Goal: Transaction & Acquisition: Purchase product/service

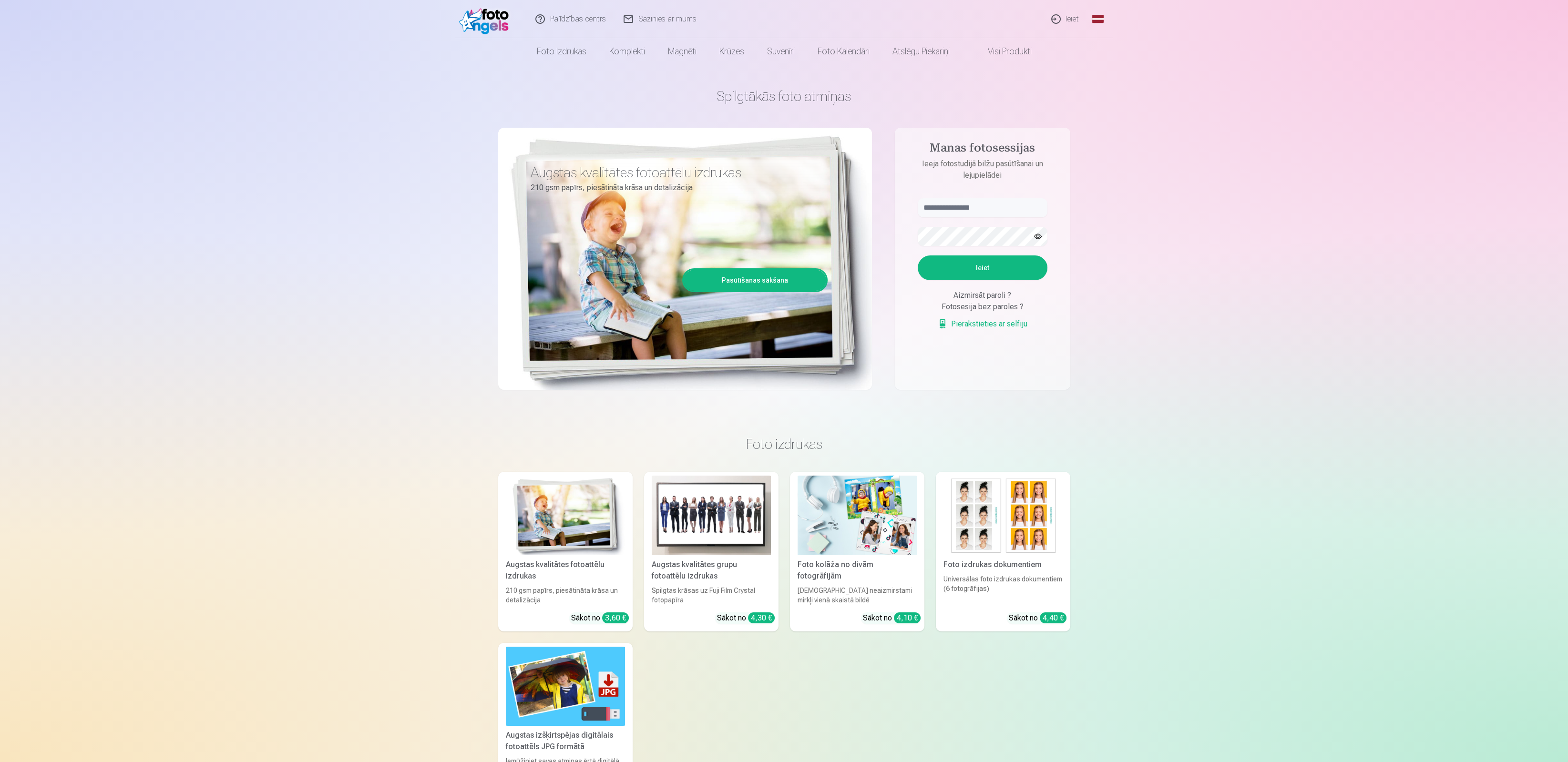
click at [1071, 15] on link "Ieiet" at bounding box center [1065, 19] width 46 height 38
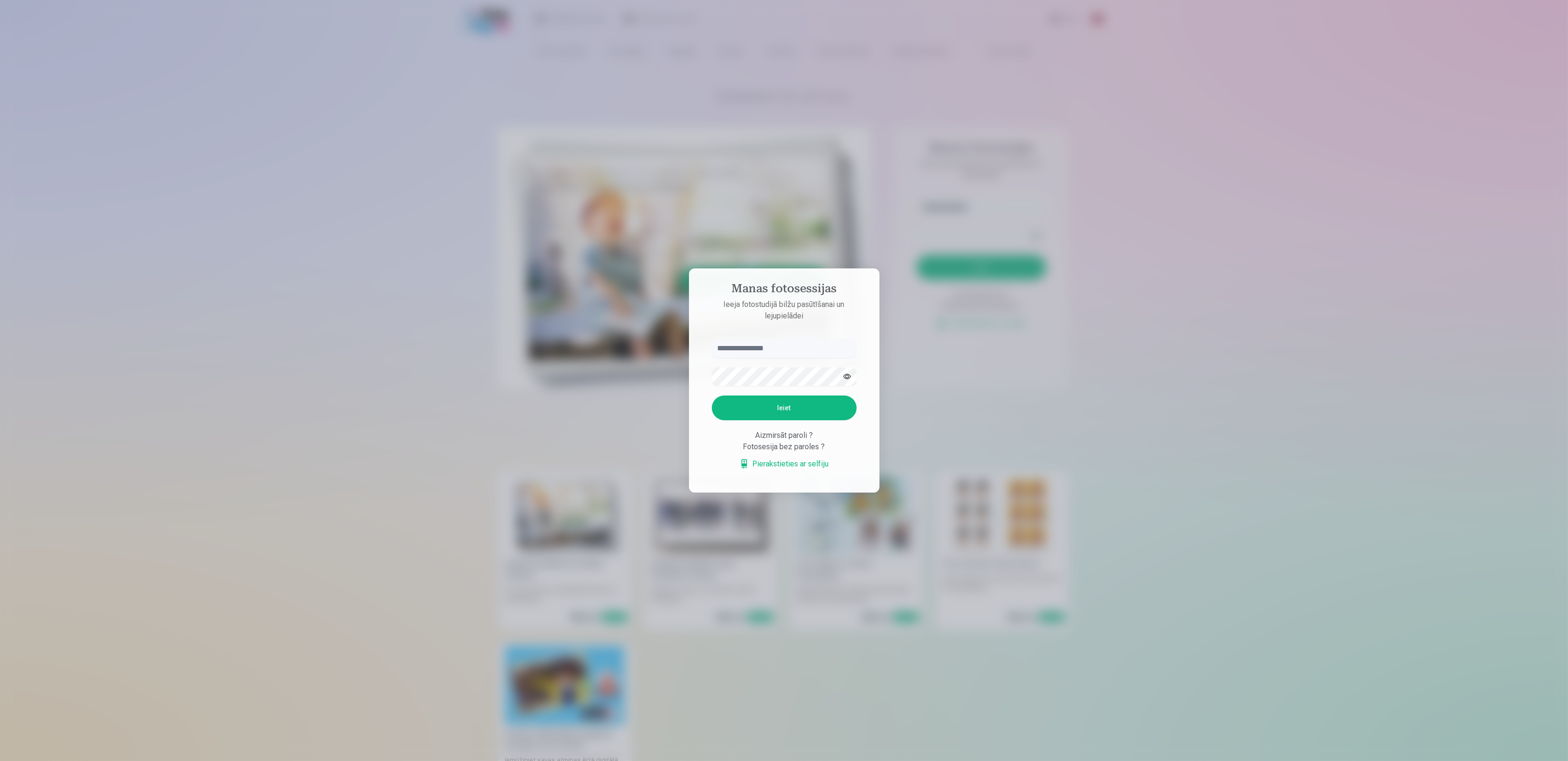
click at [799, 353] on input "text" at bounding box center [784, 348] width 145 height 19
type input "**********"
click at [712, 395] on button "Ieiet" at bounding box center [784, 408] width 145 height 25
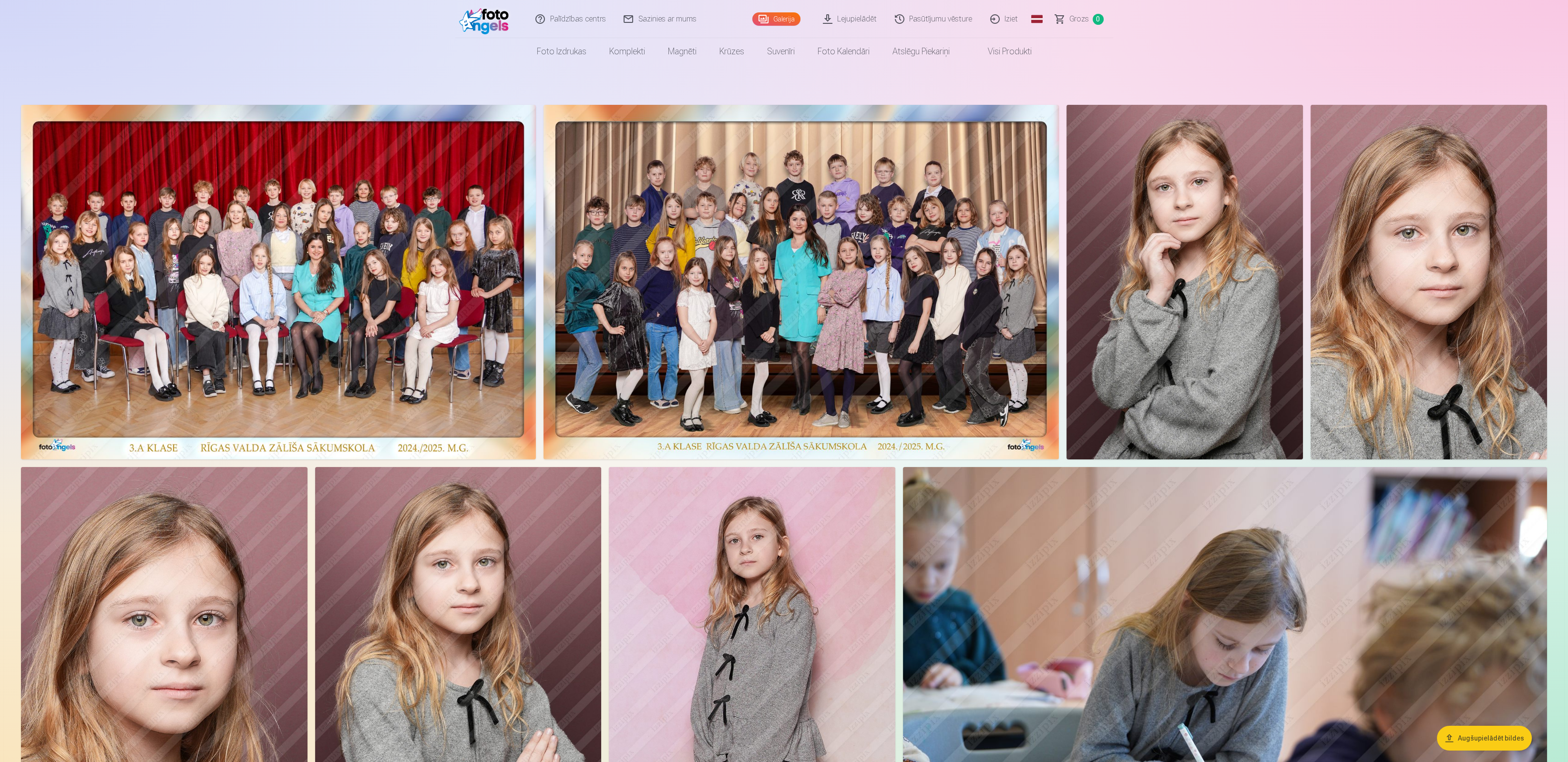
click at [331, 286] on img at bounding box center [278, 282] width 515 height 355
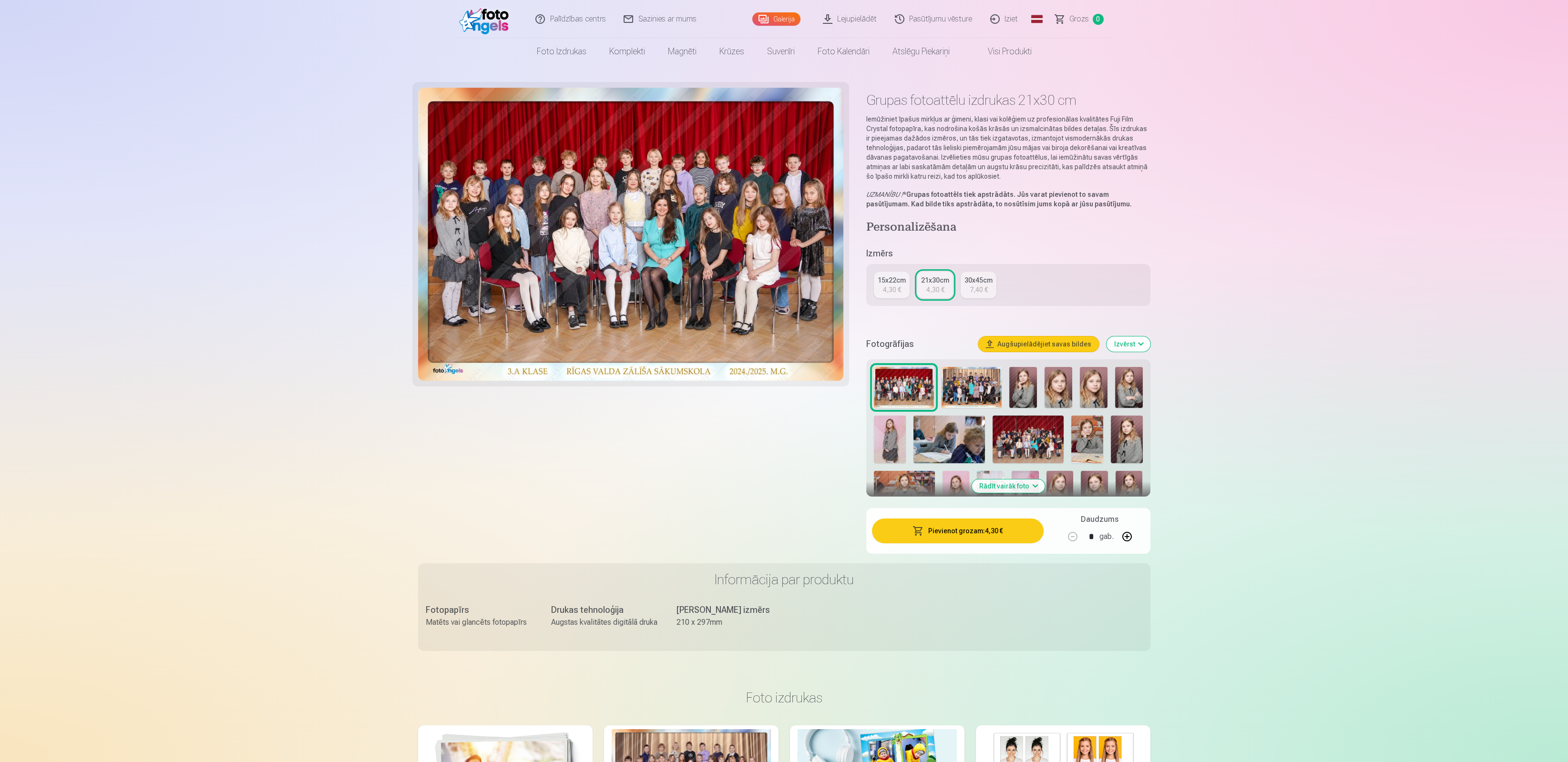
click at [583, 244] on img at bounding box center [631, 234] width 426 height 293
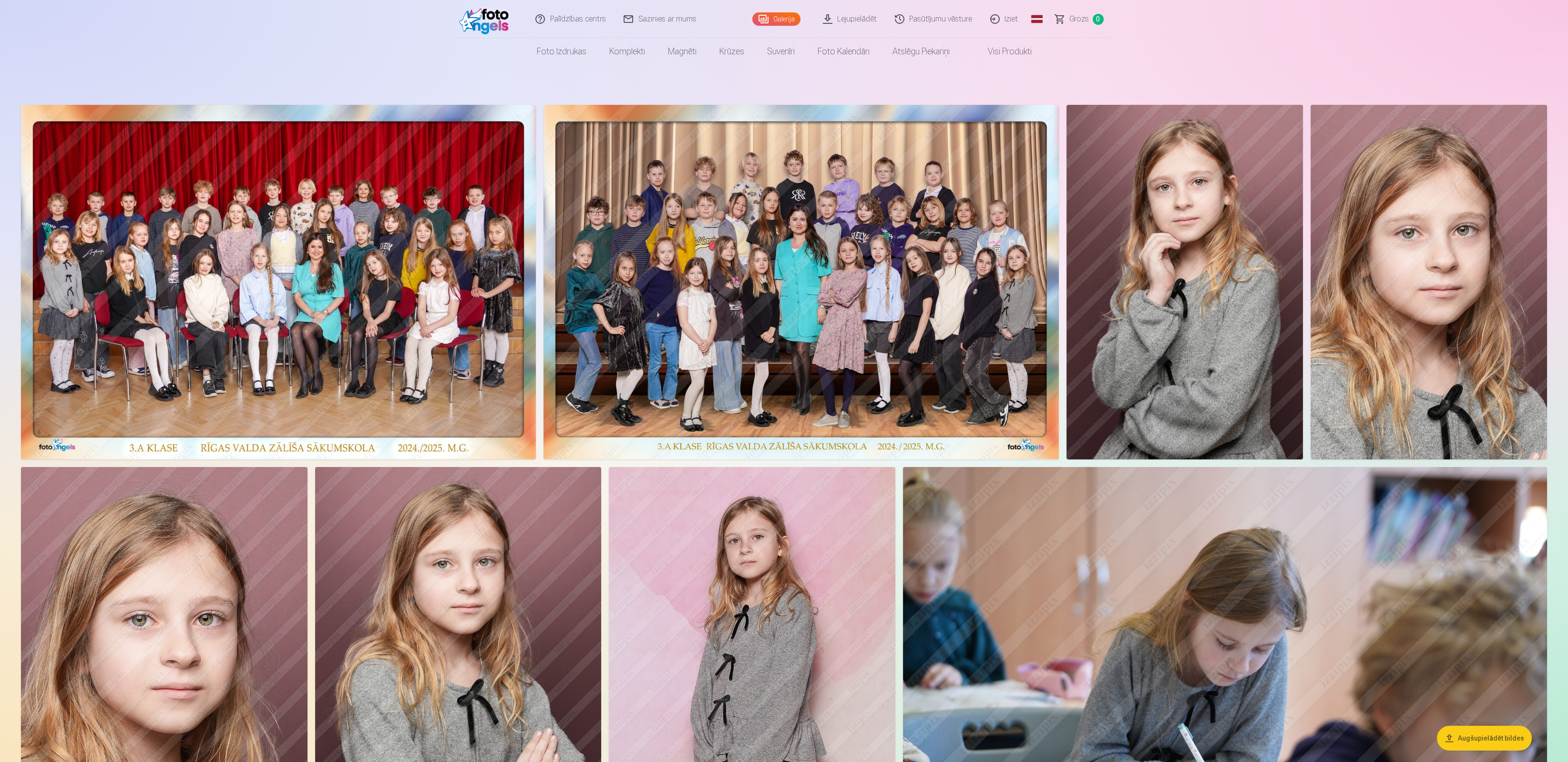
click at [695, 278] on img at bounding box center [801, 282] width 515 height 355
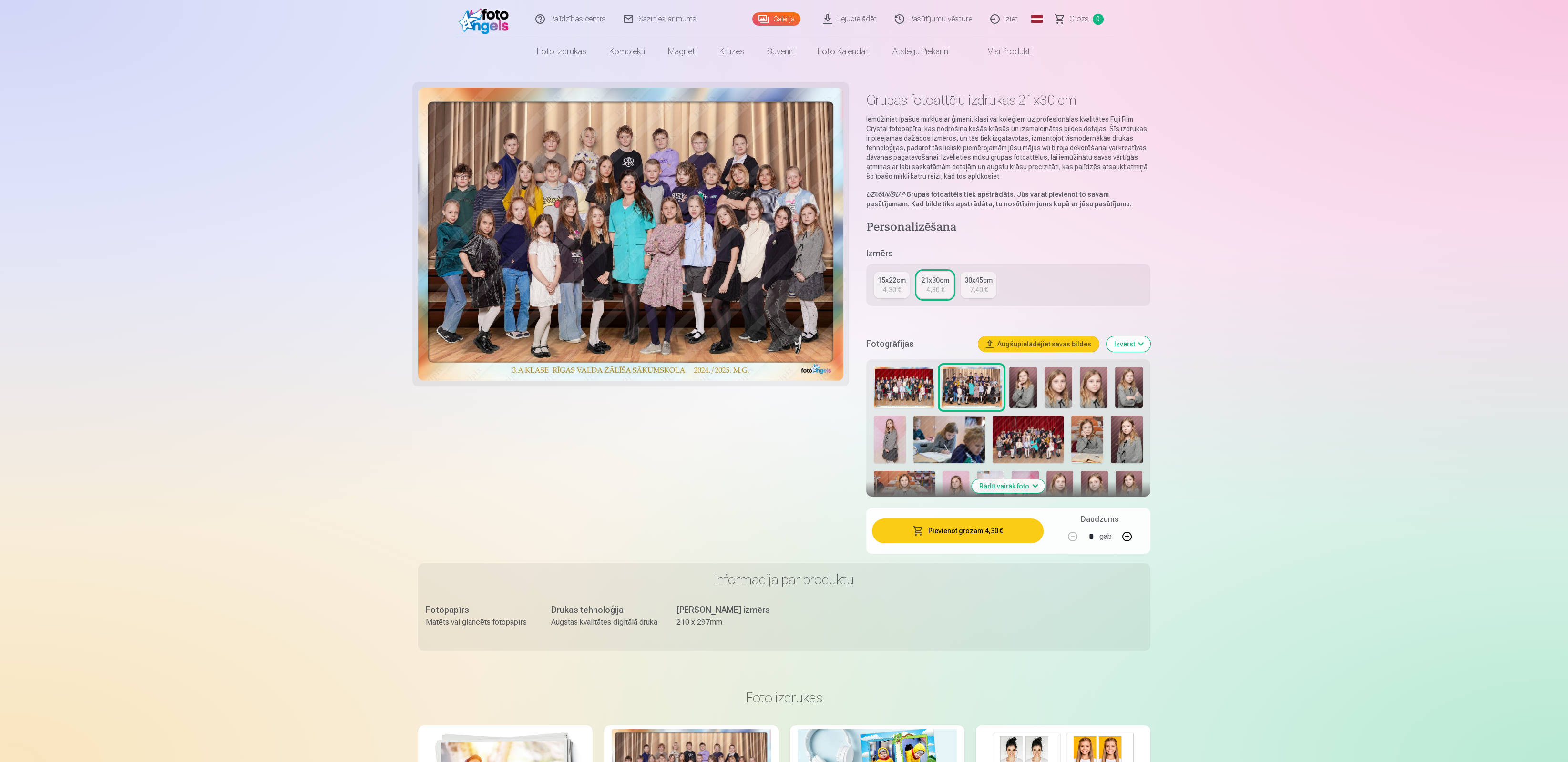
click at [695, 278] on img at bounding box center [631, 234] width 426 height 293
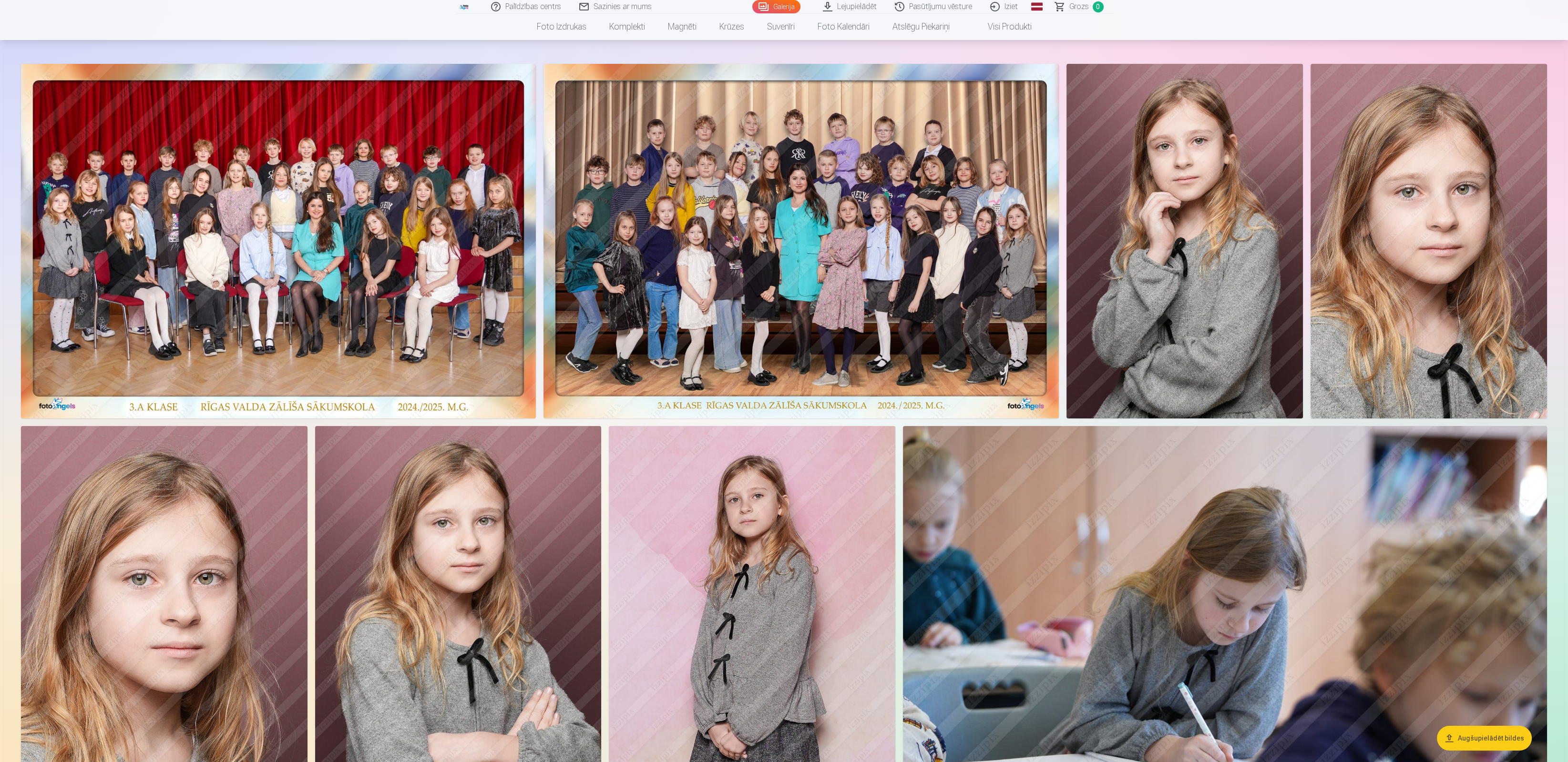
scroll to position [71, 0]
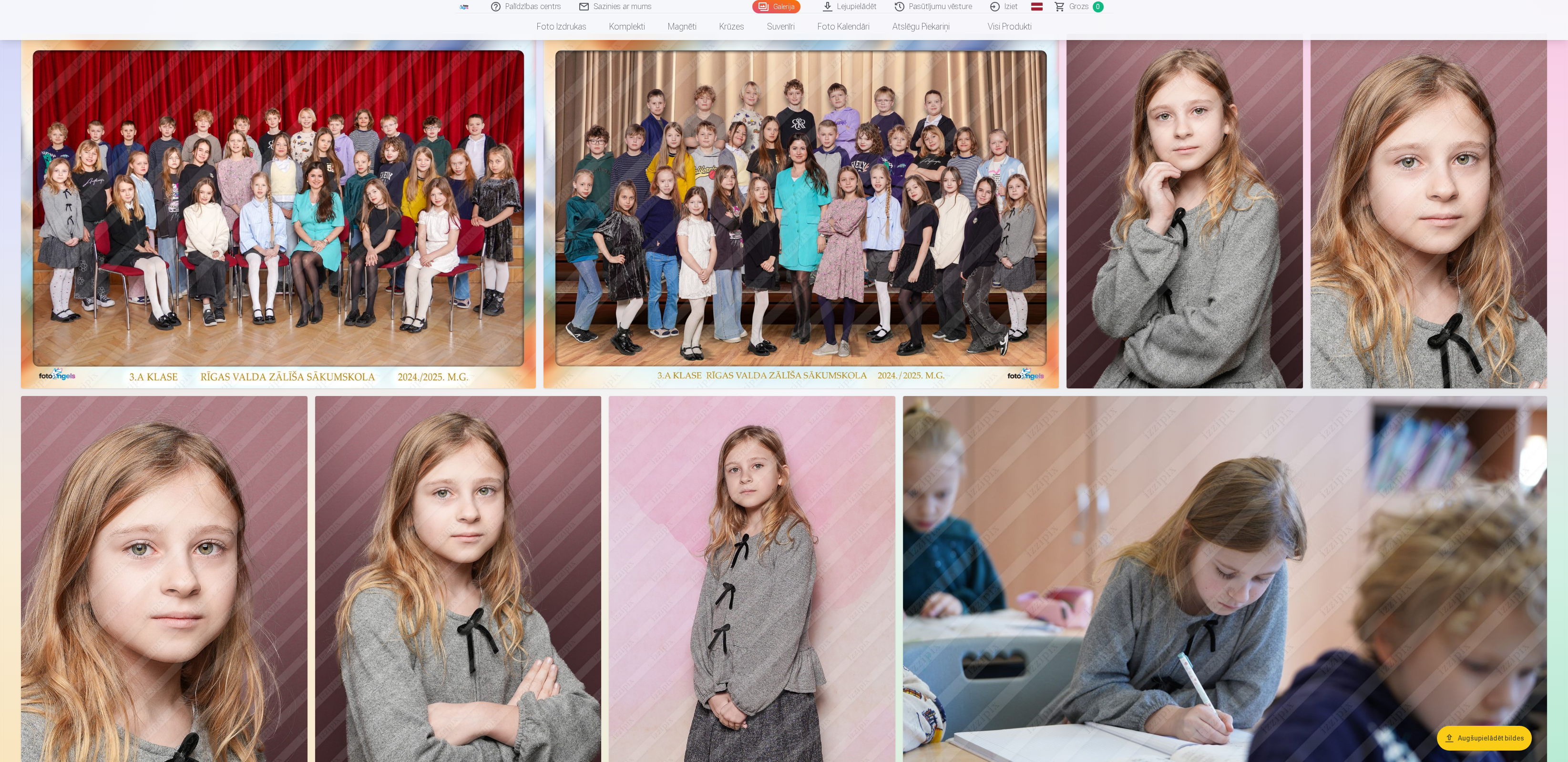
click at [1465, 262] on img at bounding box center [1428, 211] width 236 height 355
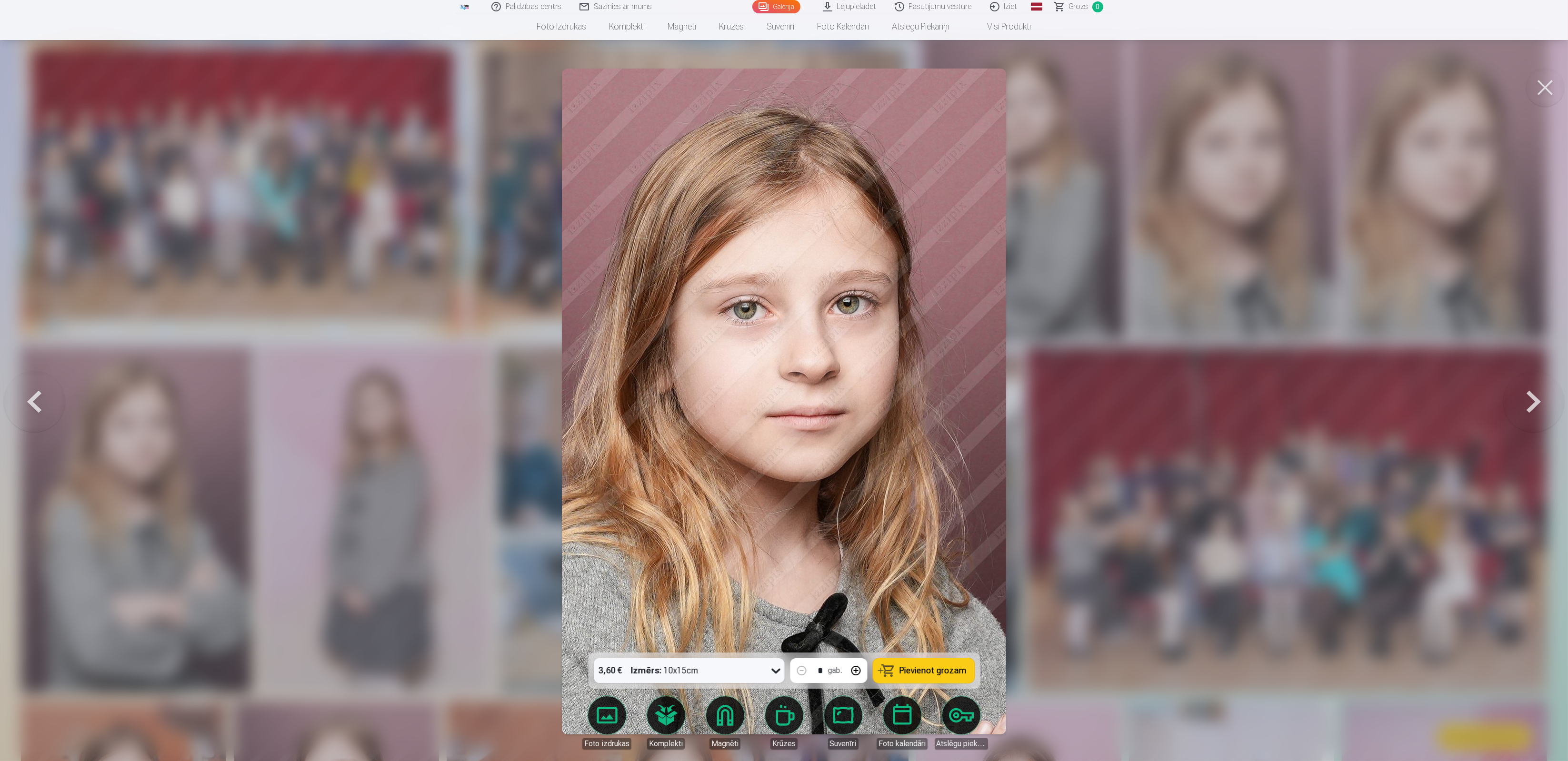
click at [931, 668] on span "Pievienot grozam" at bounding box center [933, 670] width 67 height 9
click at [1536, 397] on button at bounding box center [1534, 401] width 61 height 483
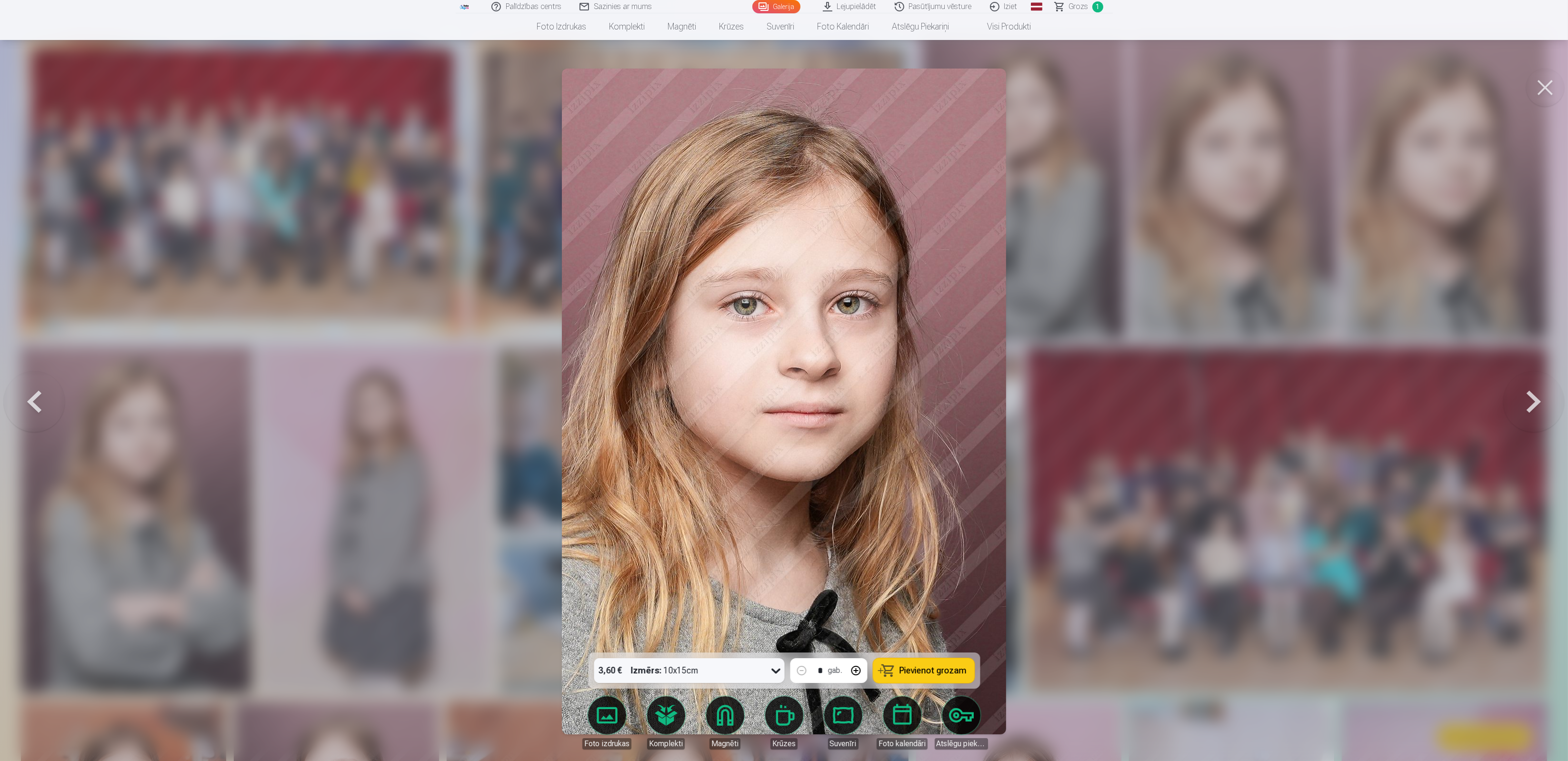
click at [34, 408] on button at bounding box center [34, 401] width 61 height 483
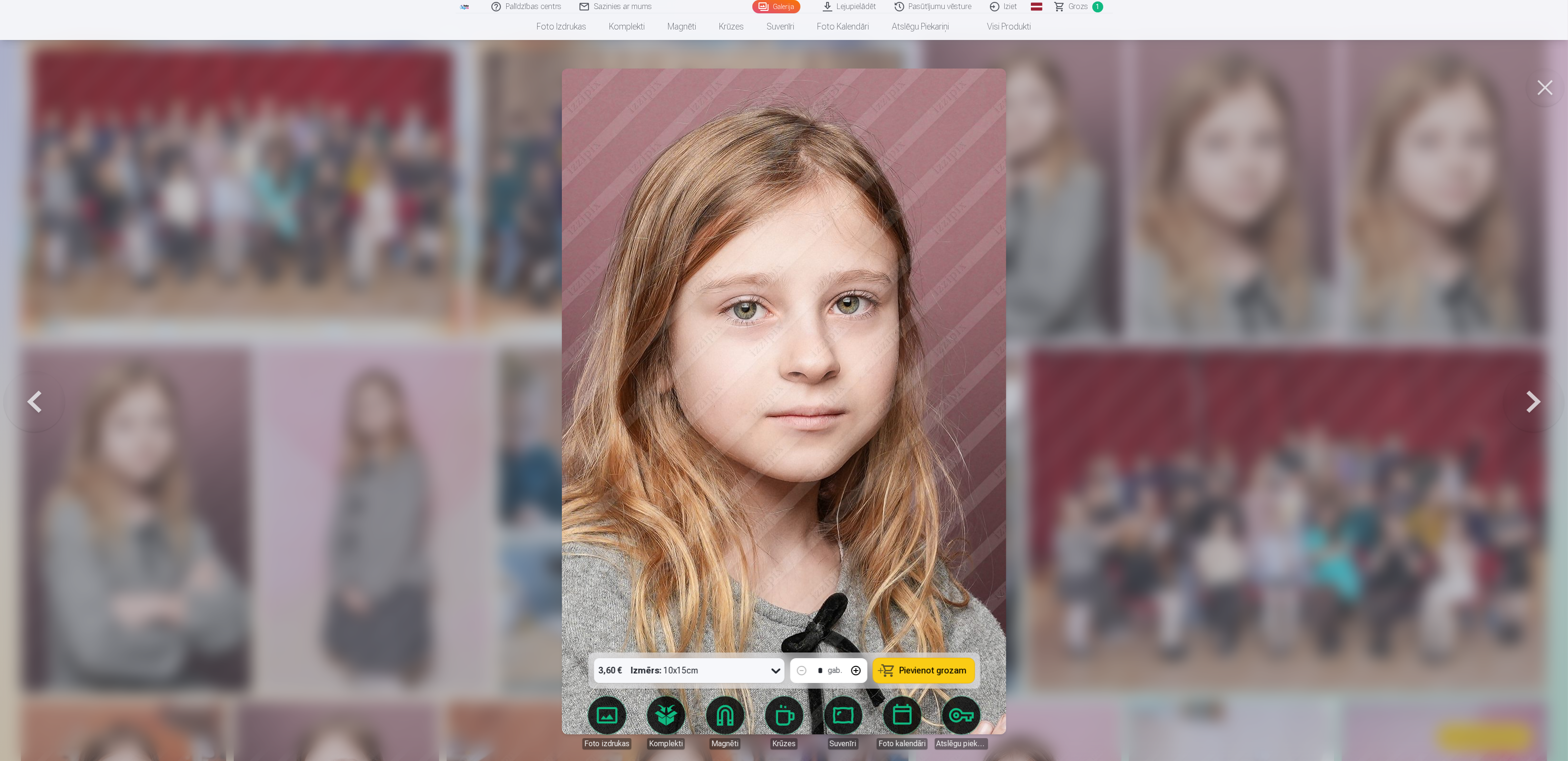
click at [1531, 406] on button at bounding box center [1534, 401] width 61 height 483
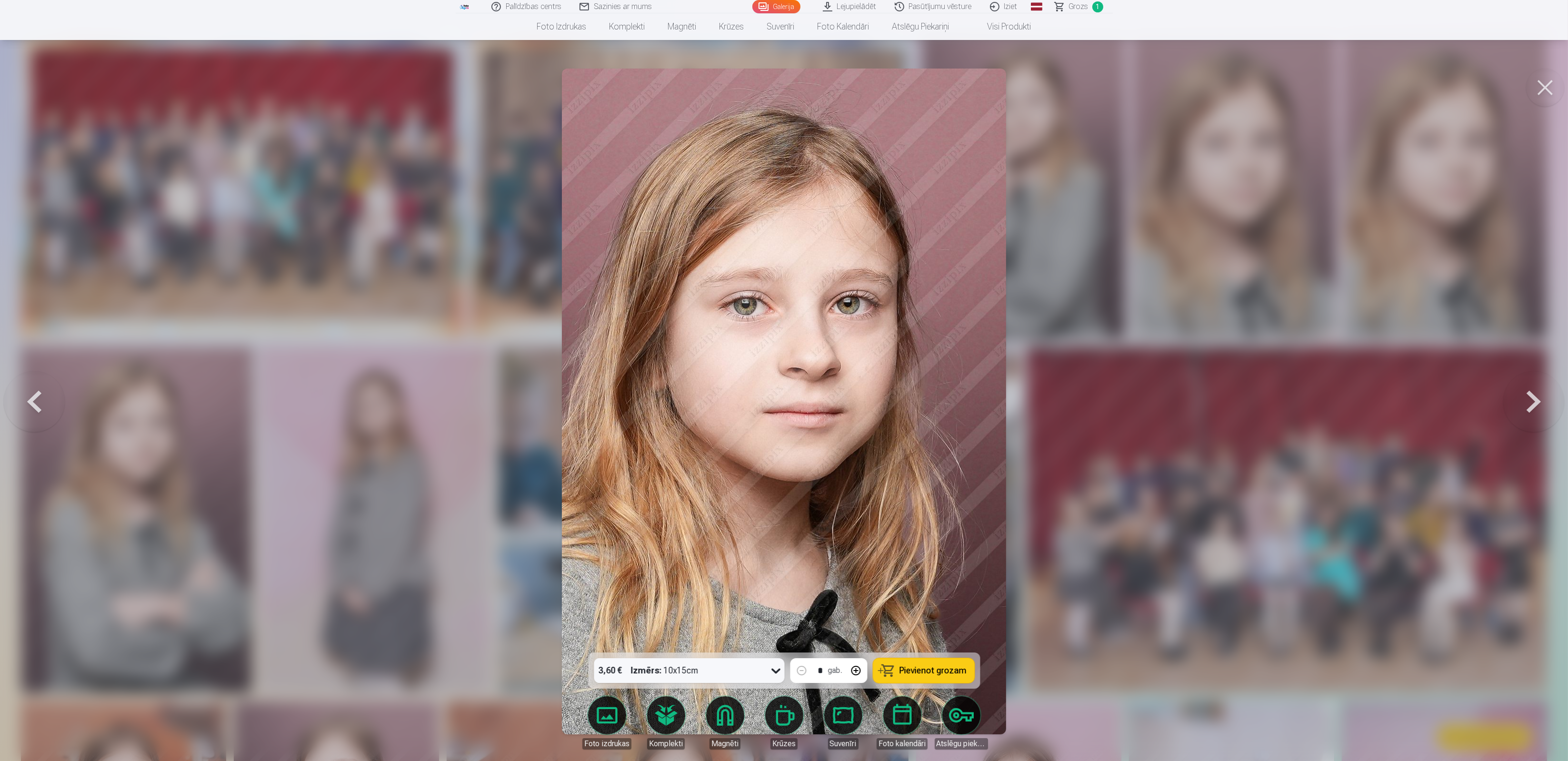
click at [949, 666] on span "Pievienot grozam" at bounding box center [933, 670] width 67 height 9
click at [1532, 411] on button at bounding box center [1534, 401] width 61 height 483
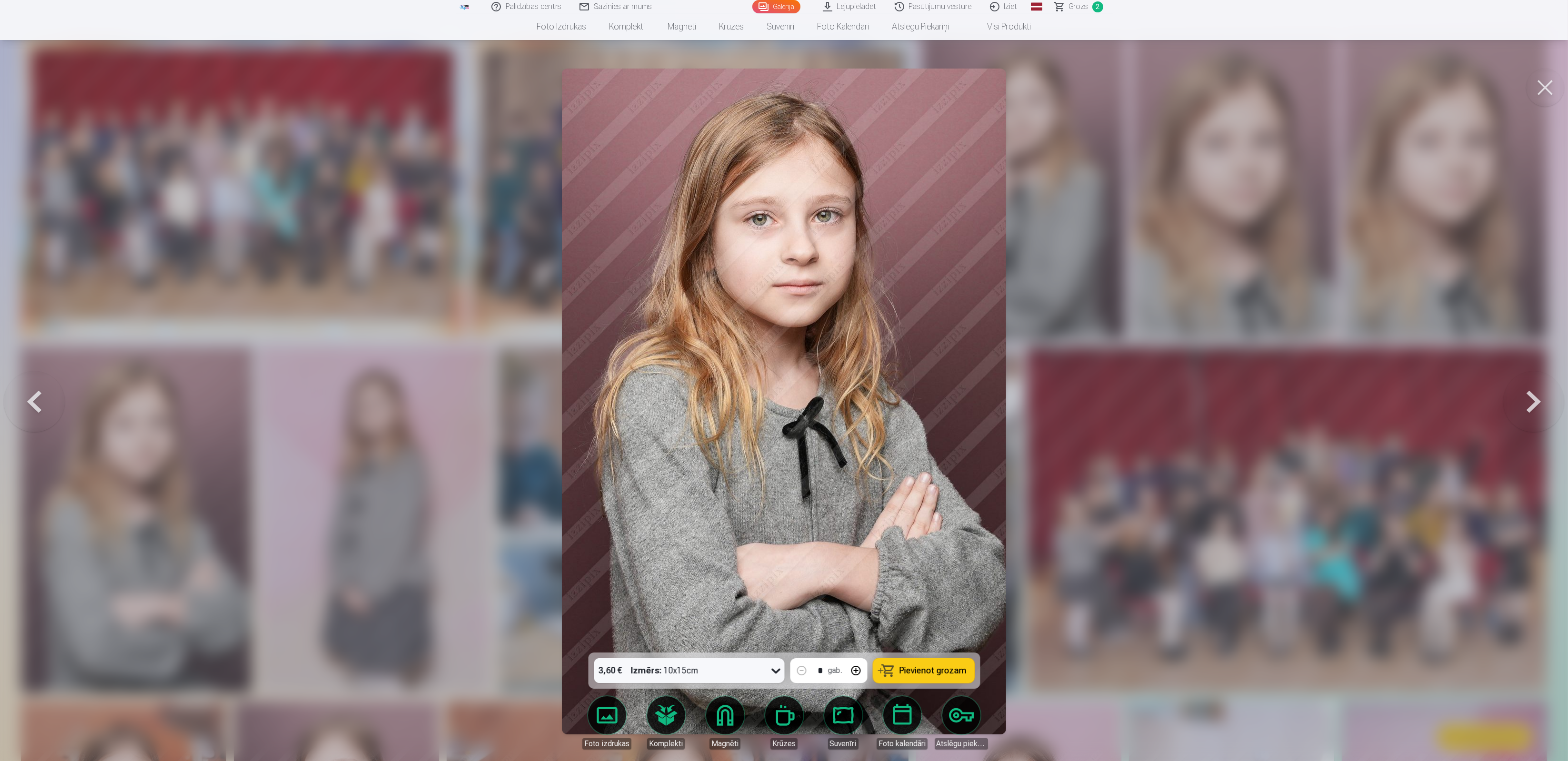
click at [1533, 406] on button at bounding box center [1534, 401] width 61 height 483
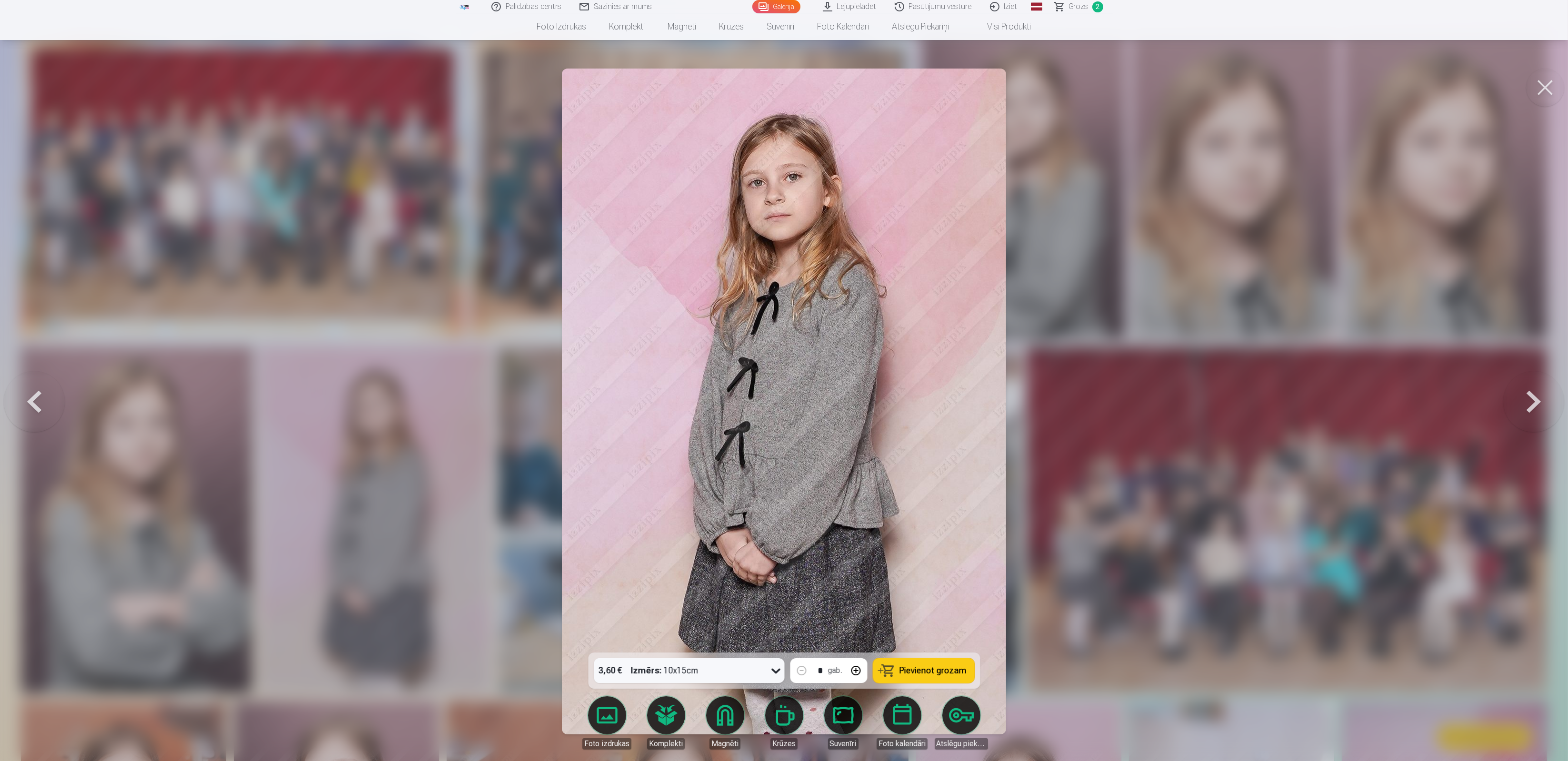
click at [1533, 406] on button at bounding box center [1534, 401] width 61 height 483
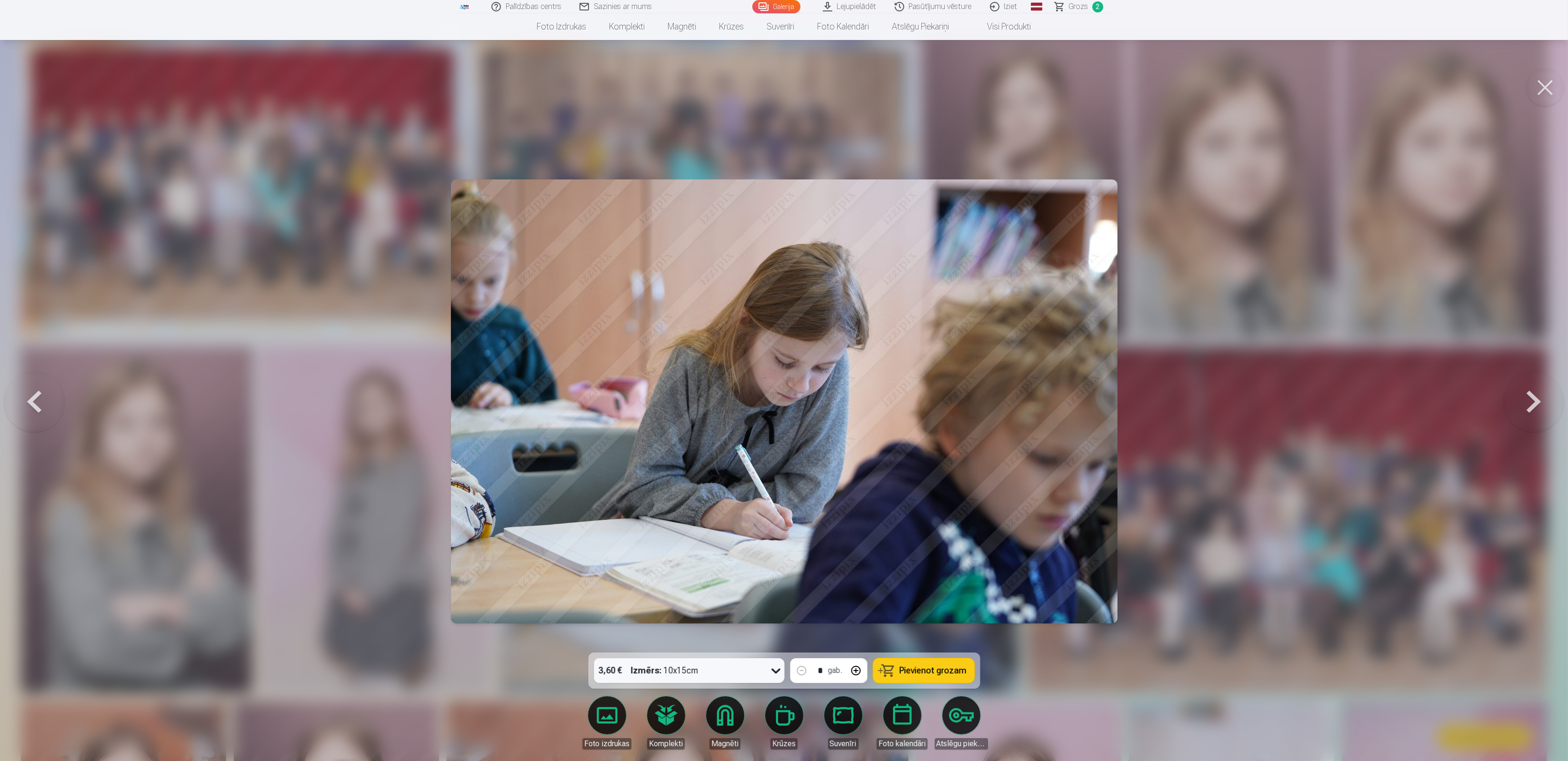
click at [1533, 406] on button at bounding box center [1534, 401] width 61 height 483
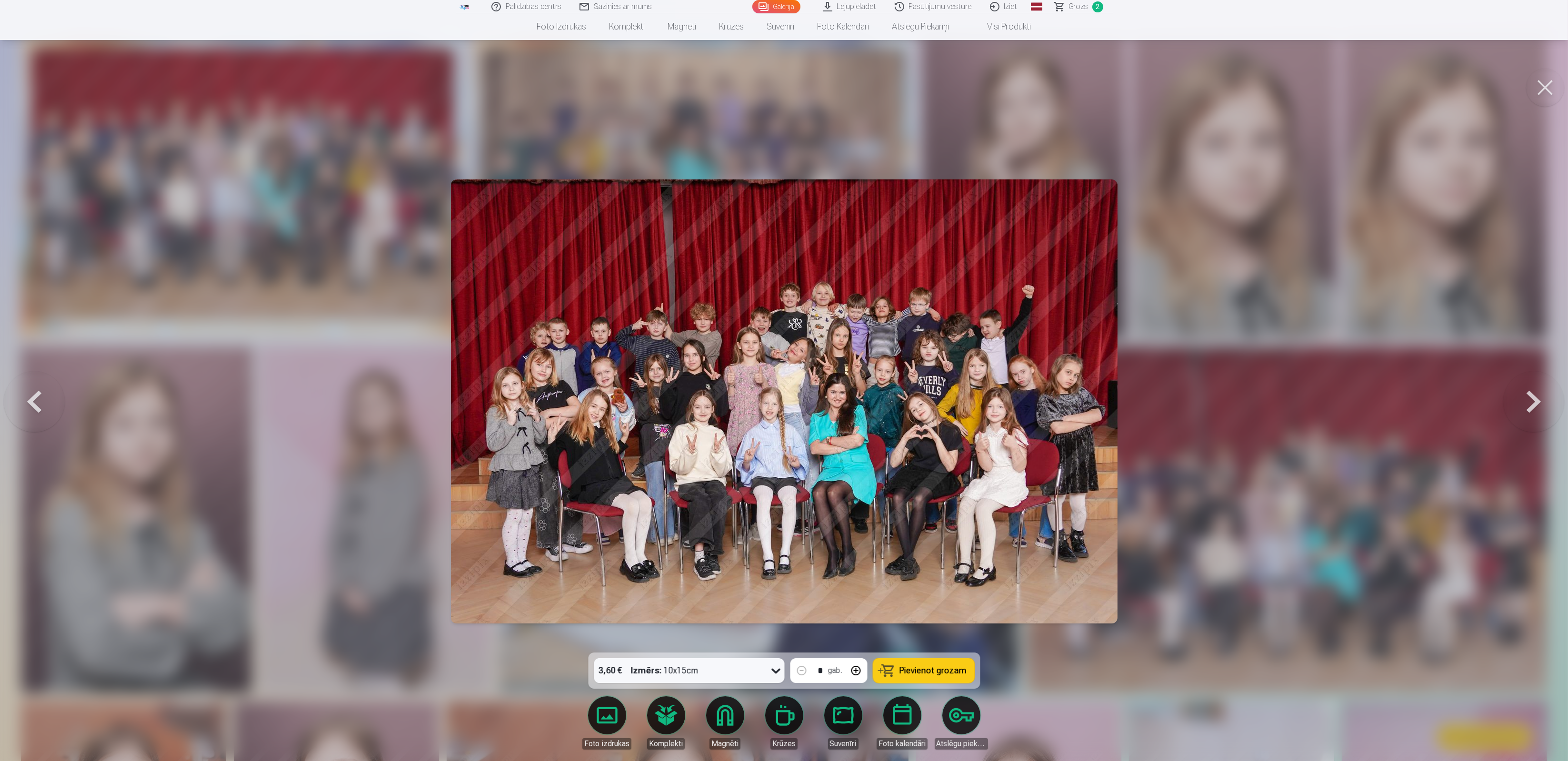
click at [1533, 406] on button at bounding box center [1534, 401] width 61 height 483
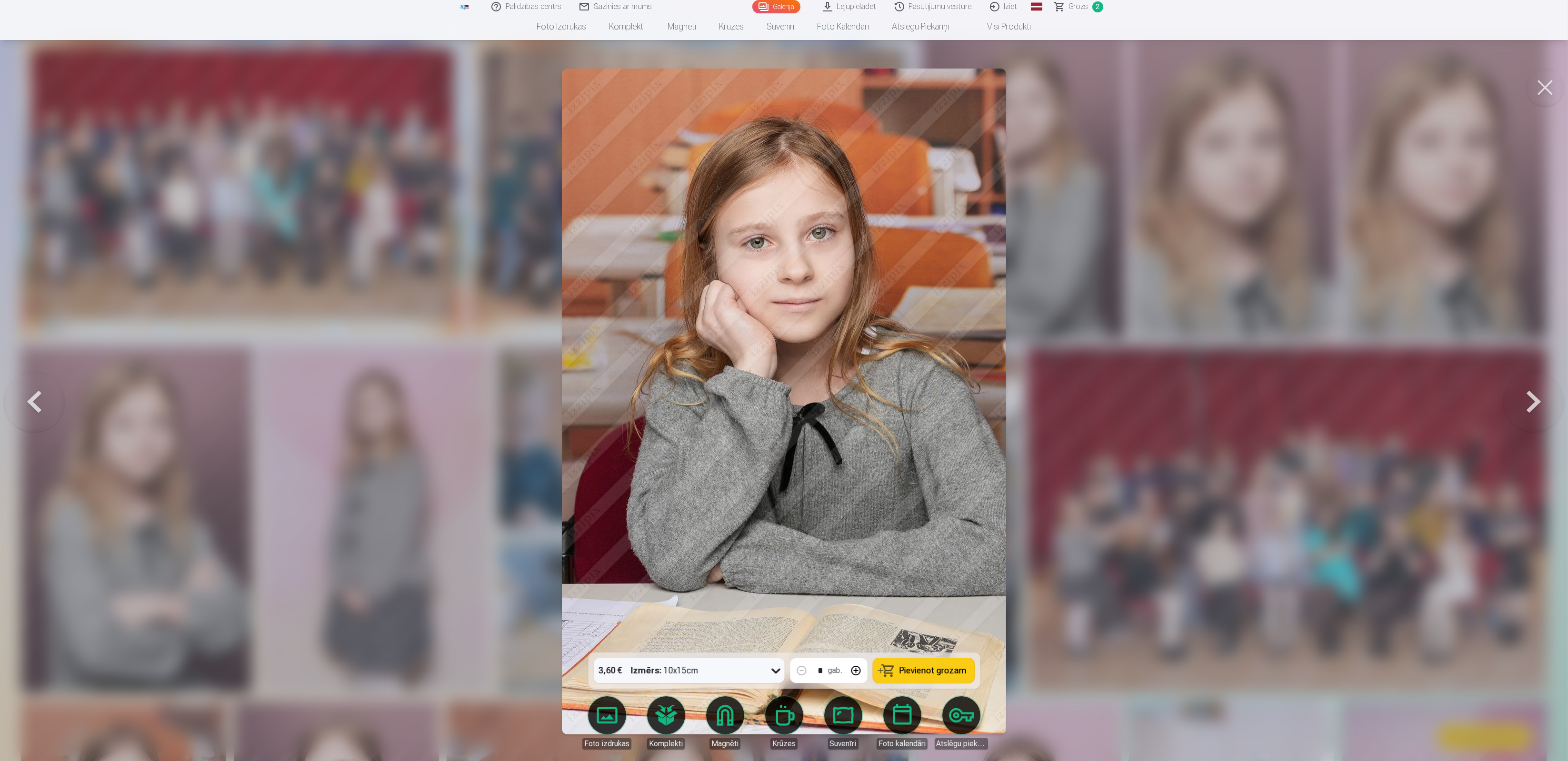
click at [1533, 405] on button at bounding box center [1534, 401] width 61 height 483
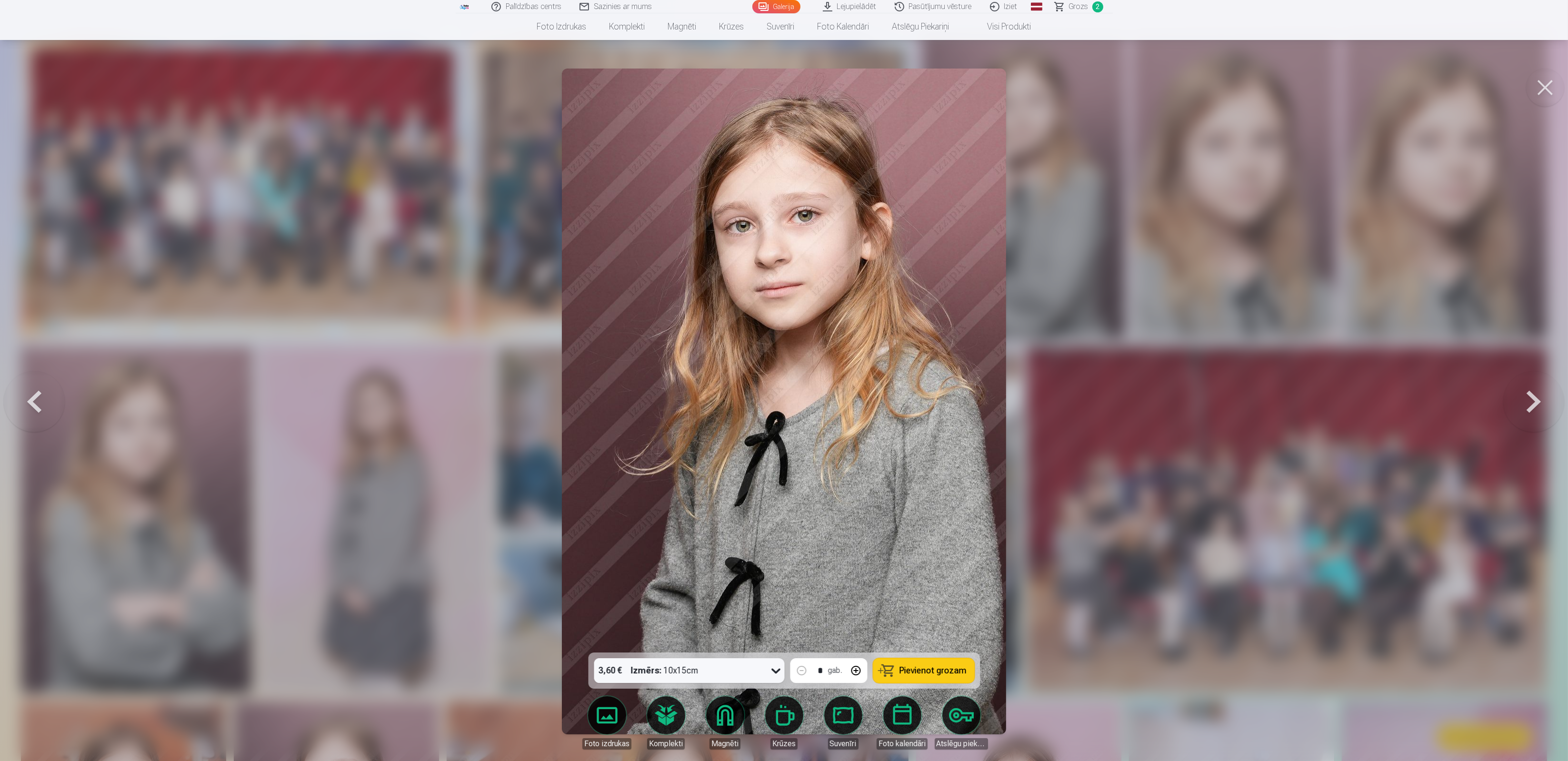
click at [1533, 405] on button at bounding box center [1534, 401] width 61 height 483
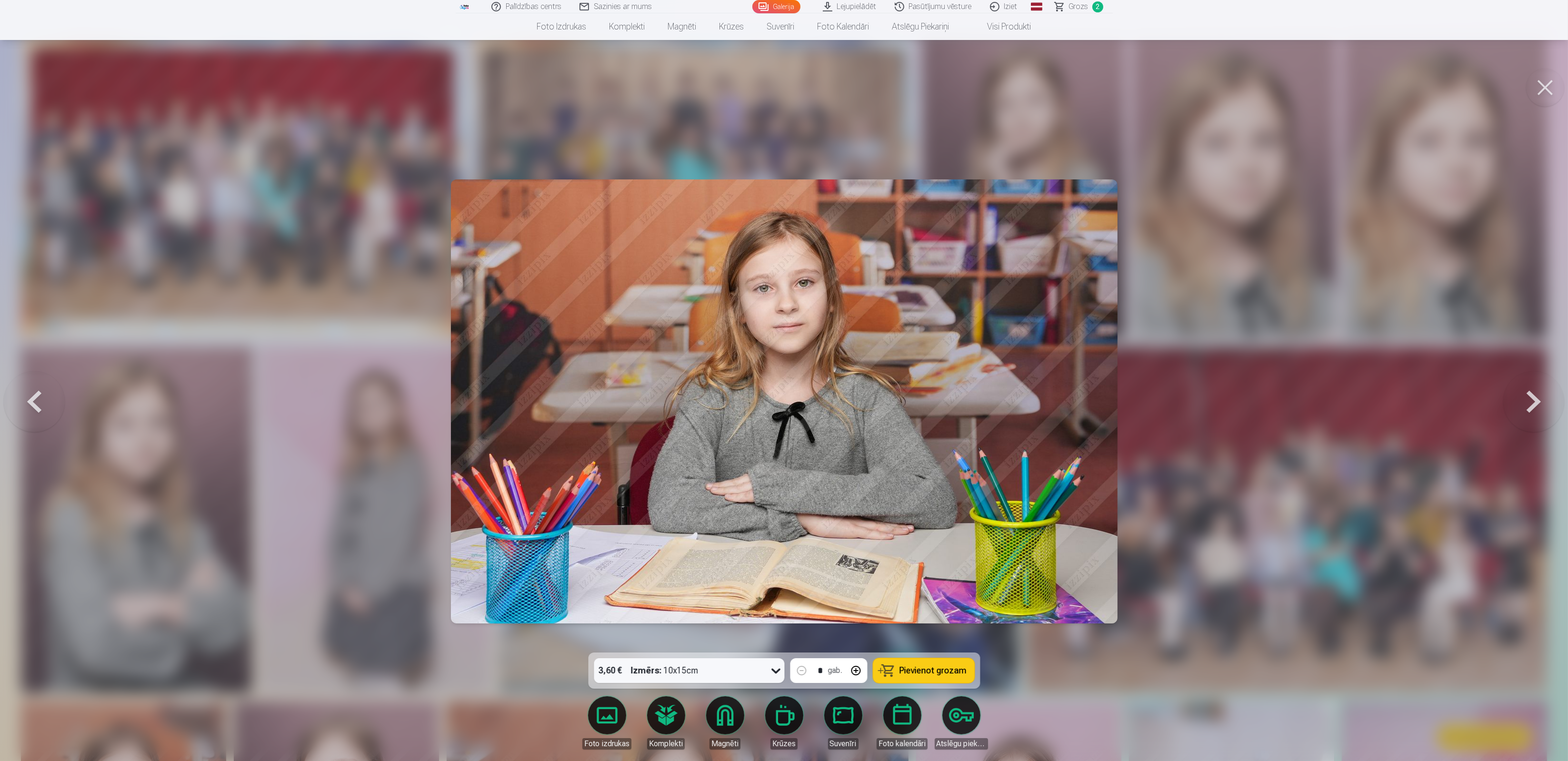
click at [945, 672] on span "Pievienot grozam" at bounding box center [933, 670] width 67 height 9
click at [1528, 407] on button at bounding box center [1534, 401] width 61 height 483
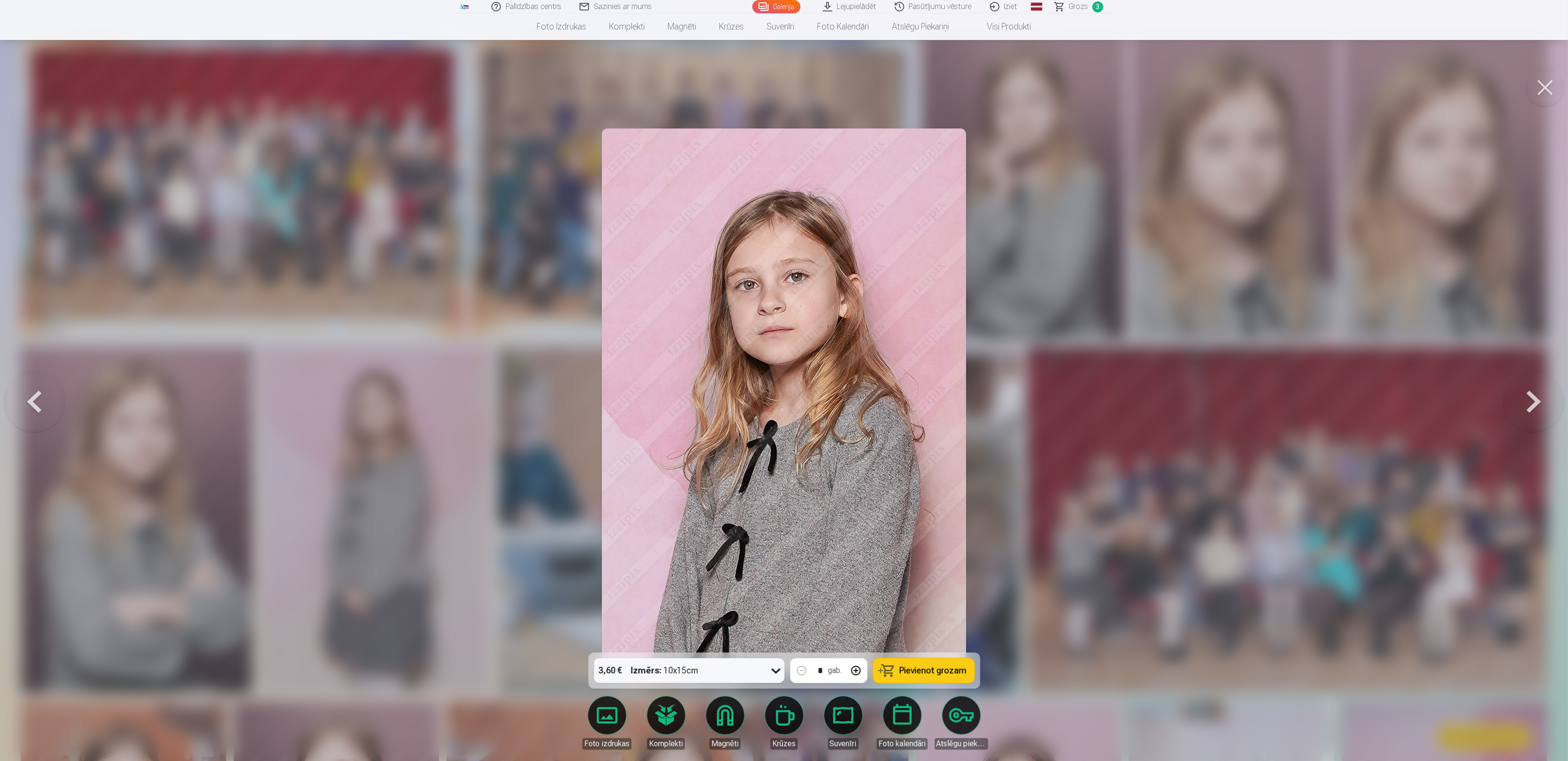
click at [1528, 407] on button at bounding box center [1534, 401] width 61 height 483
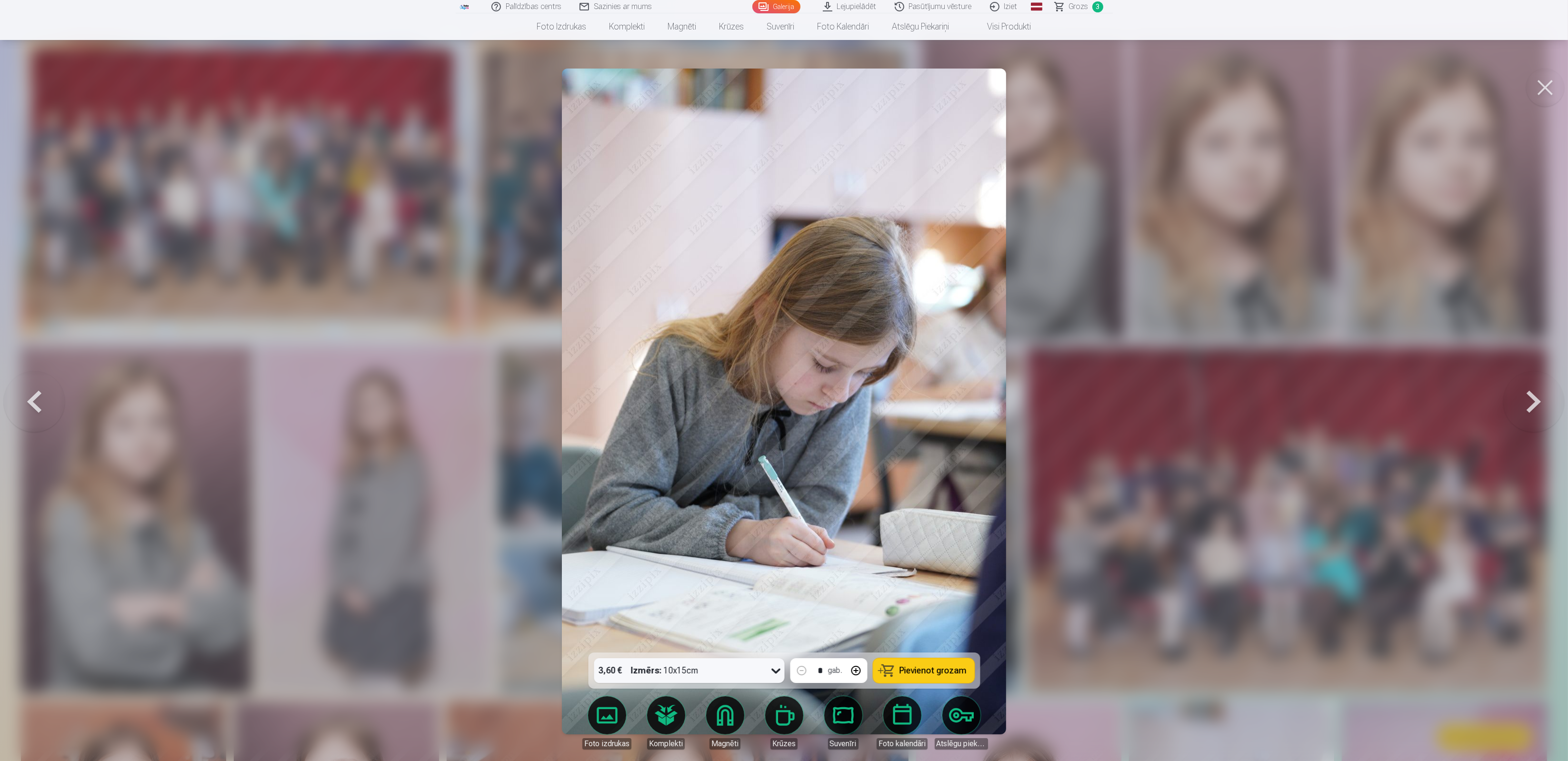
click at [1528, 407] on button at bounding box center [1534, 401] width 61 height 483
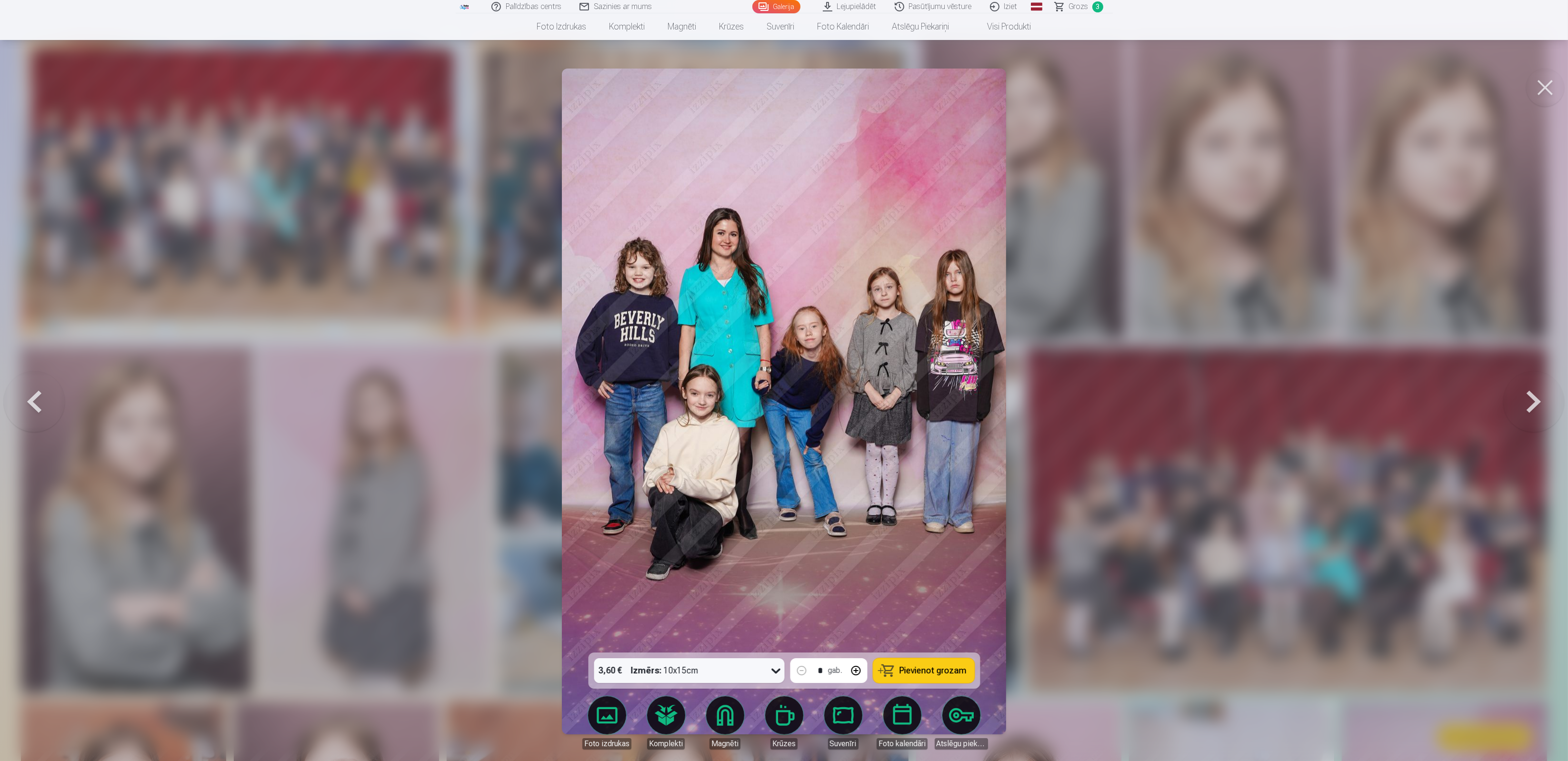
click at [1528, 407] on button at bounding box center [1534, 401] width 61 height 483
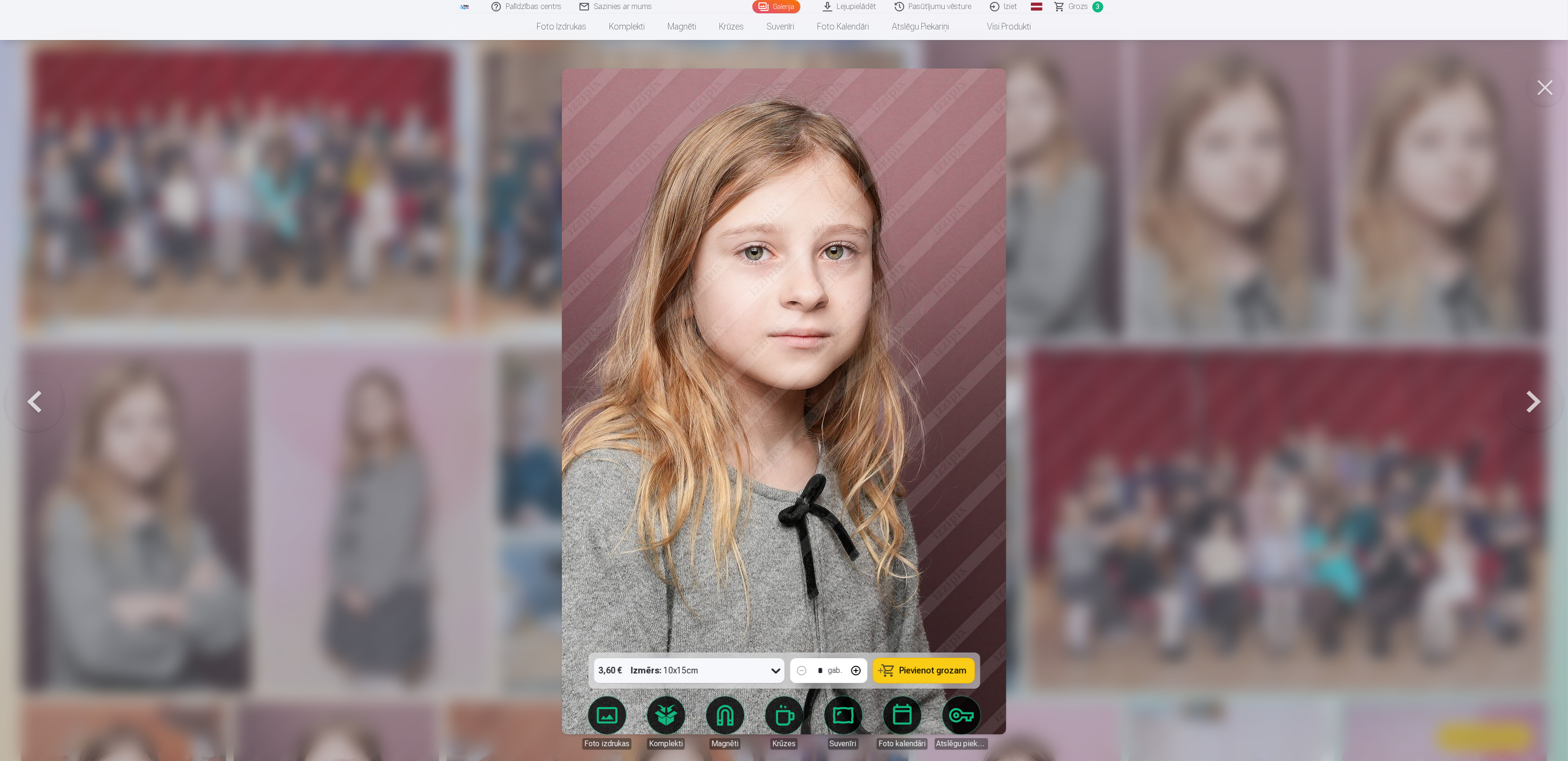
click at [1528, 406] on button at bounding box center [1534, 401] width 61 height 483
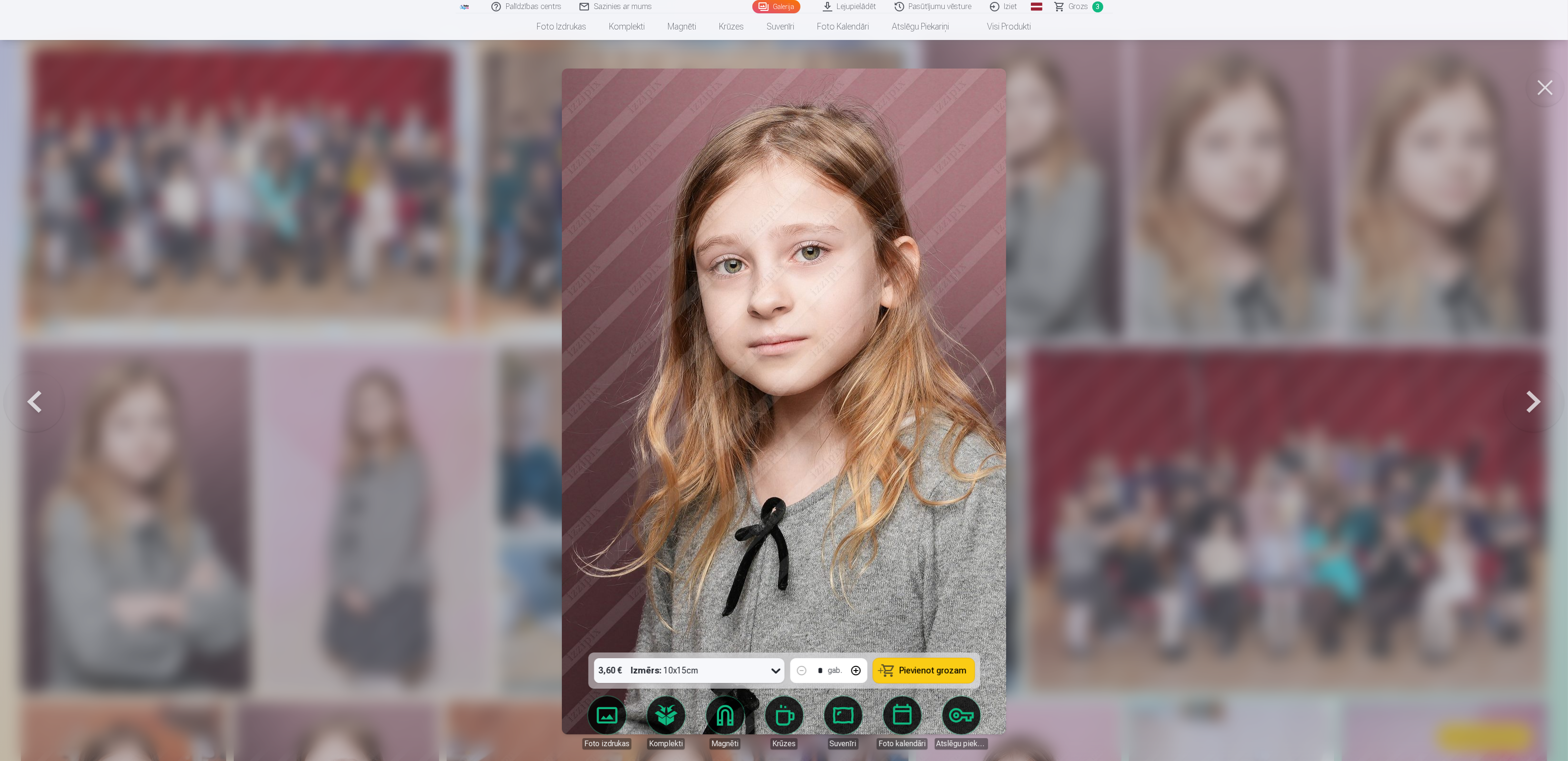
click at [1528, 406] on button at bounding box center [1534, 401] width 61 height 483
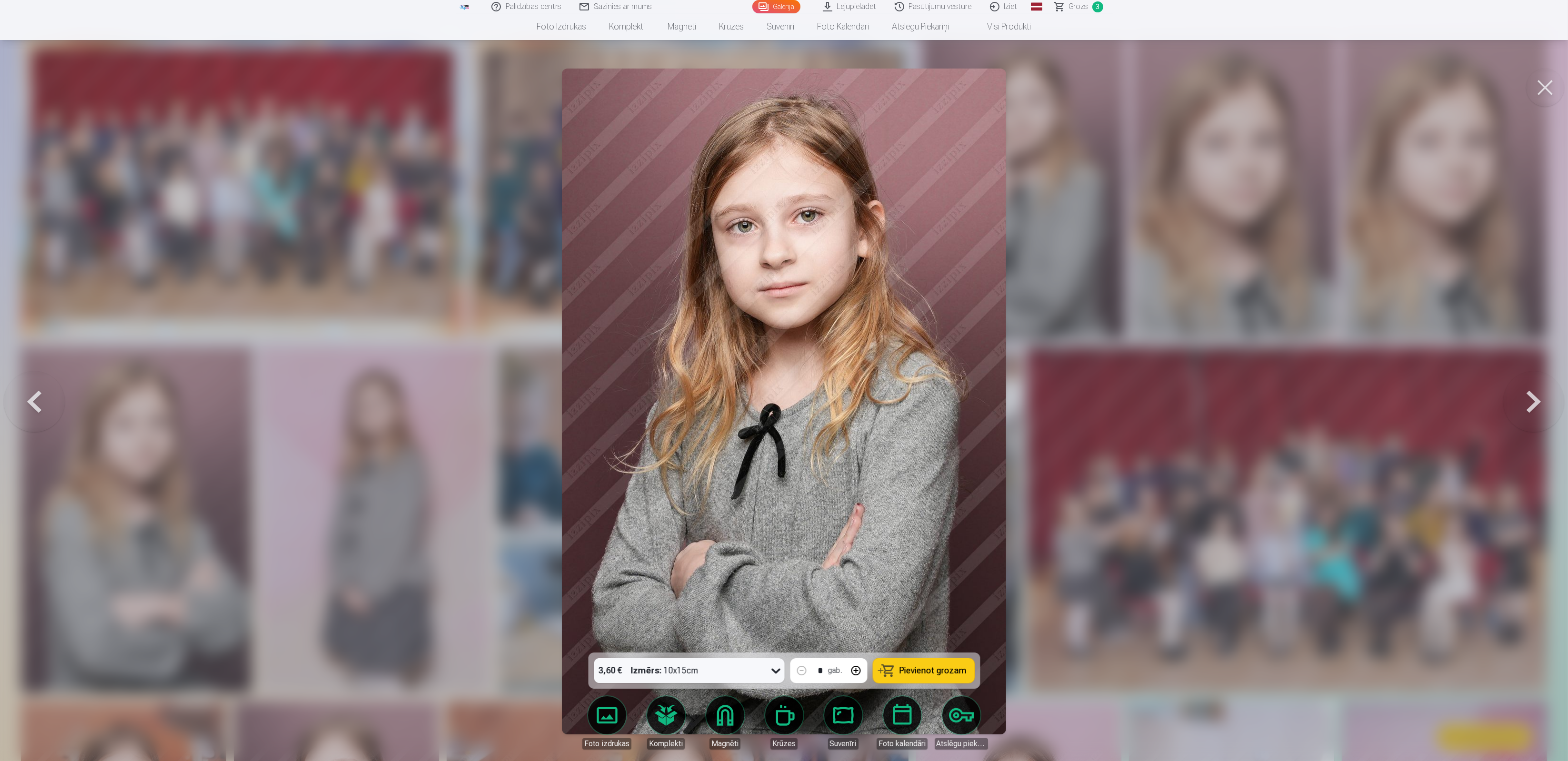
click at [1528, 406] on button at bounding box center [1534, 401] width 61 height 483
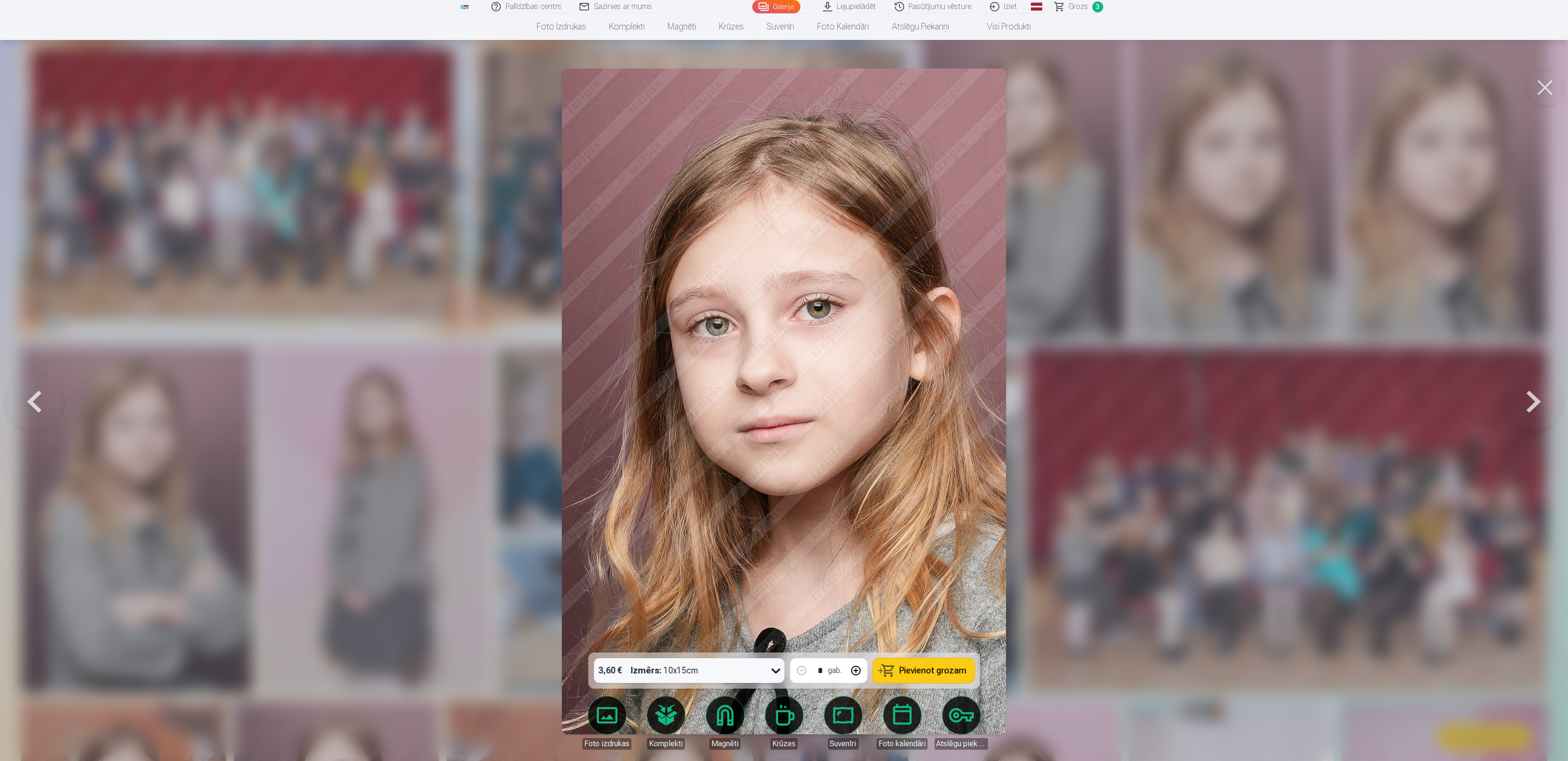
click at [1528, 406] on button at bounding box center [1534, 401] width 61 height 483
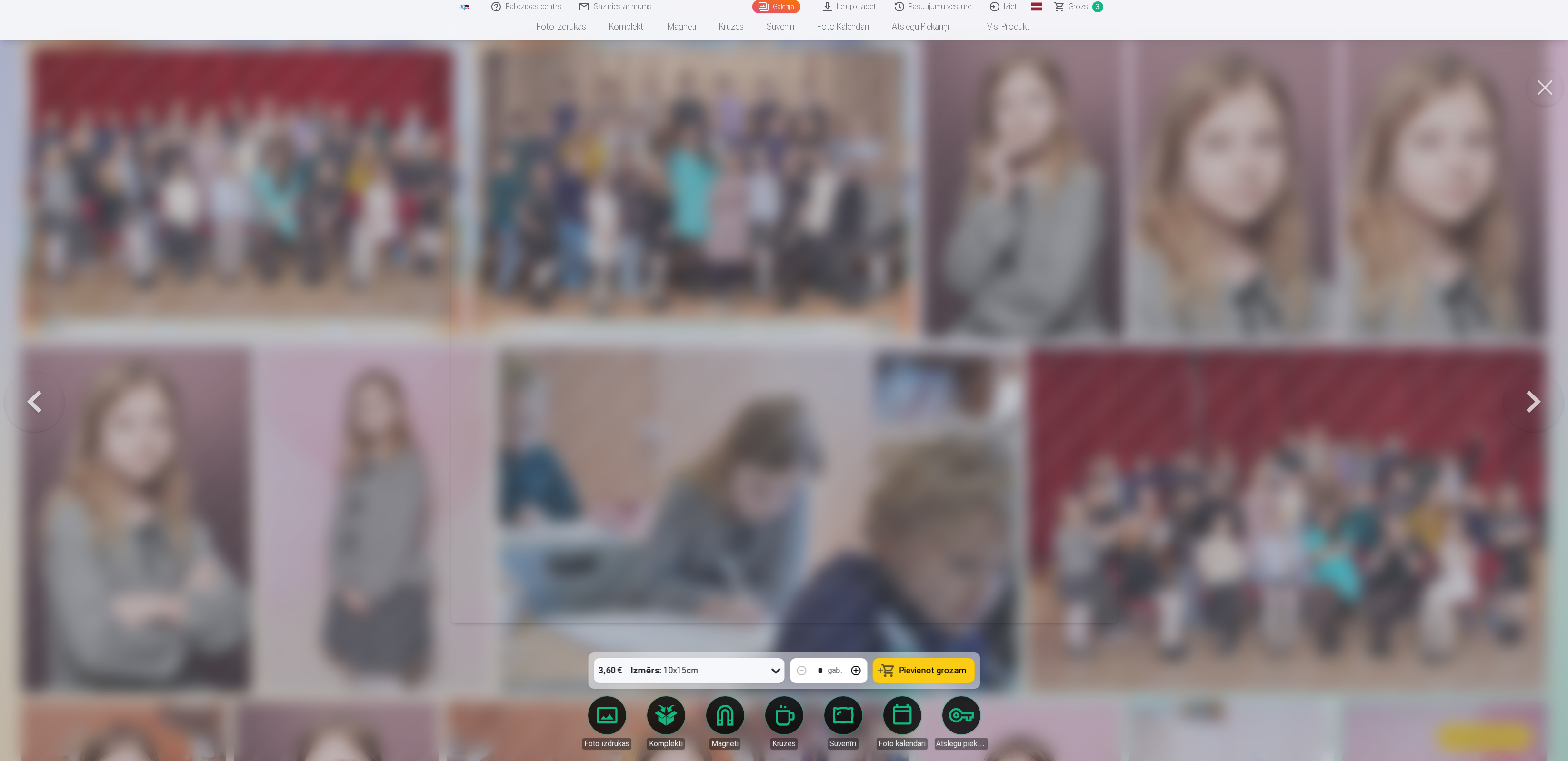
click at [1528, 406] on button at bounding box center [1534, 401] width 61 height 483
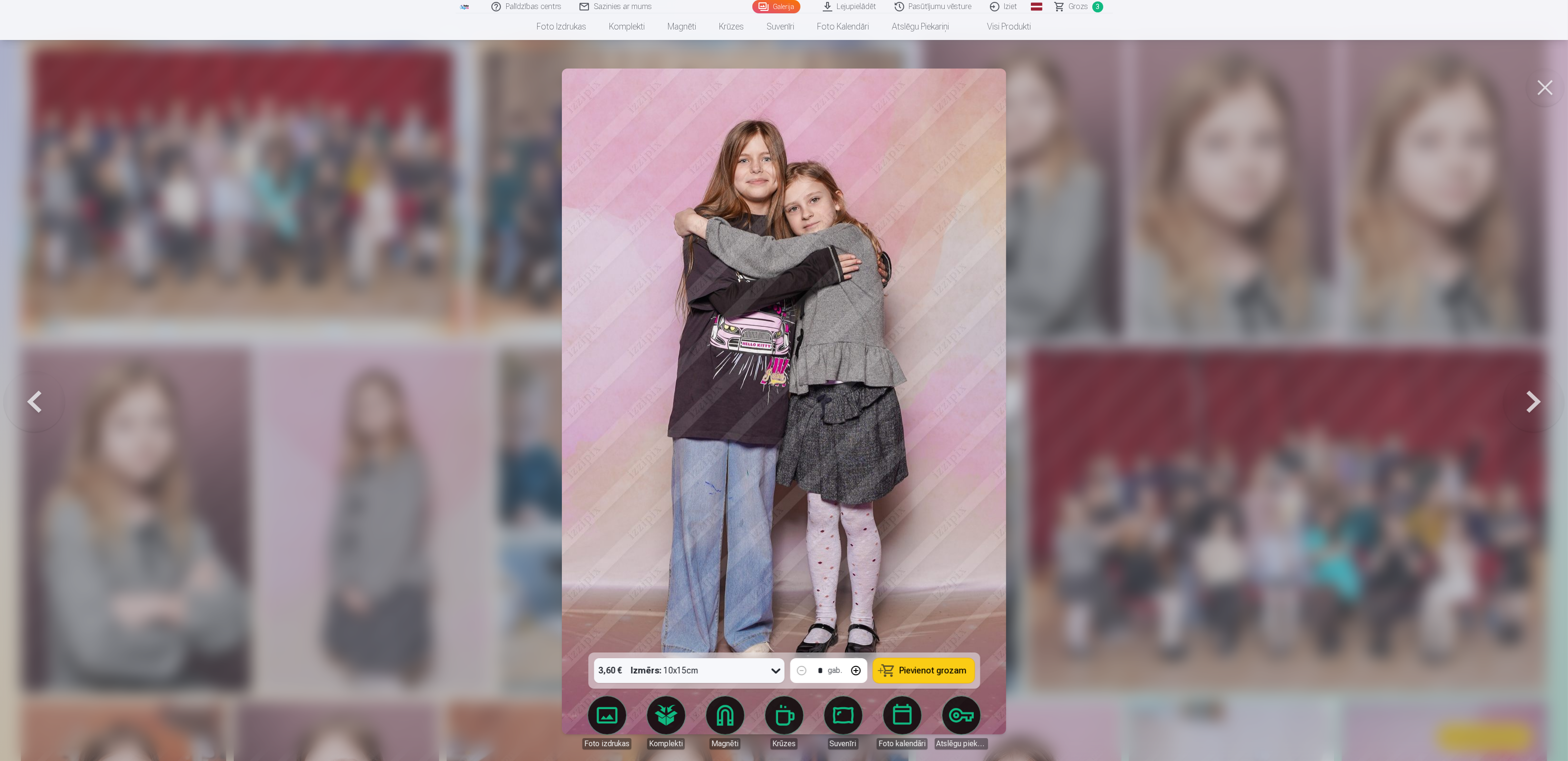
click at [953, 670] on span "Pievienot grozam" at bounding box center [933, 670] width 67 height 9
click at [1531, 410] on button at bounding box center [1534, 401] width 61 height 483
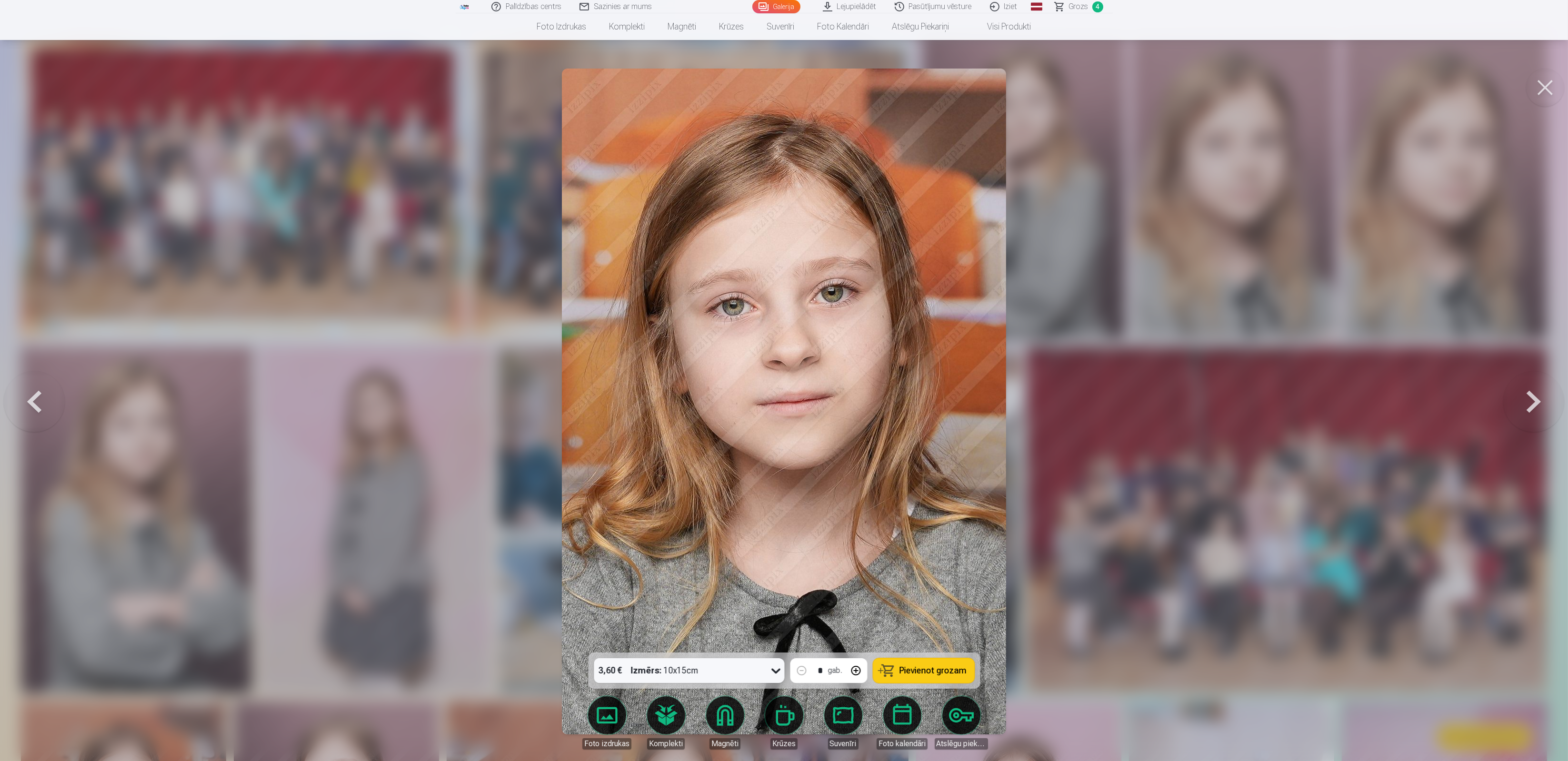
click at [939, 668] on span "Pievienot grozam" at bounding box center [933, 670] width 67 height 9
click at [1534, 406] on button at bounding box center [1534, 401] width 61 height 483
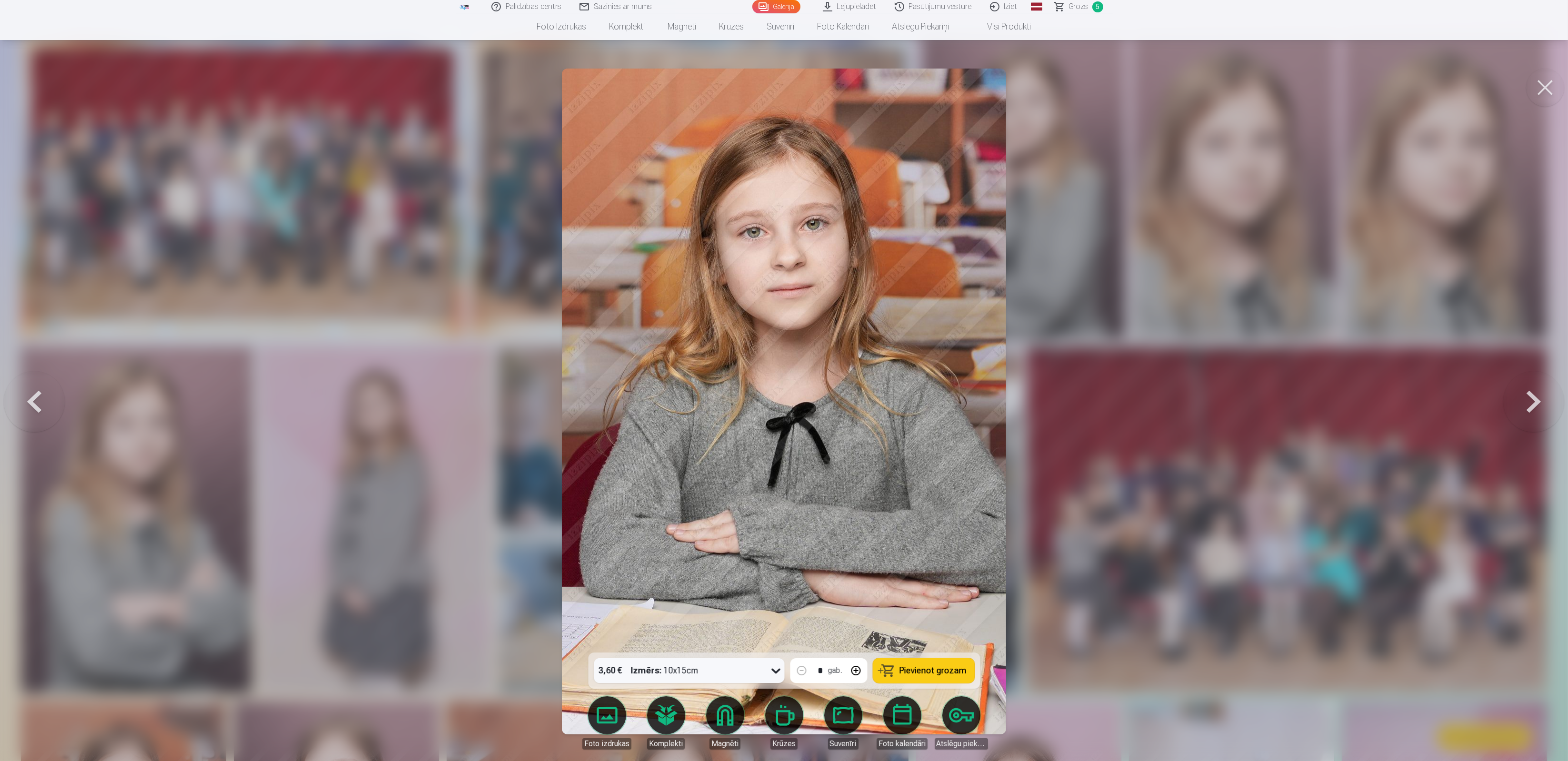
click at [1534, 406] on button at bounding box center [1534, 401] width 61 height 483
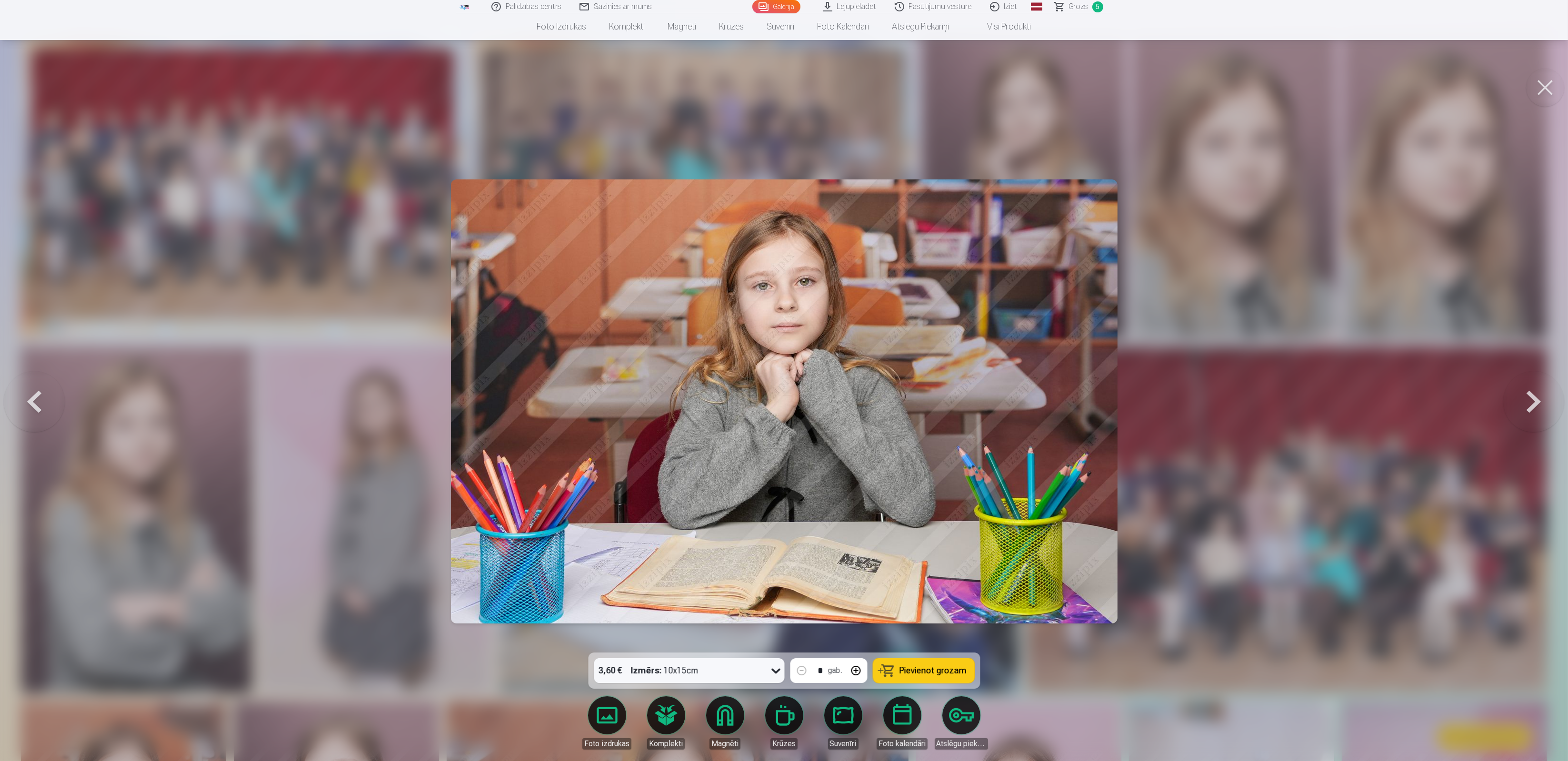
click at [1534, 406] on button at bounding box center [1534, 401] width 61 height 483
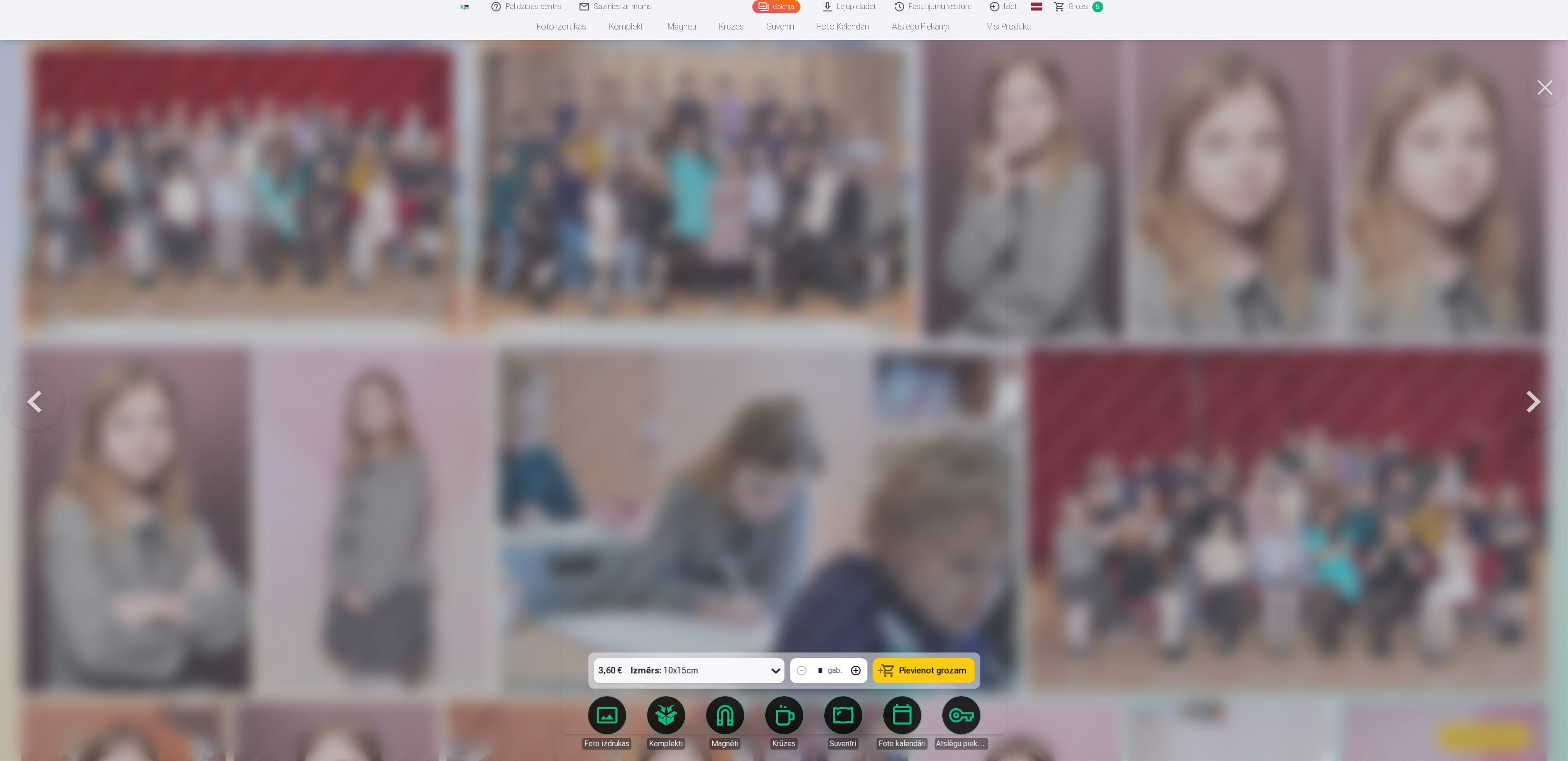
click at [1534, 406] on button at bounding box center [1534, 401] width 61 height 483
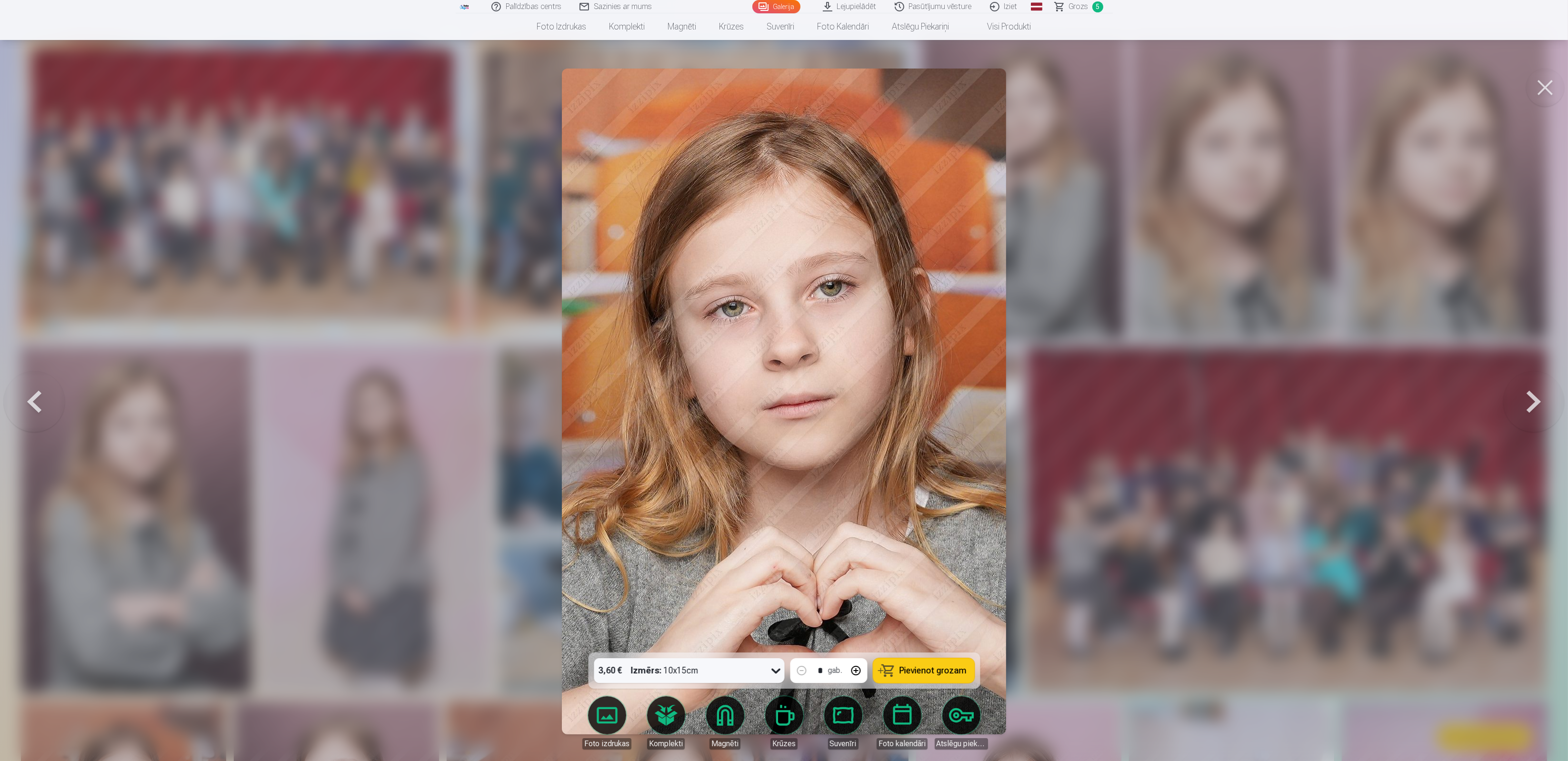
click at [1534, 406] on button at bounding box center [1534, 401] width 61 height 483
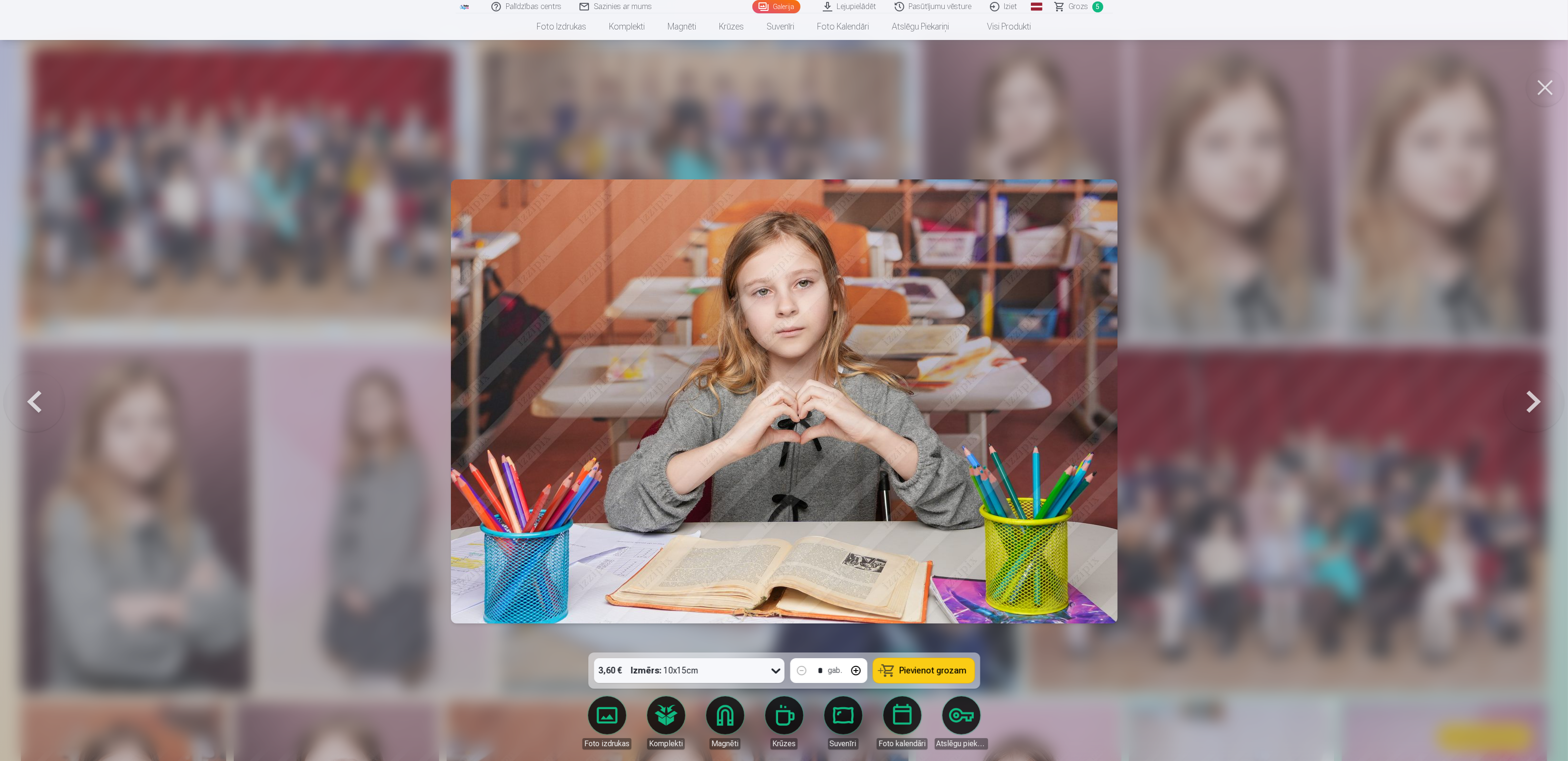
click at [1534, 406] on button at bounding box center [1534, 401] width 61 height 483
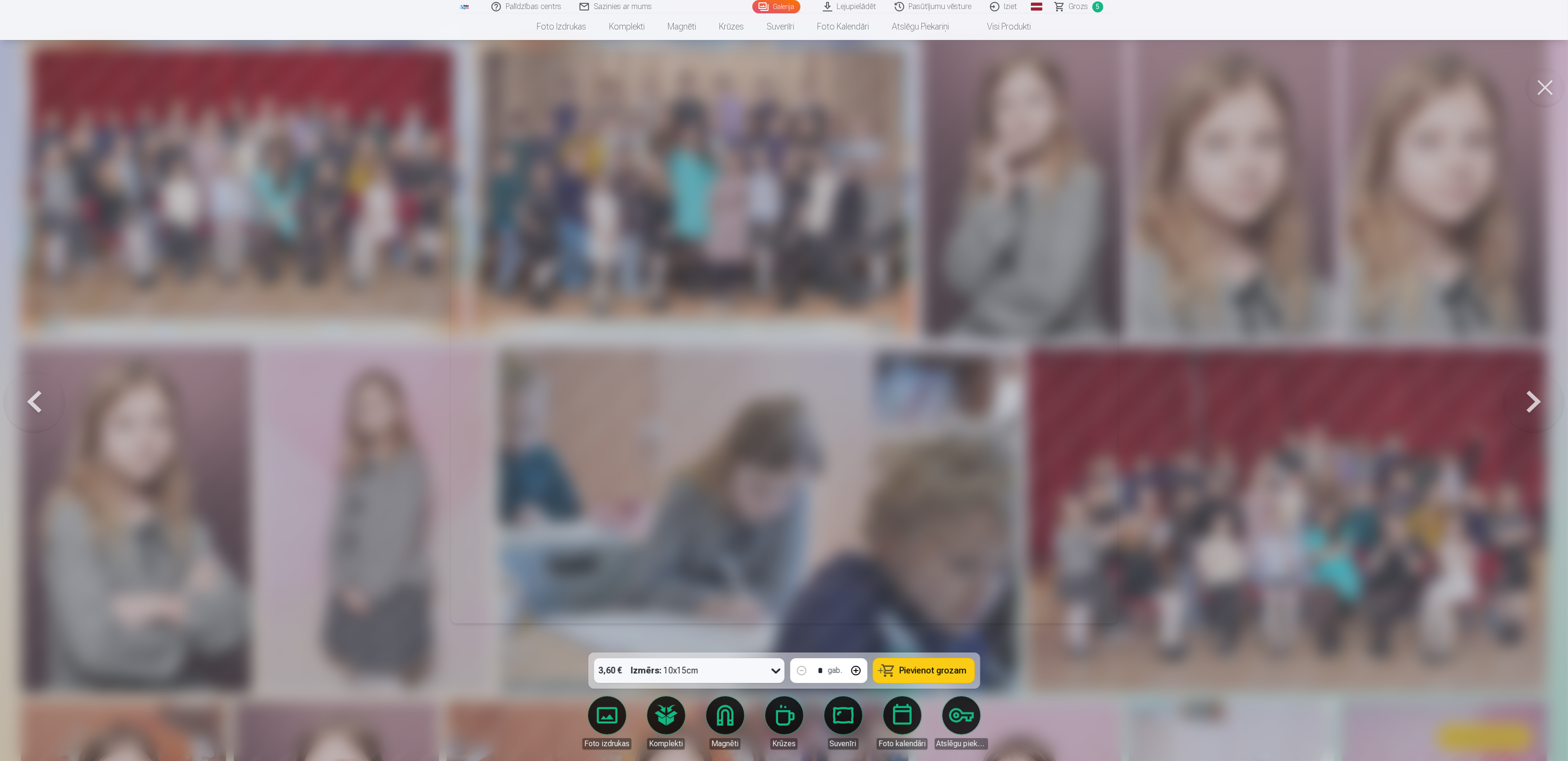
click at [1534, 406] on button at bounding box center [1534, 401] width 61 height 483
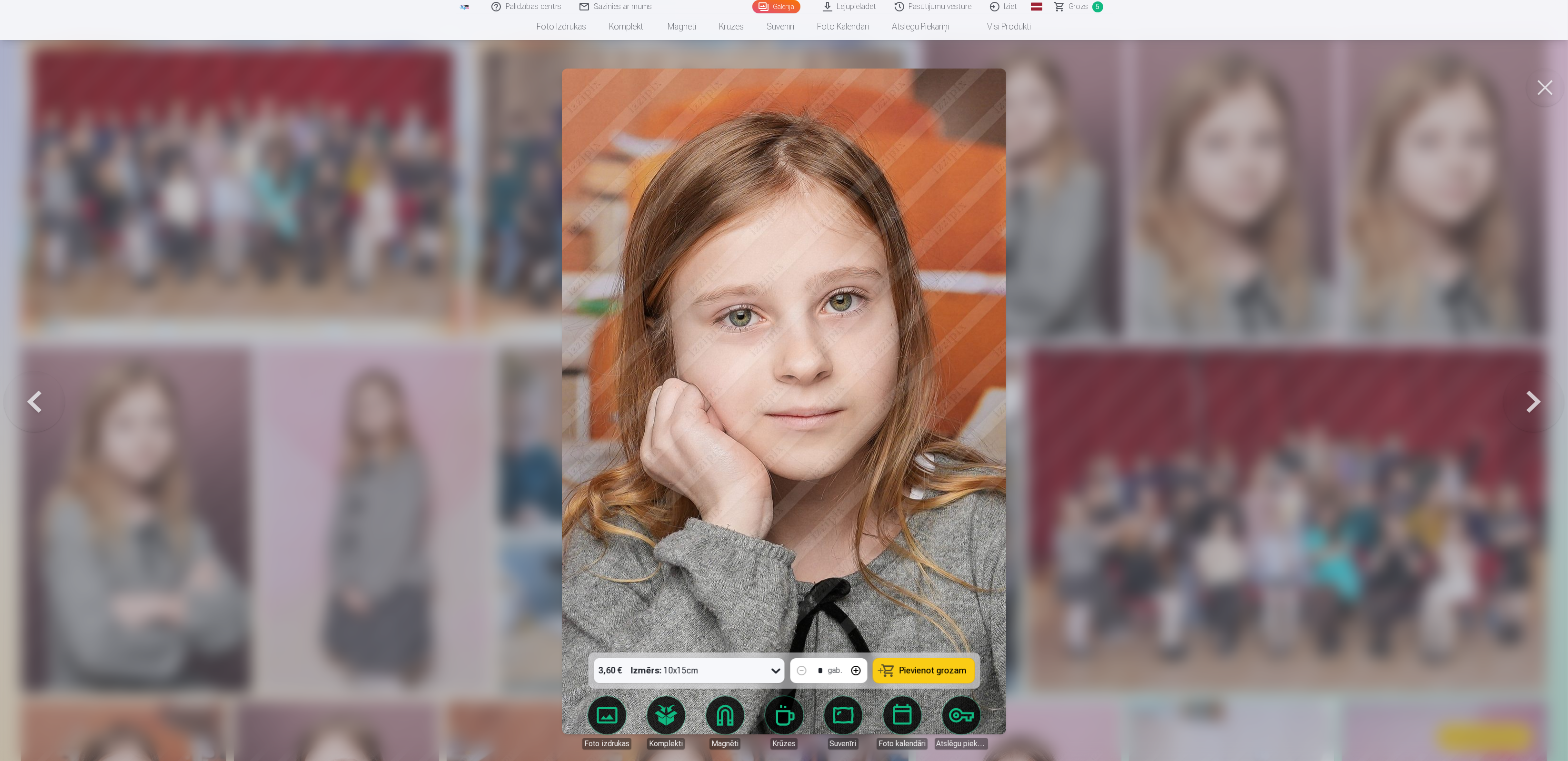
click at [1534, 406] on button at bounding box center [1534, 401] width 61 height 483
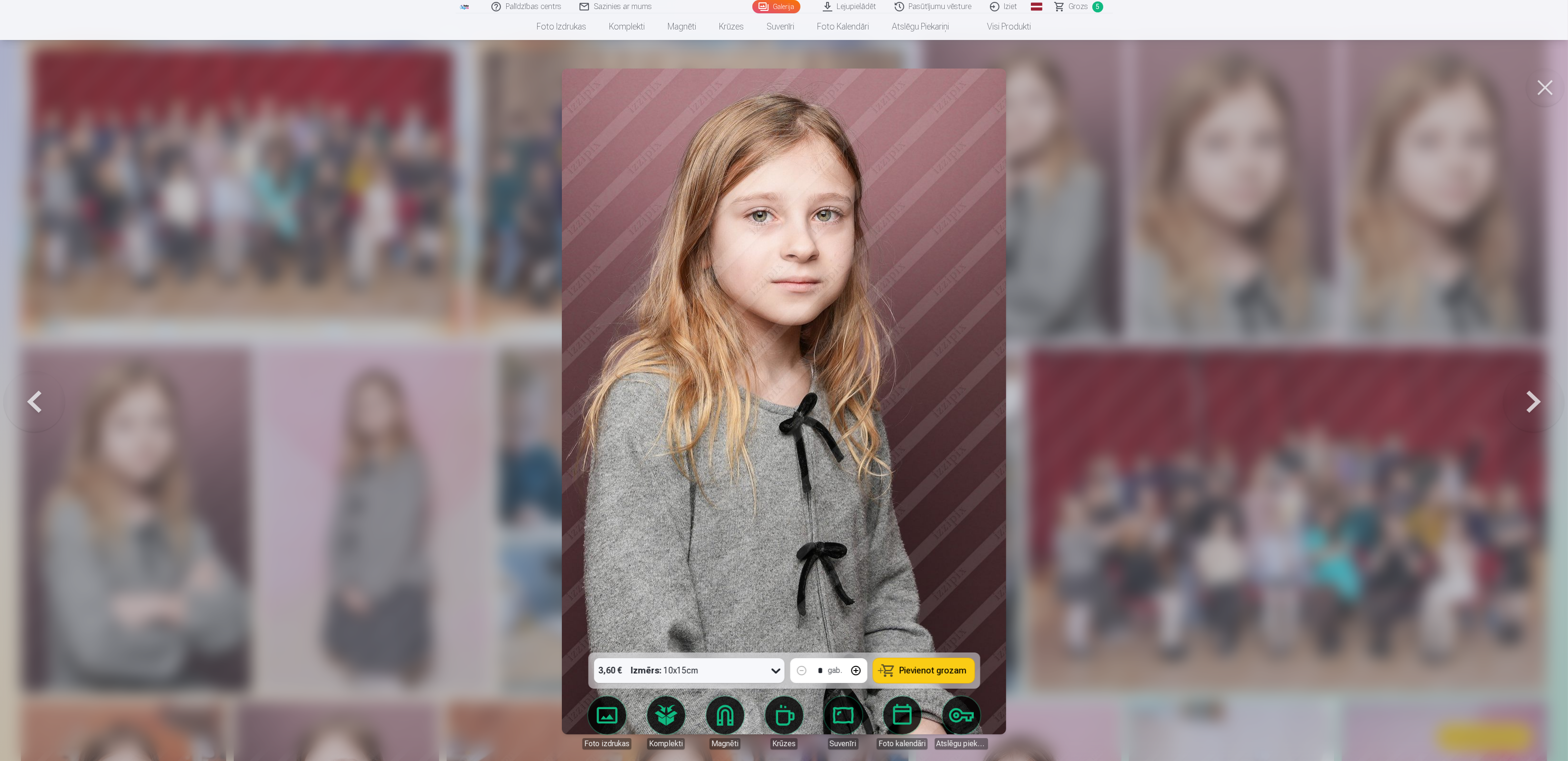
click at [1534, 406] on button at bounding box center [1534, 401] width 61 height 483
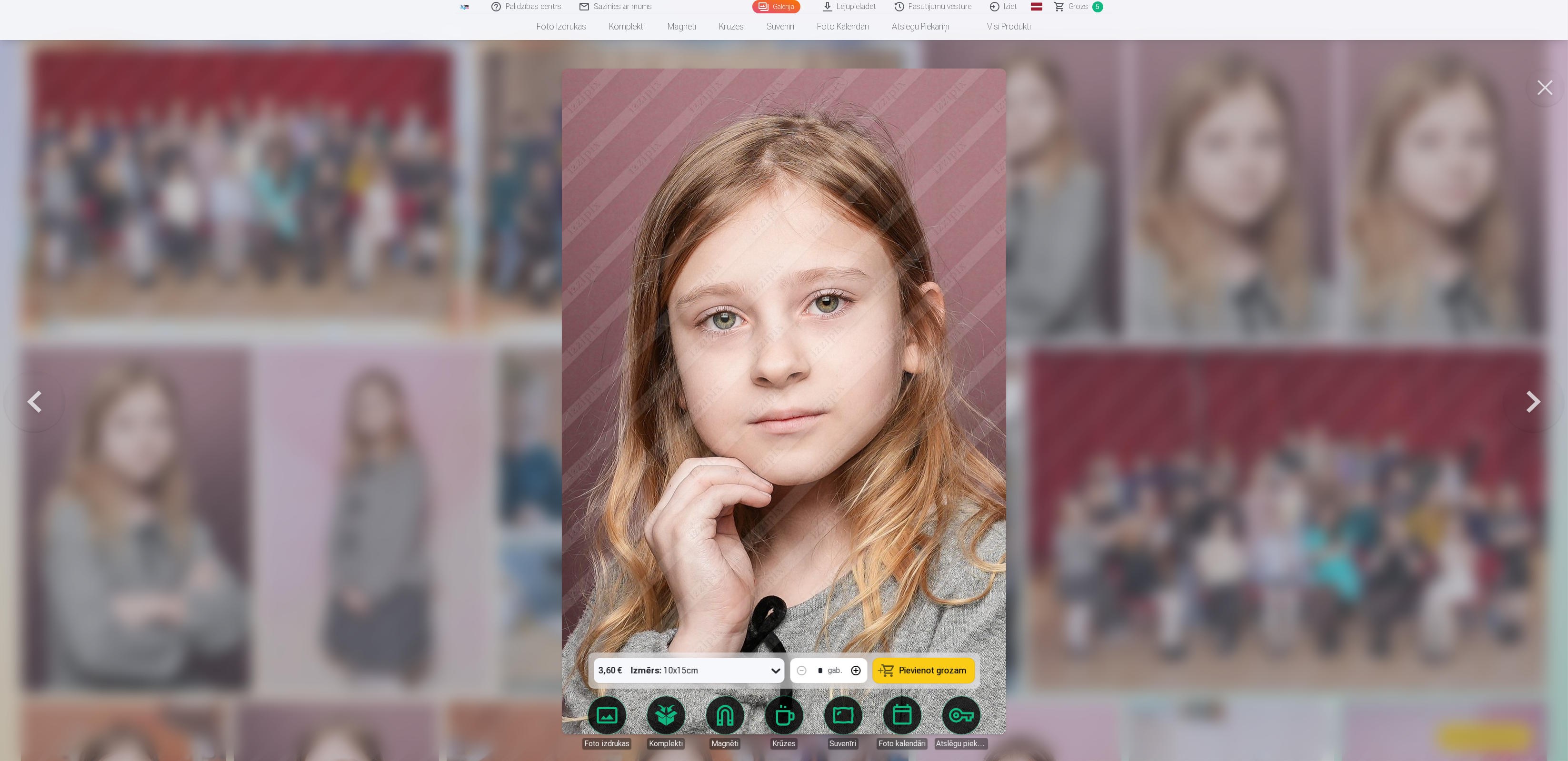
click at [1534, 406] on button at bounding box center [1534, 401] width 61 height 483
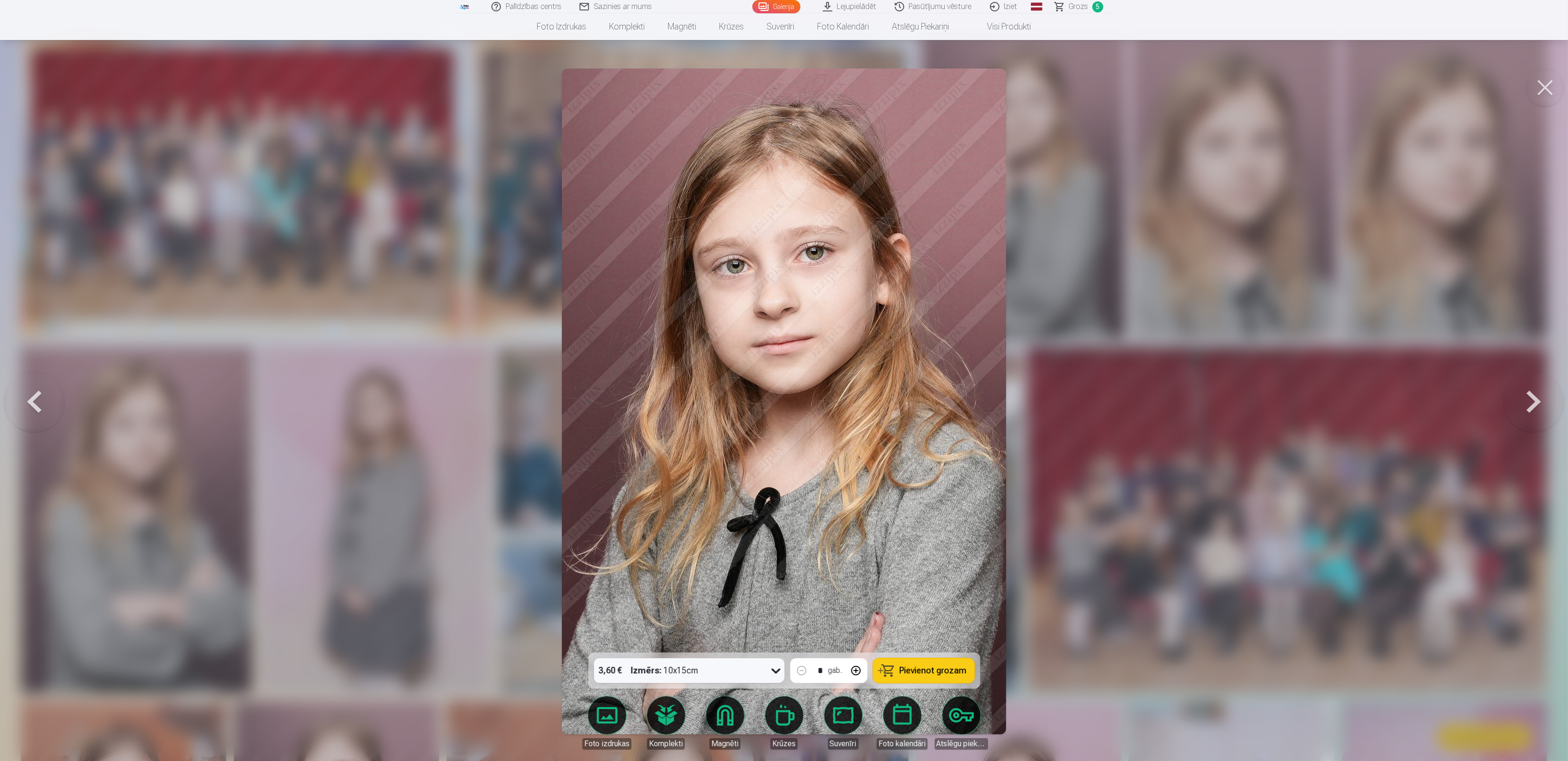
click at [1534, 406] on button at bounding box center [1534, 401] width 61 height 483
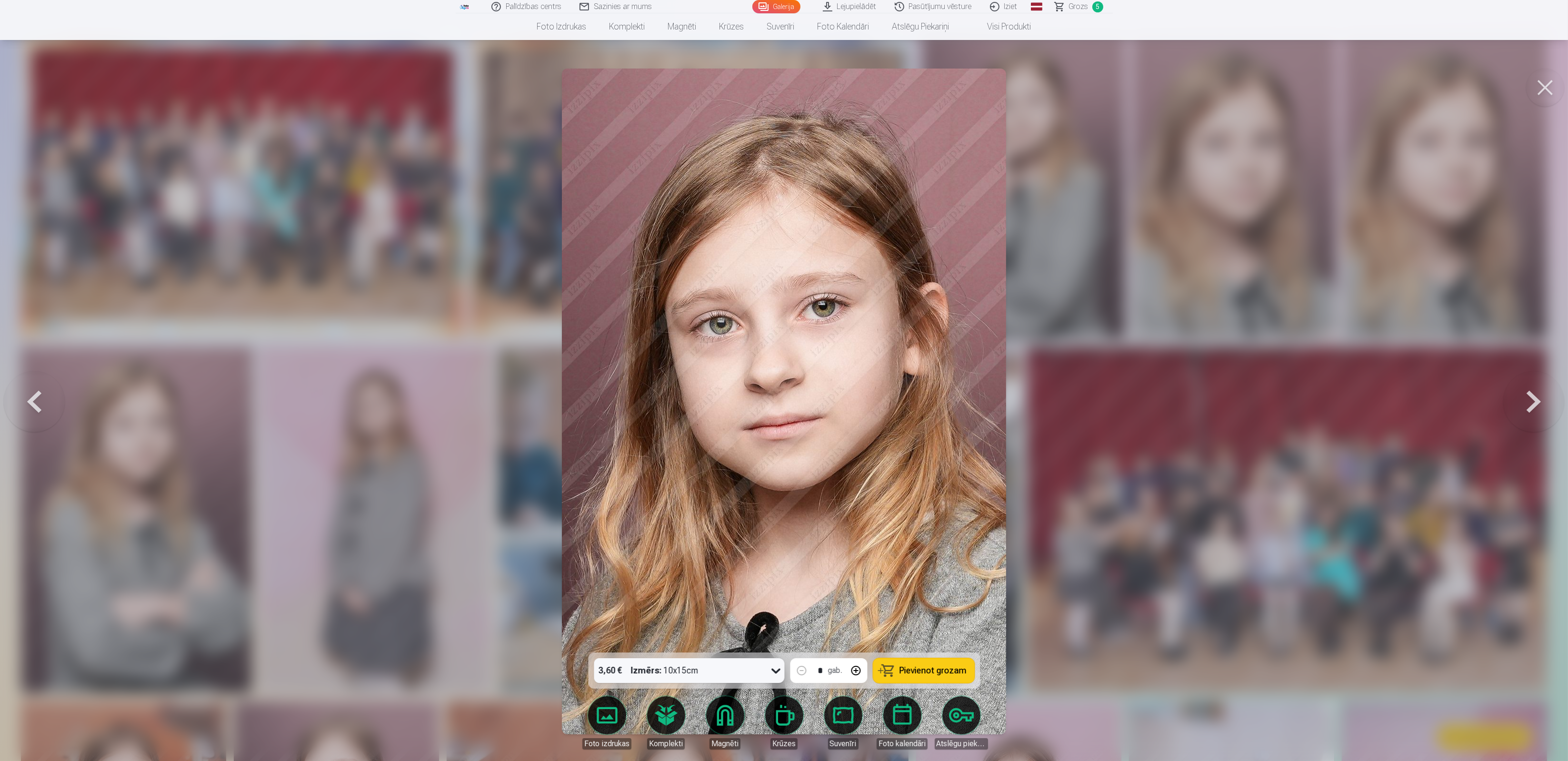
click at [1534, 406] on button at bounding box center [1534, 401] width 61 height 483
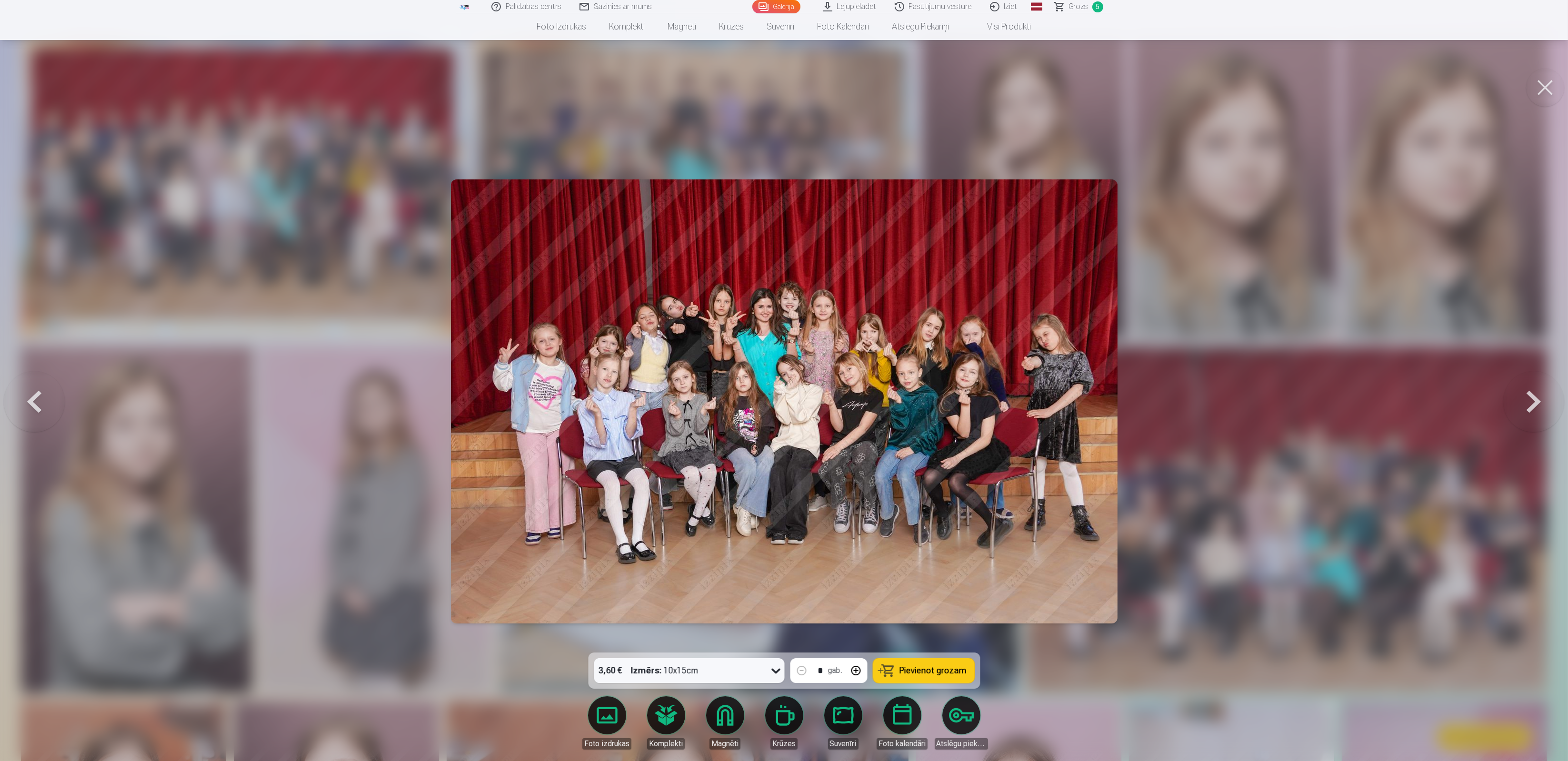
click at [1534, 406] on button at bounding box center [1534, 401] width 61 height 483
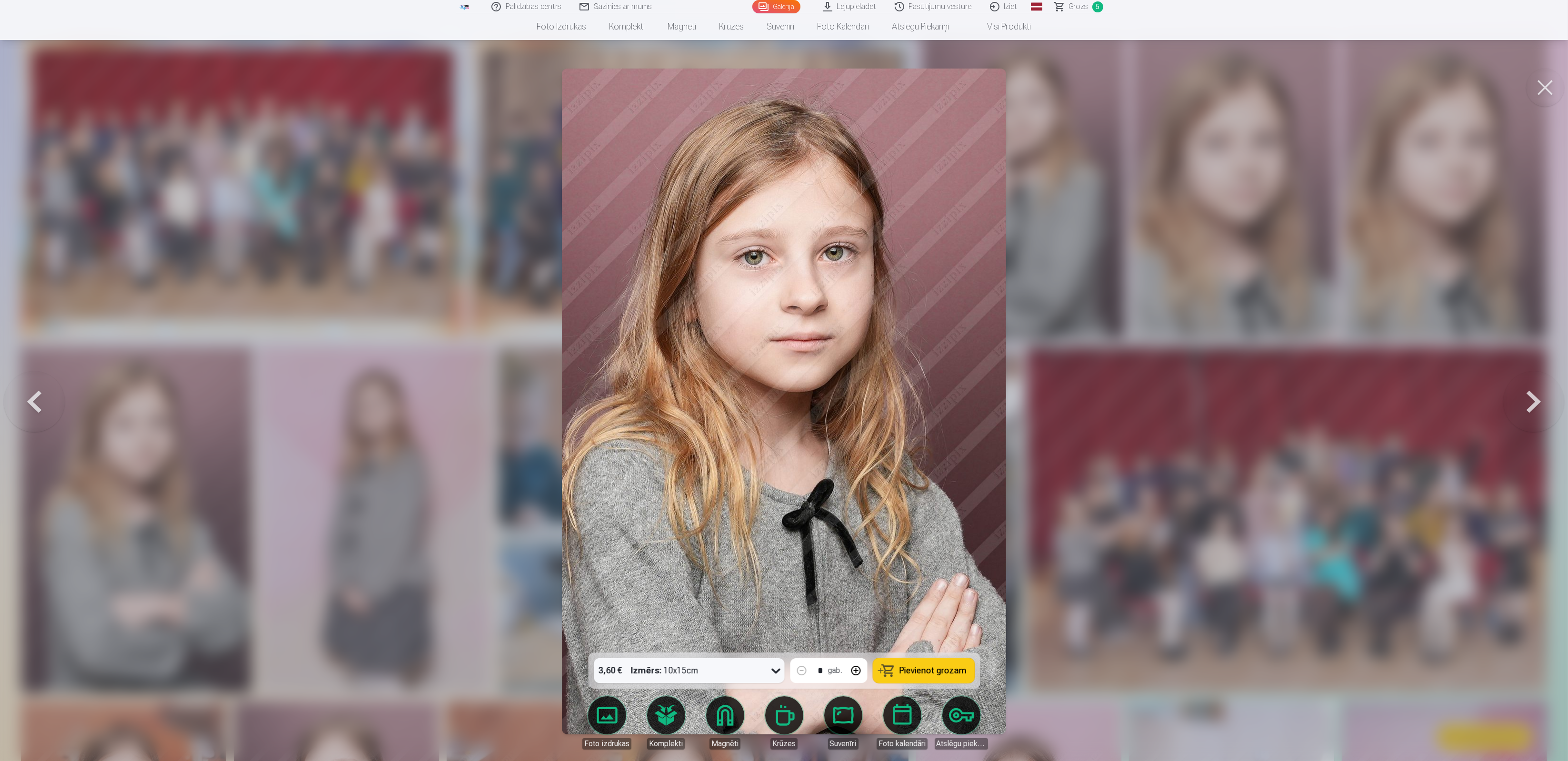
click at [1534, 406] on button at bounding box center [1534, 401] width 61 height 483
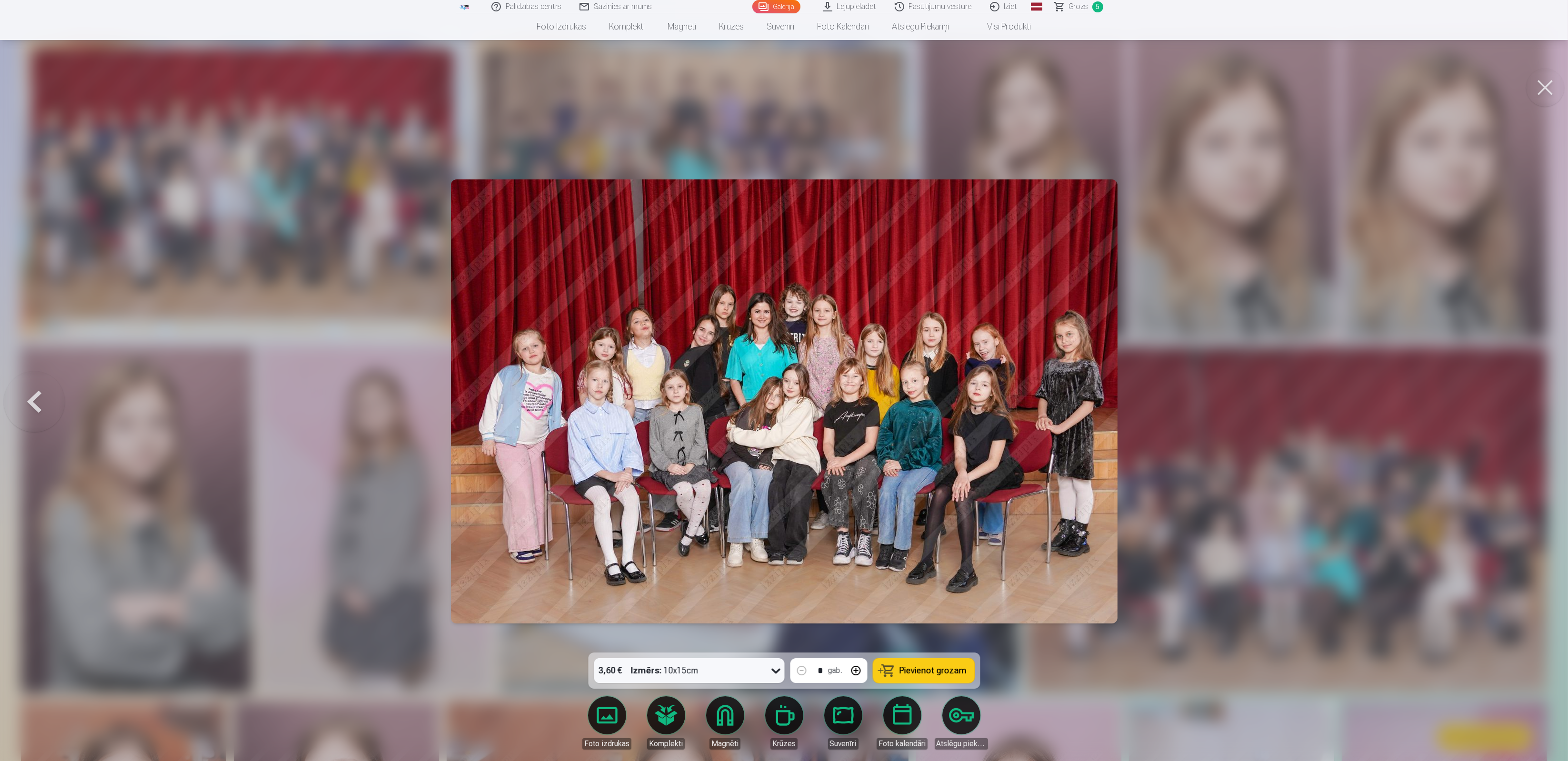
click at [1534, 406] on div at bounding box center [784, 380] width 1568 height 761
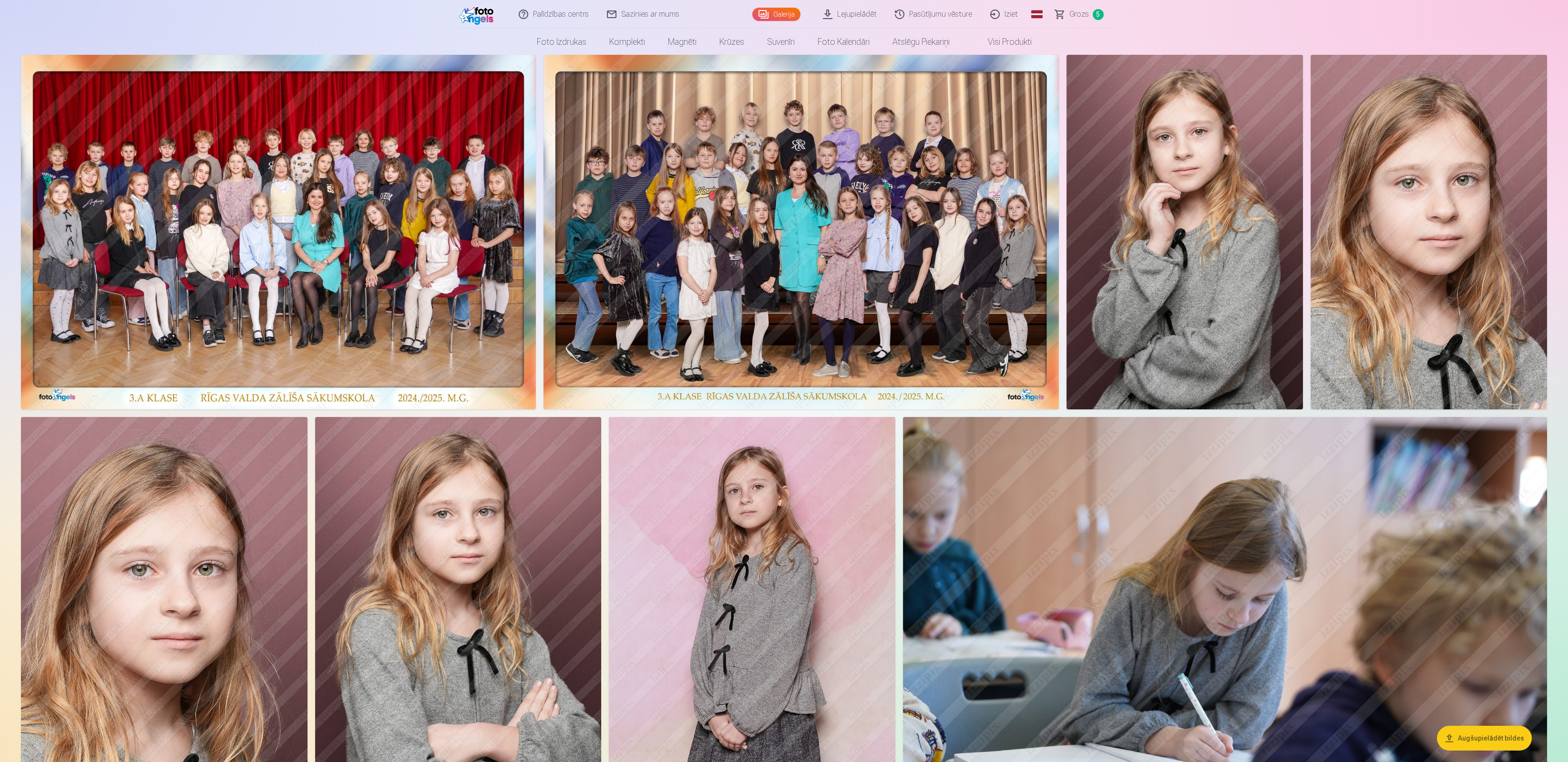
scroll to position [0, 0]
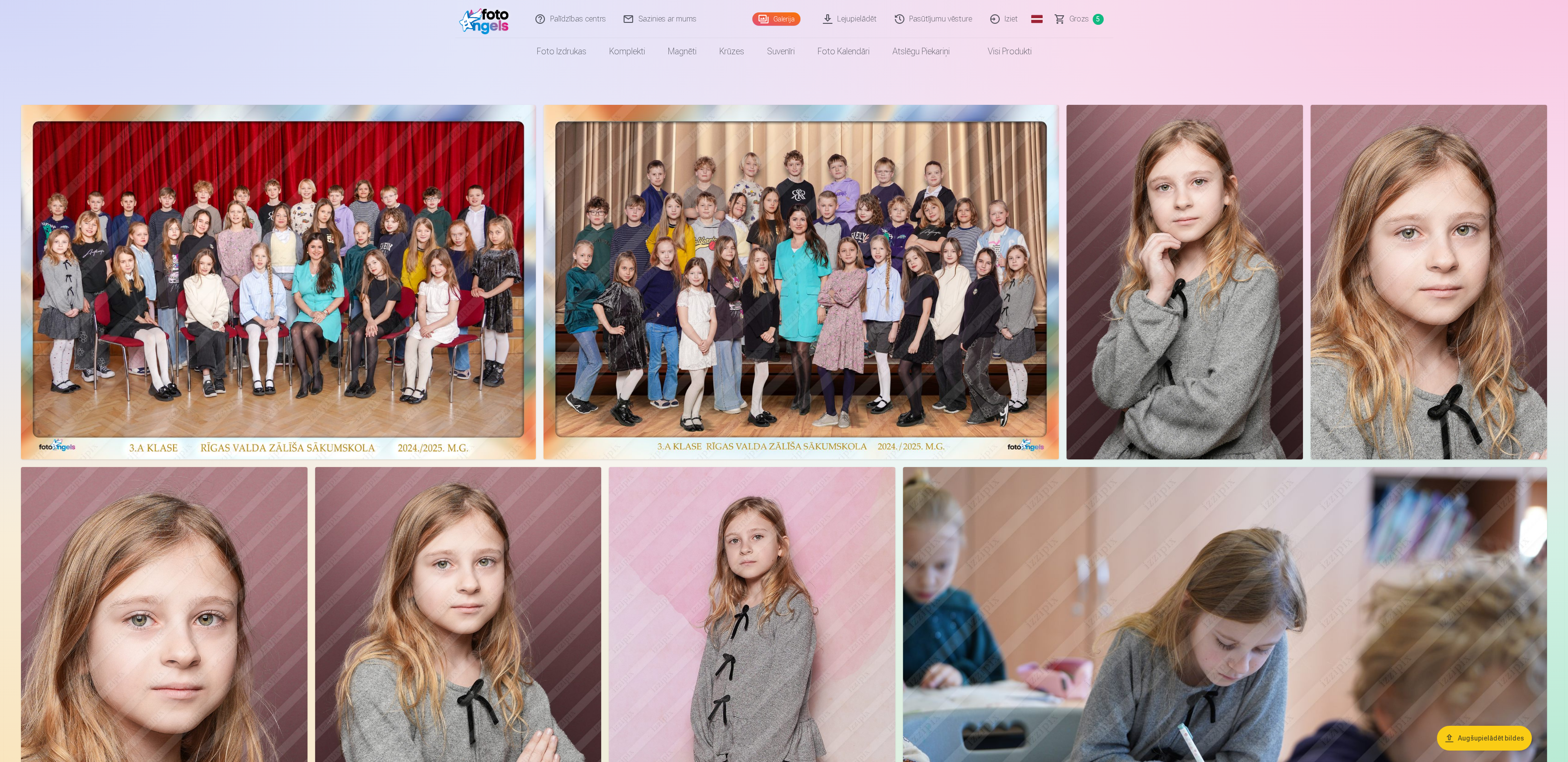
click at [1081, 16] on span "Grozs" at bounding box center [1079, 19] width 20 height 12
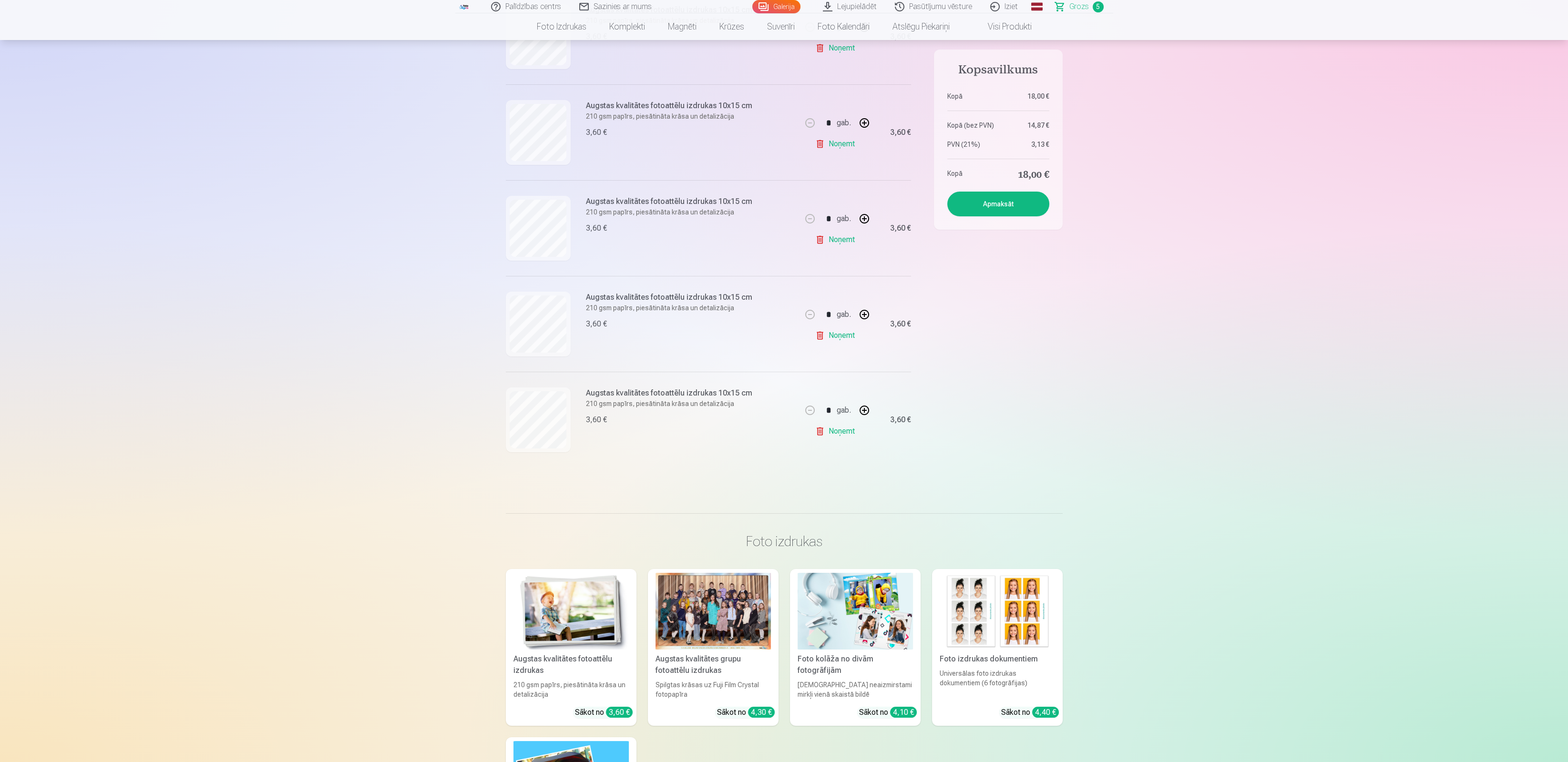
scroll to position [143, 0]
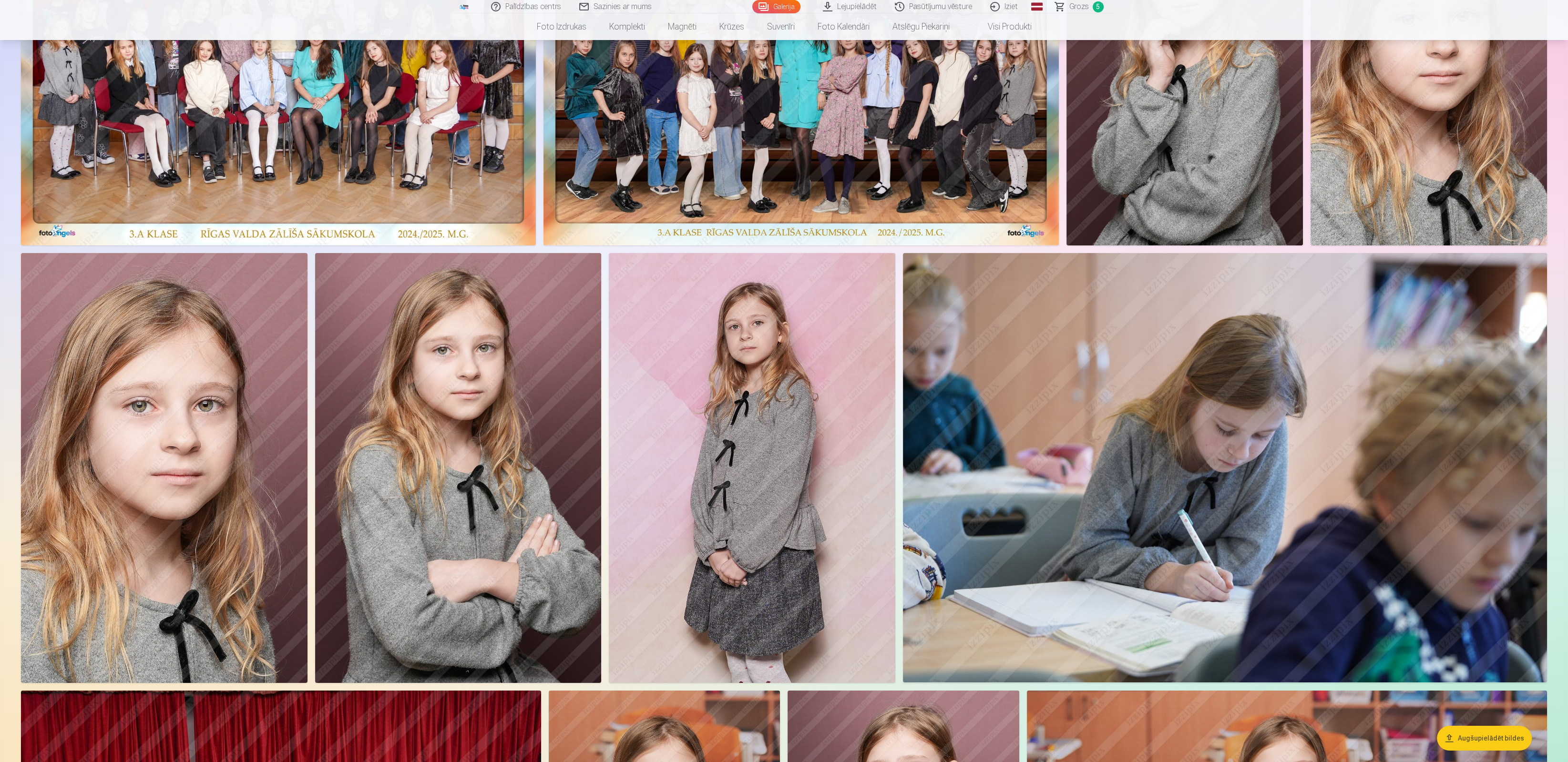
scroll to position [71, 0]
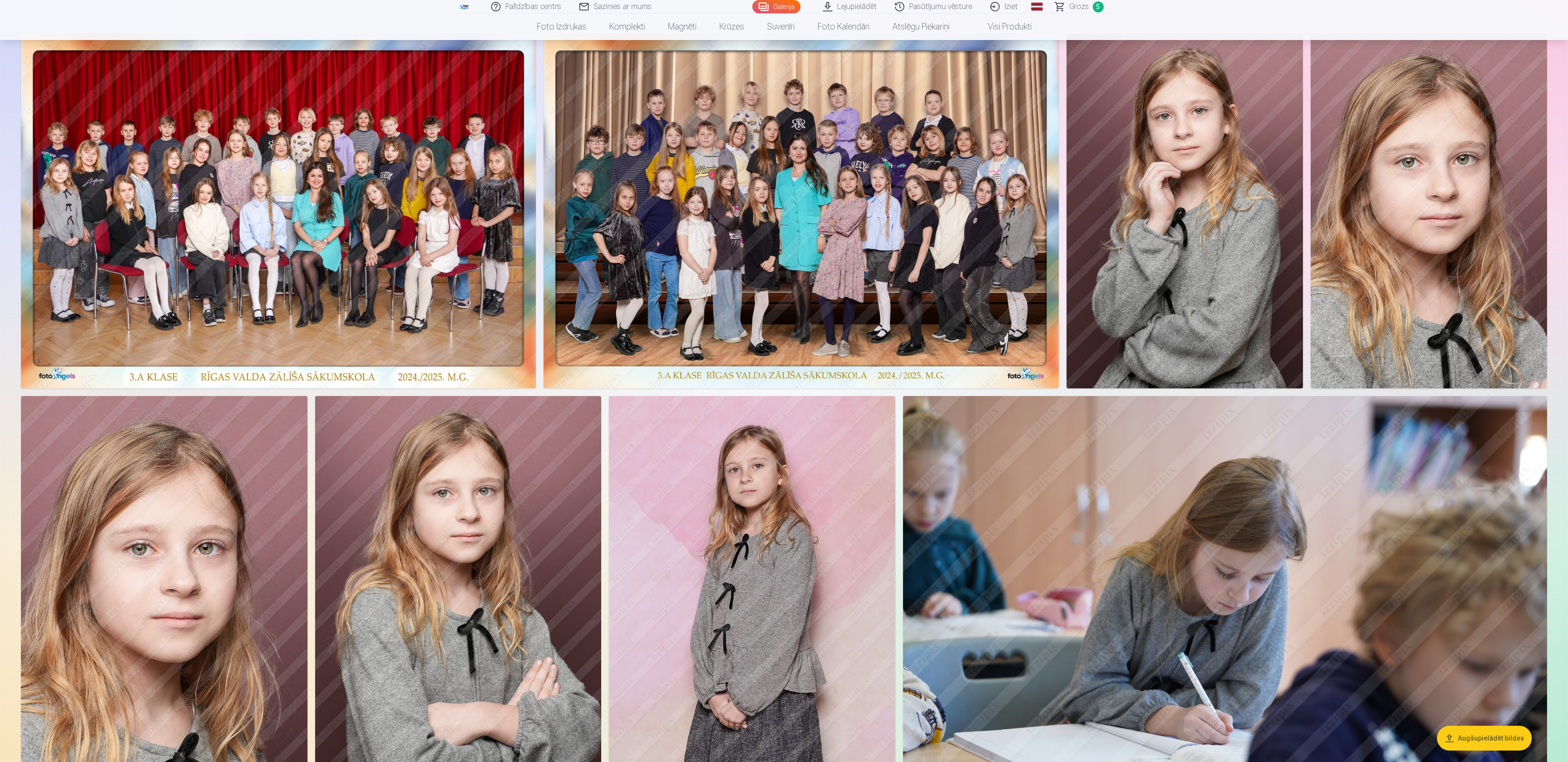
click at [800, 264] on img at bounding box center [801, 211] width 515 height 355
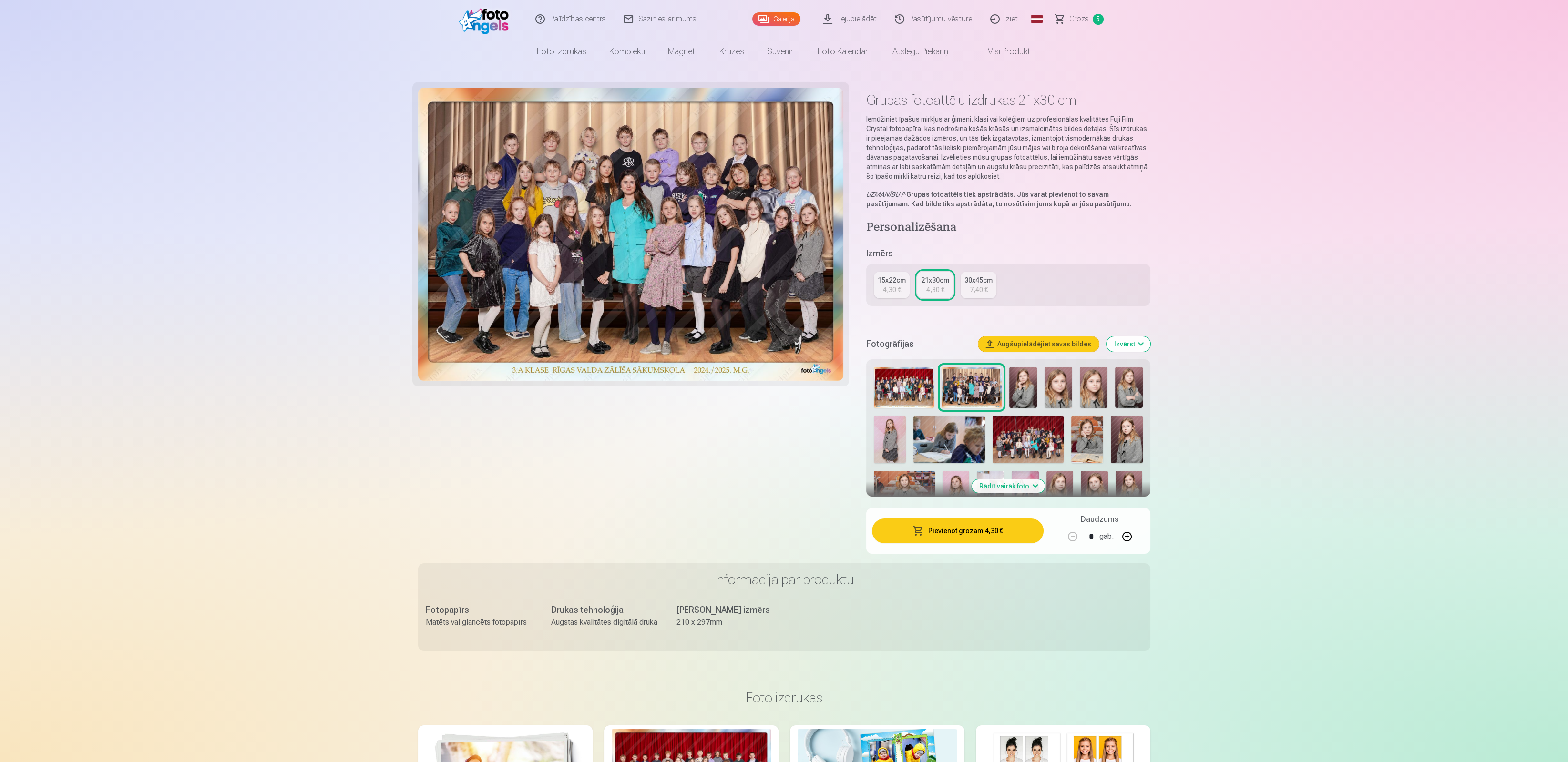
click at [724, 263] on img at bounding box center [631, 234] width 426 height 293
click at [903, 279] on div "15x22cm" at bounding box center [892, 280] width 28 height 10
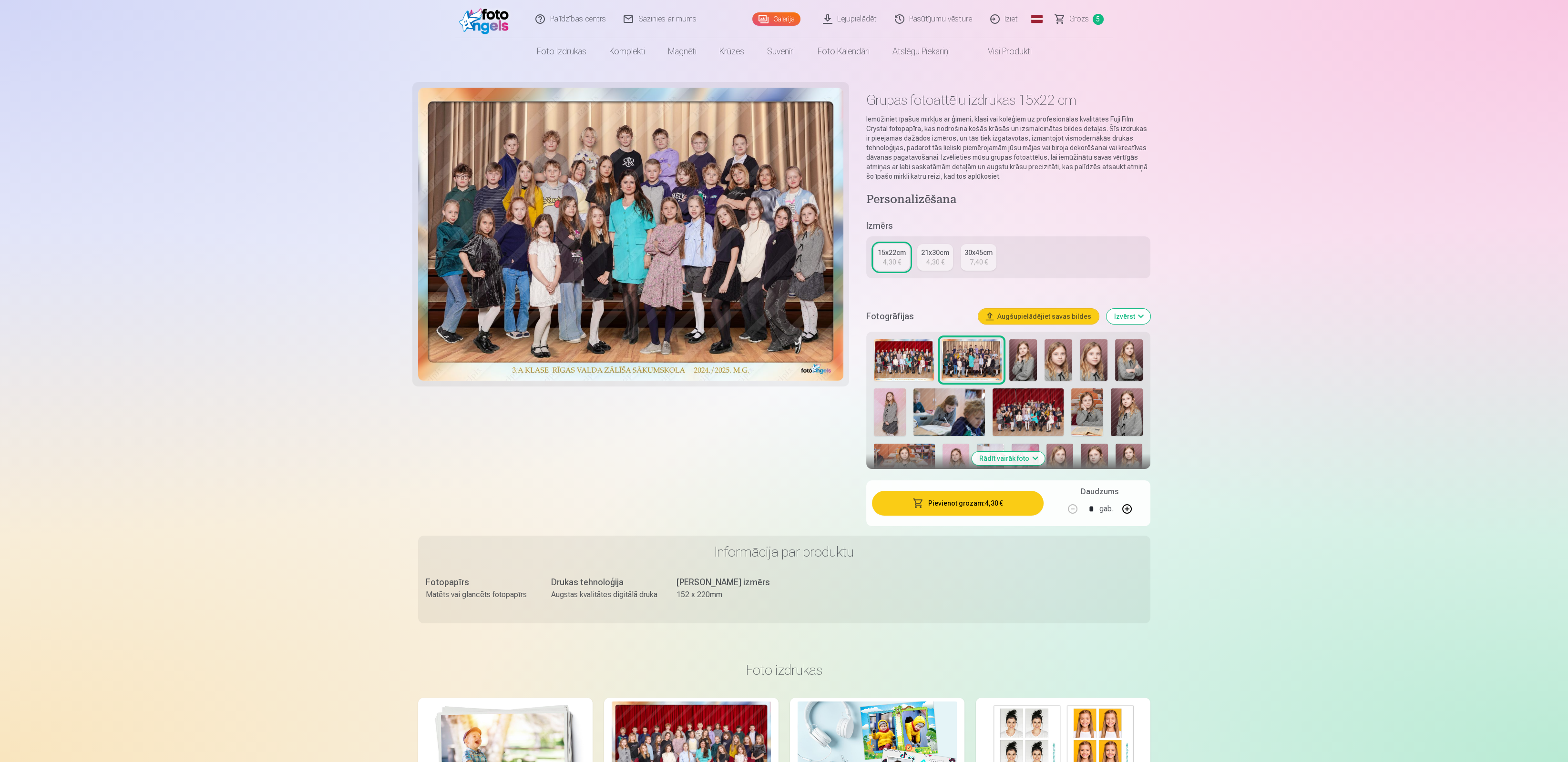
click at [655, 273] on img at bounding box center [631, 234] width 426 height 293
click at [1051, 315] on button "Augšupielādējiet savas bildes" at bounding box center [1038, 316] width 121 height 15
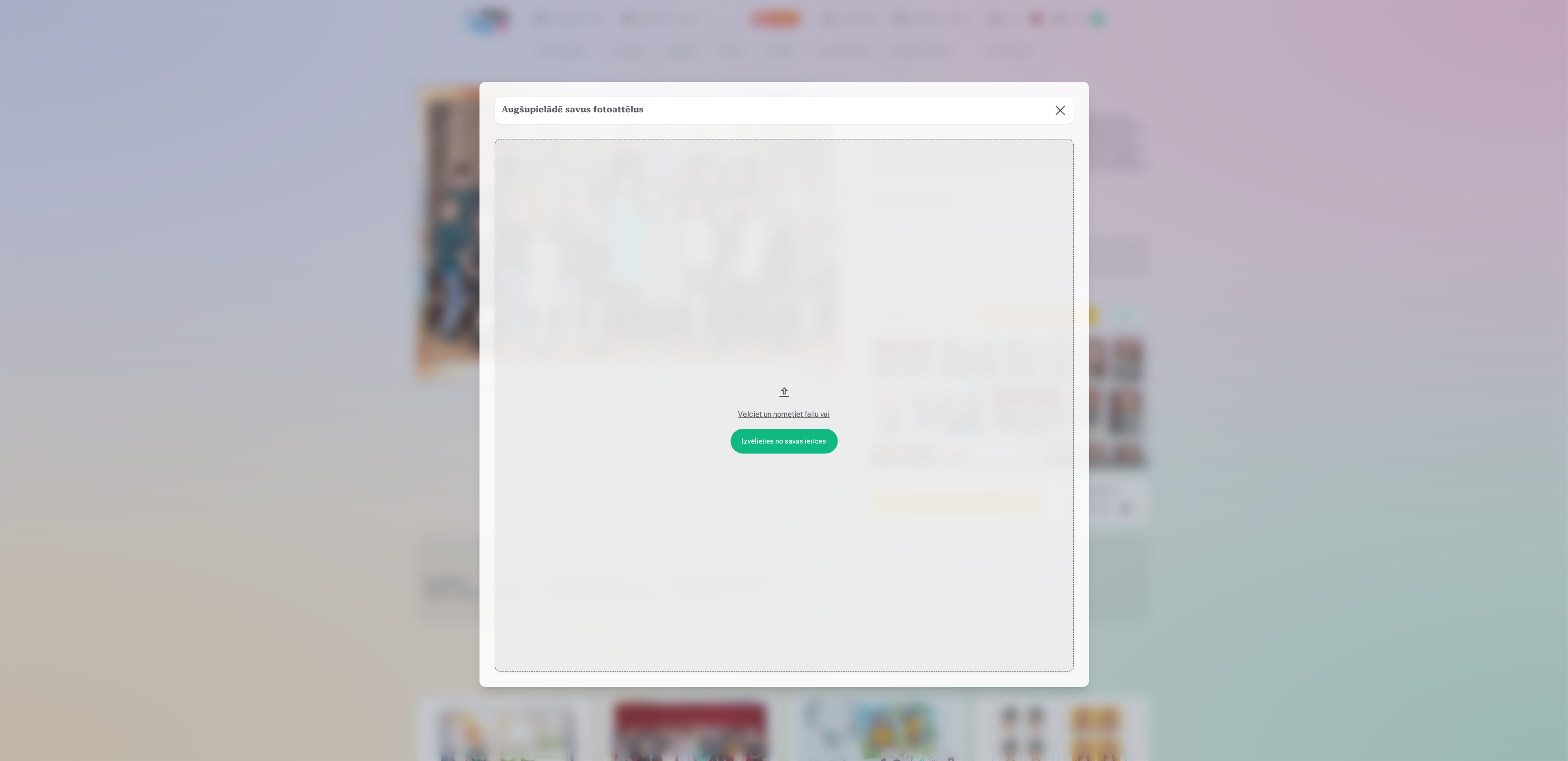
click at [797, 440] on button "Velciet un nometiet failu vai" at bounding box center [784, 405] width 579 height 532
click at [1062, 111] on button at bounding box center [1060, 111] width 27 height 27
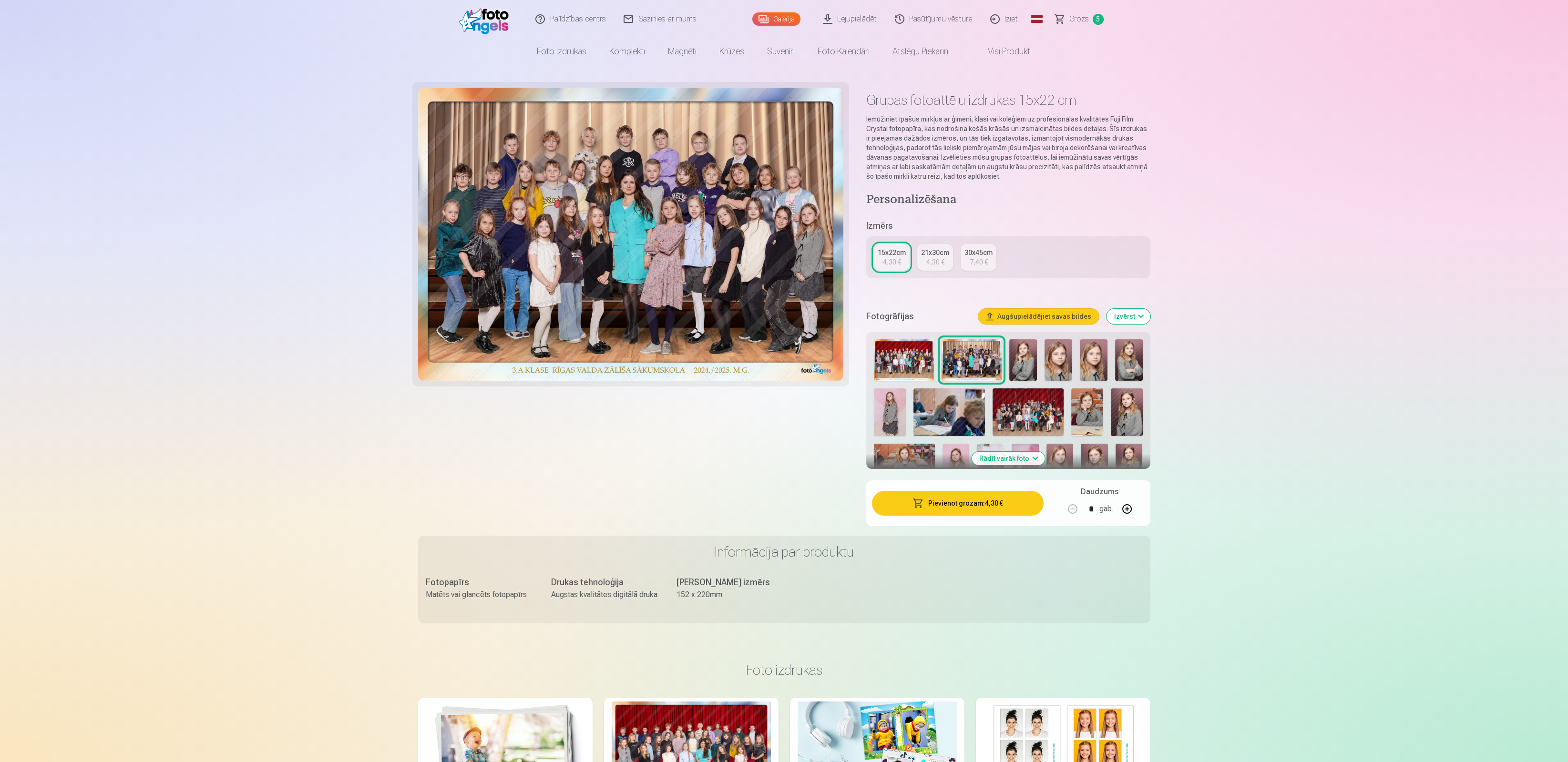
click at [1146, 314] on button "Izvērst" at bounding box center [1129, 316] width 44 height 15
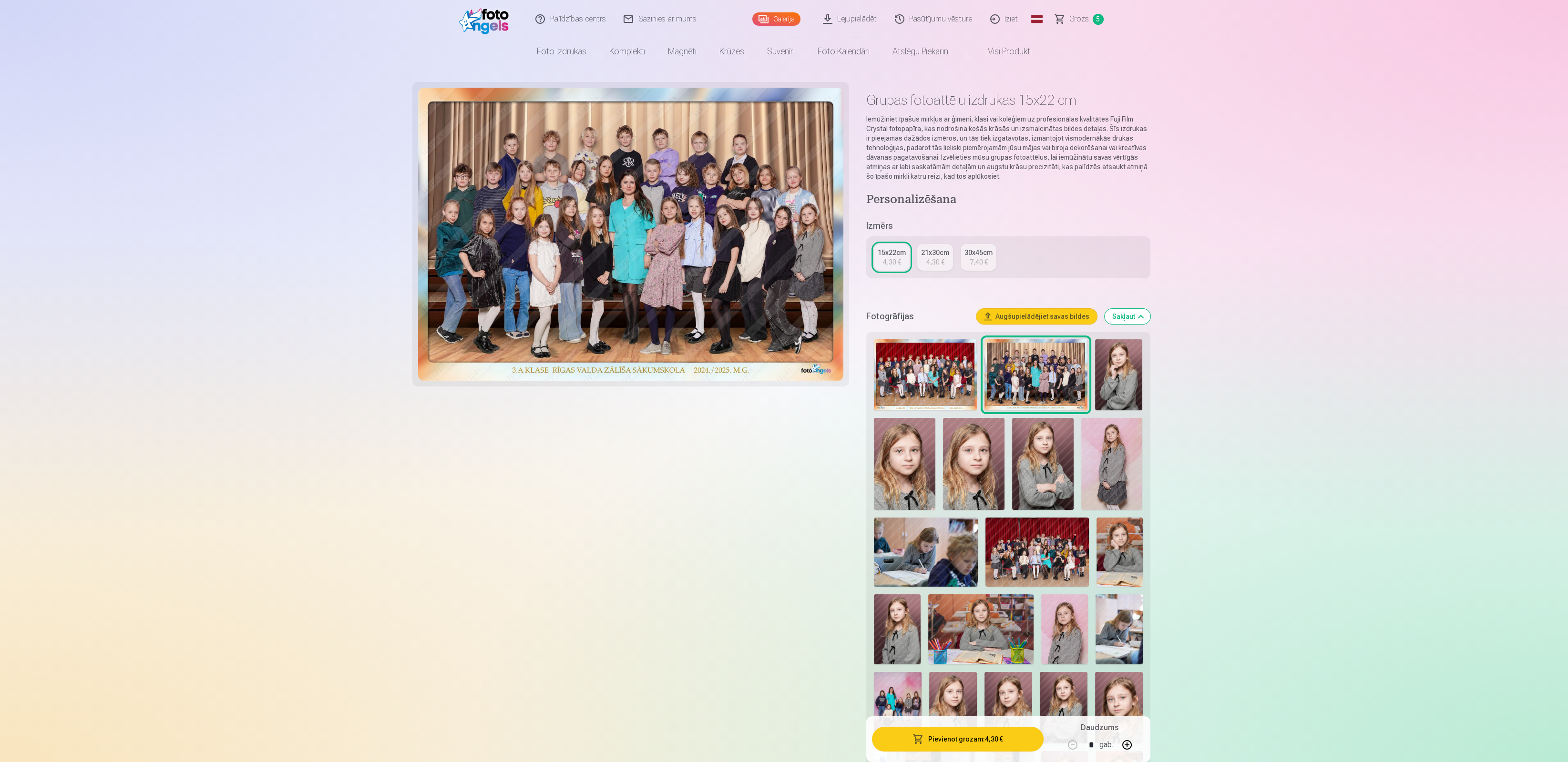
click at [857, 18] on link "Lejupielādēt" at bounding box center [850, 19] width 72 height 38
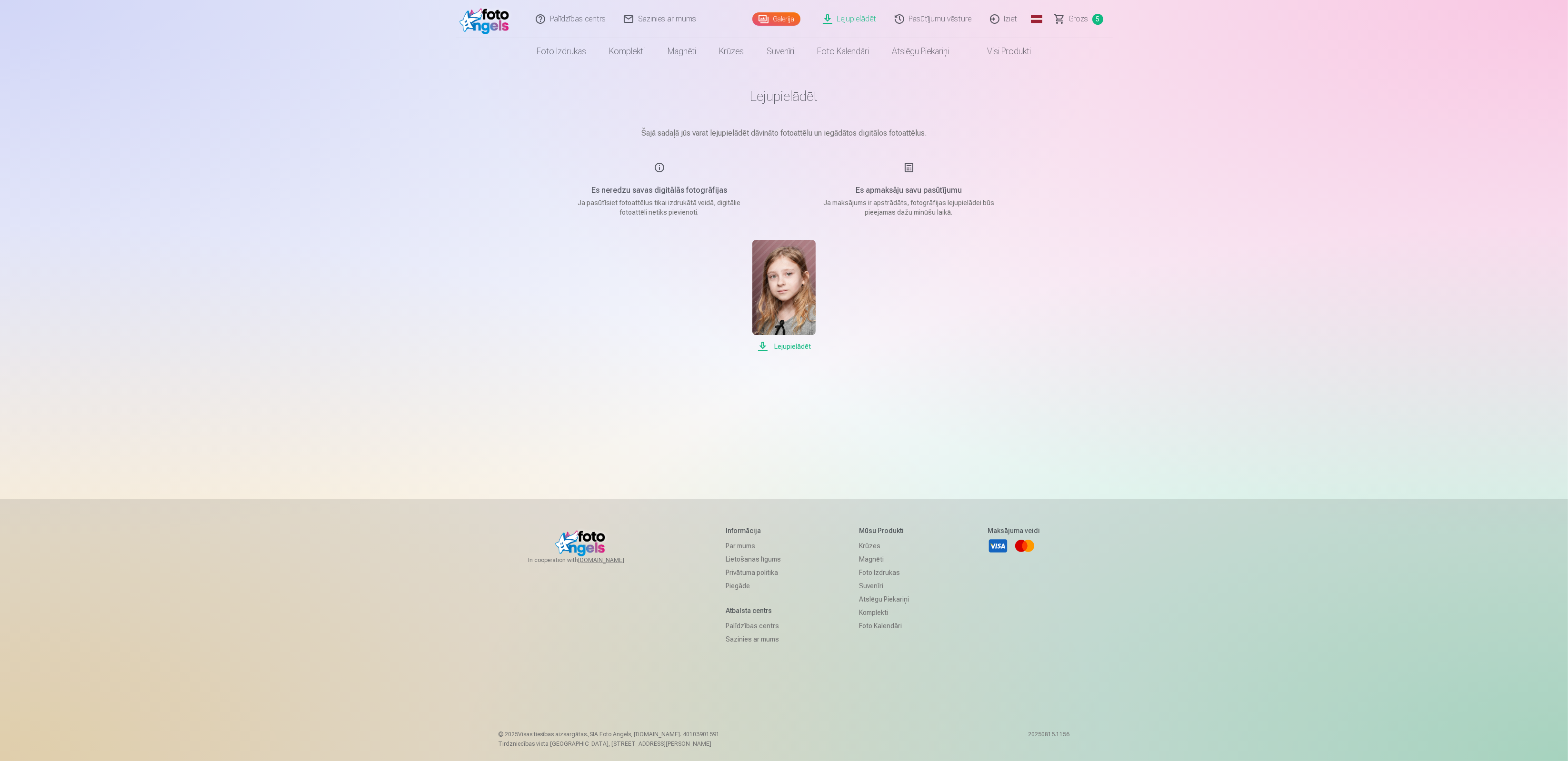
click at [786, 347] on span "Lejupielādēt" at bounding box center [784, 346] width 63 height 12
click at [765, 346] on span "Lejupielādēt" at bounding box center [784, 346] width 63 height 12
click at [850, 18] on link "Lejupielādēt" at bounding box center [850, 19] width 72 height 38
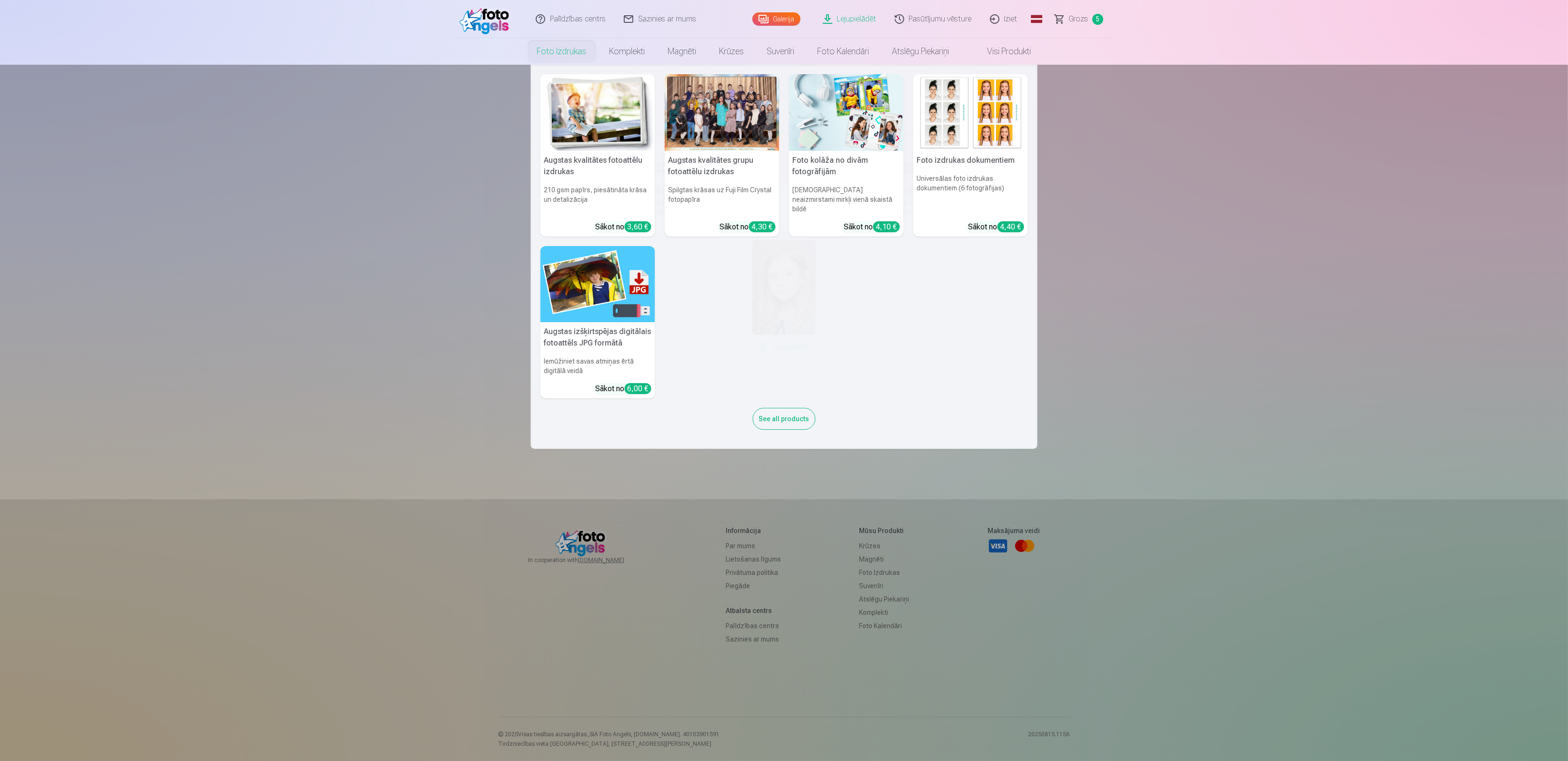
click at [572, 52] on link "Foto izdrukas" at bounding box center [562, 52] width 72 height 27
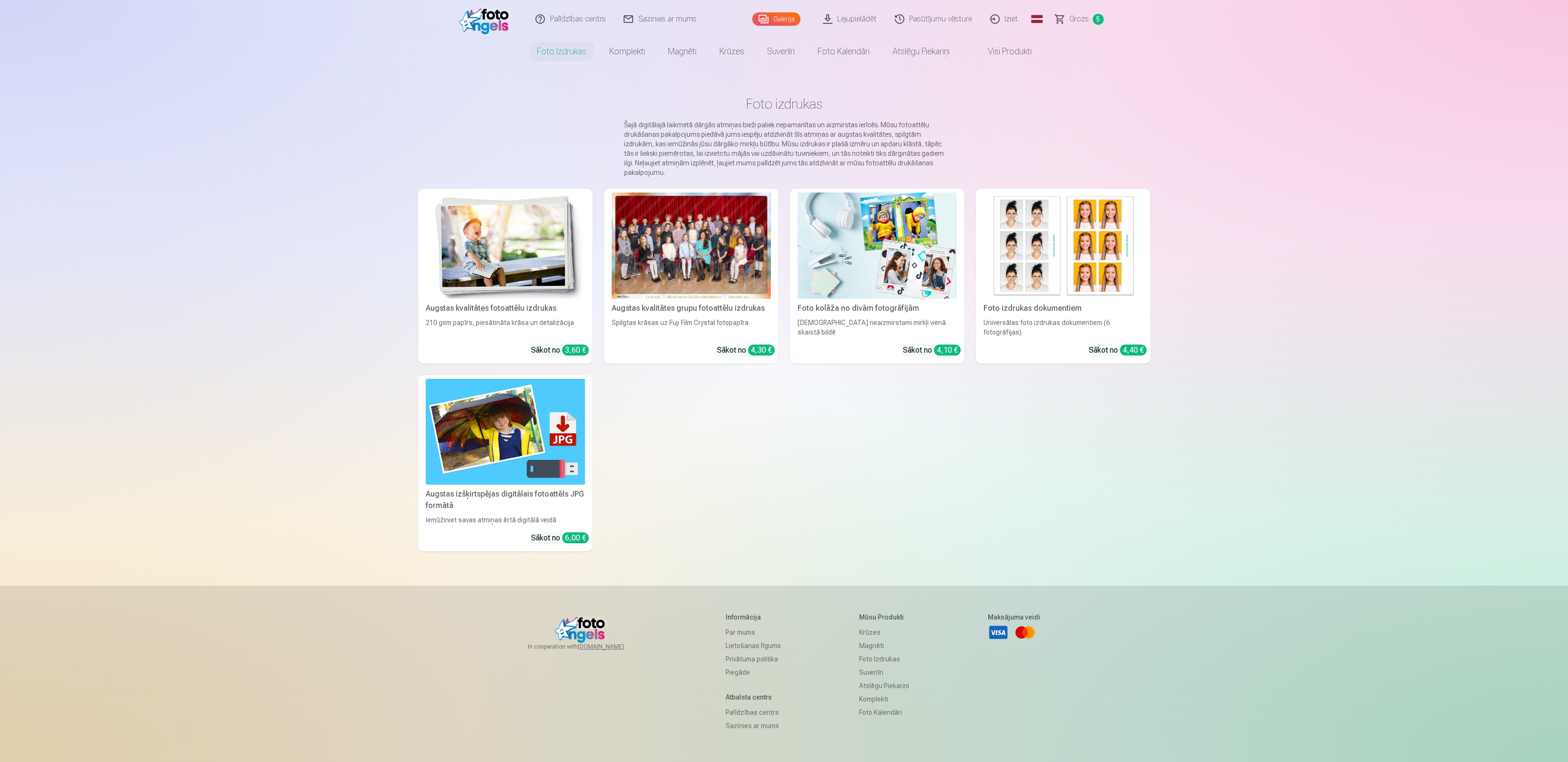
click at [1015, 53] on link "Visi produkti" at bounding box center [1002, 52] width 82 height 27
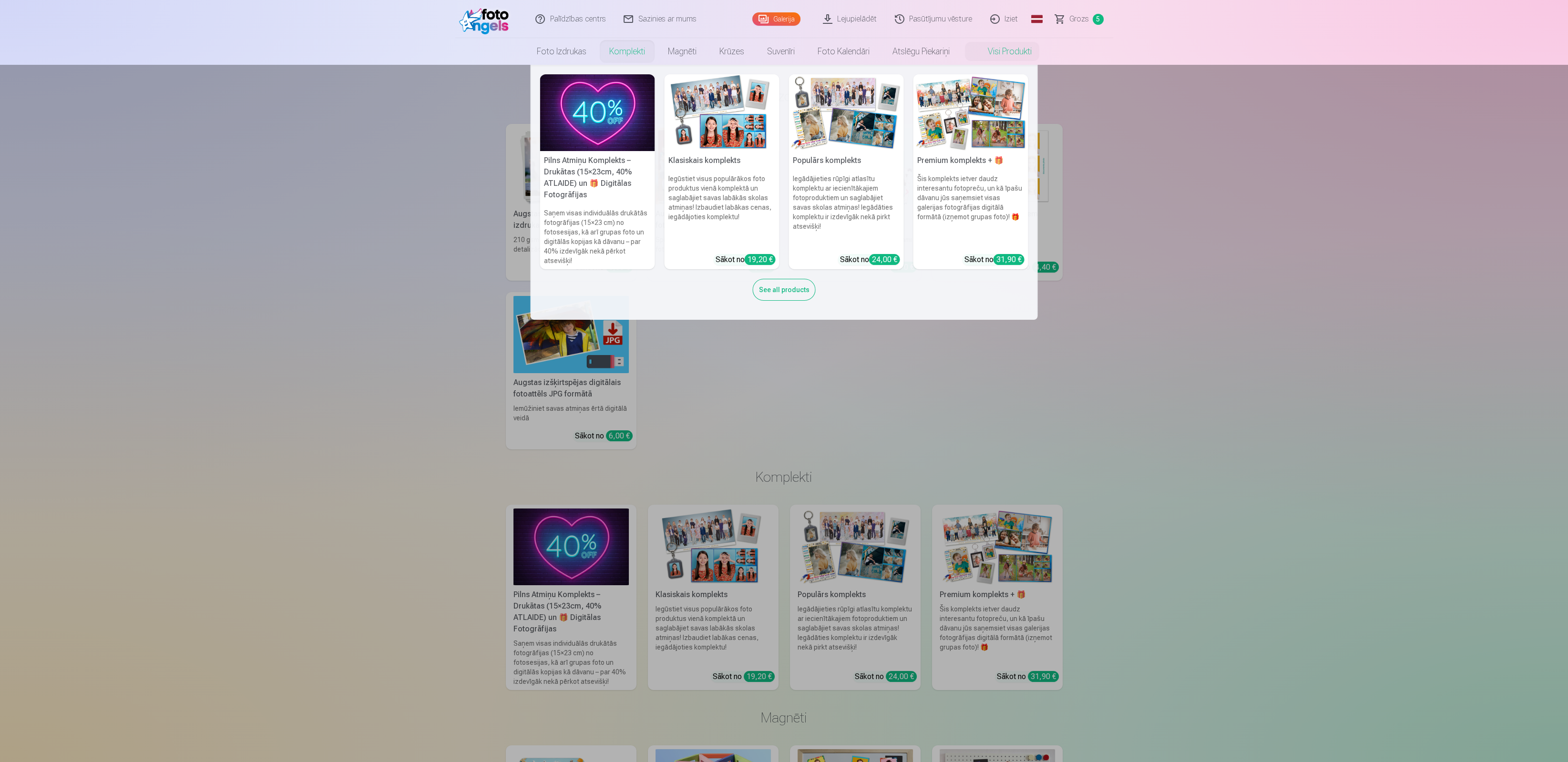
click at [704, 115] on img at bounding box center [722, 113] width 115 height 77
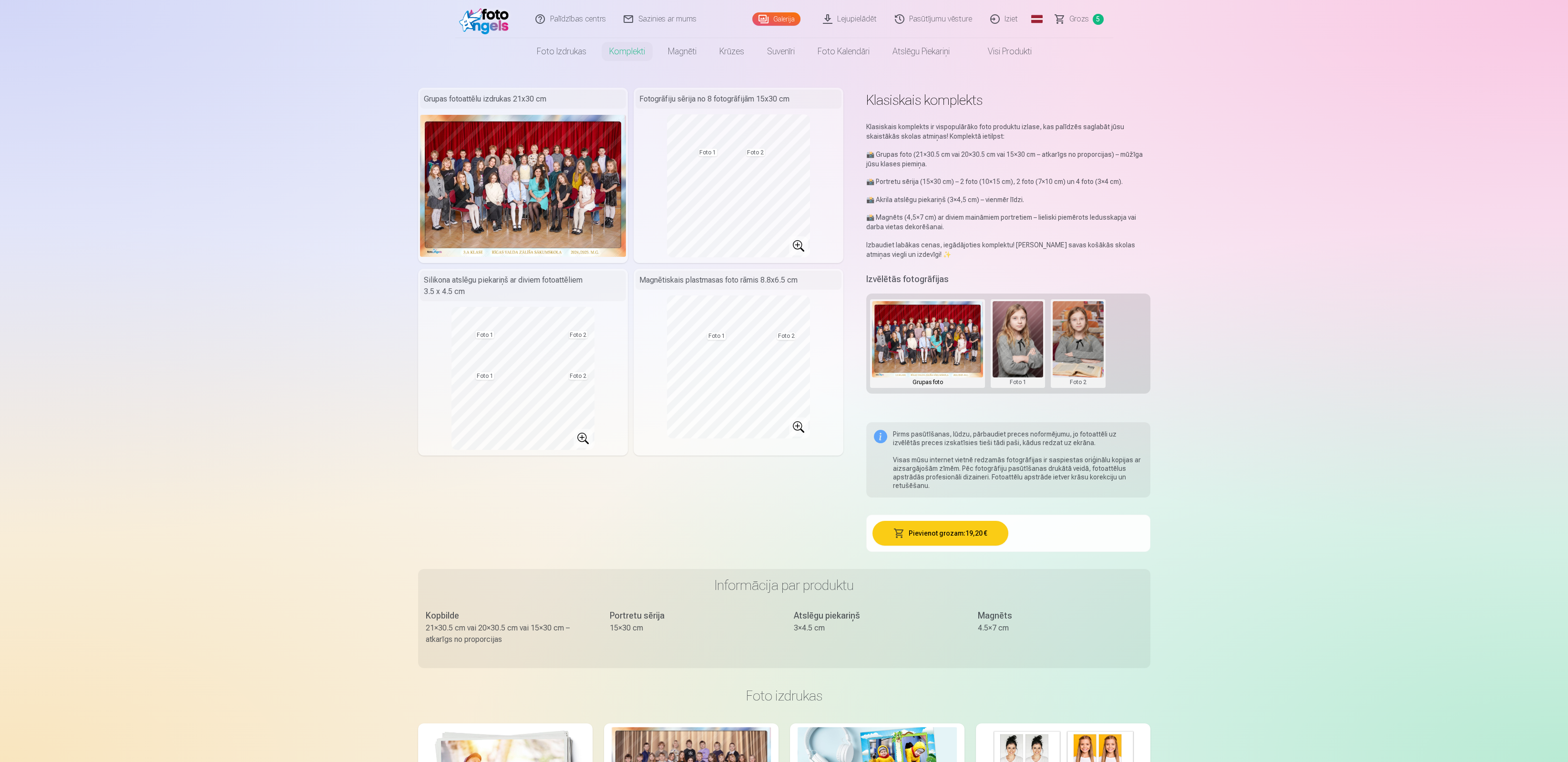
click at [500, 18] on img at bounding box center [486, 19] width 55 height 30
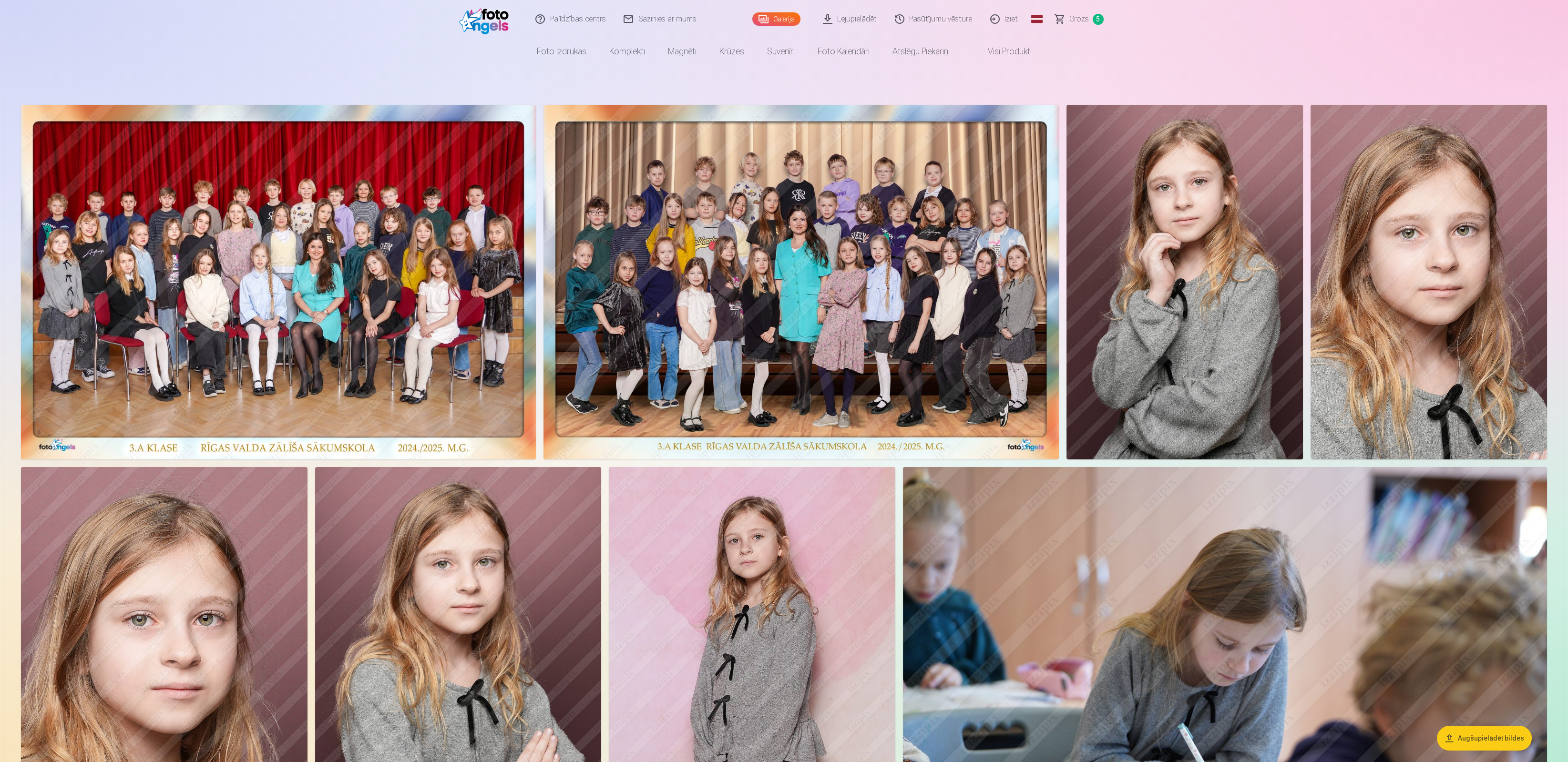
click at [1269, 393] on img at bounding box center [1185, 282] width 236 height 355
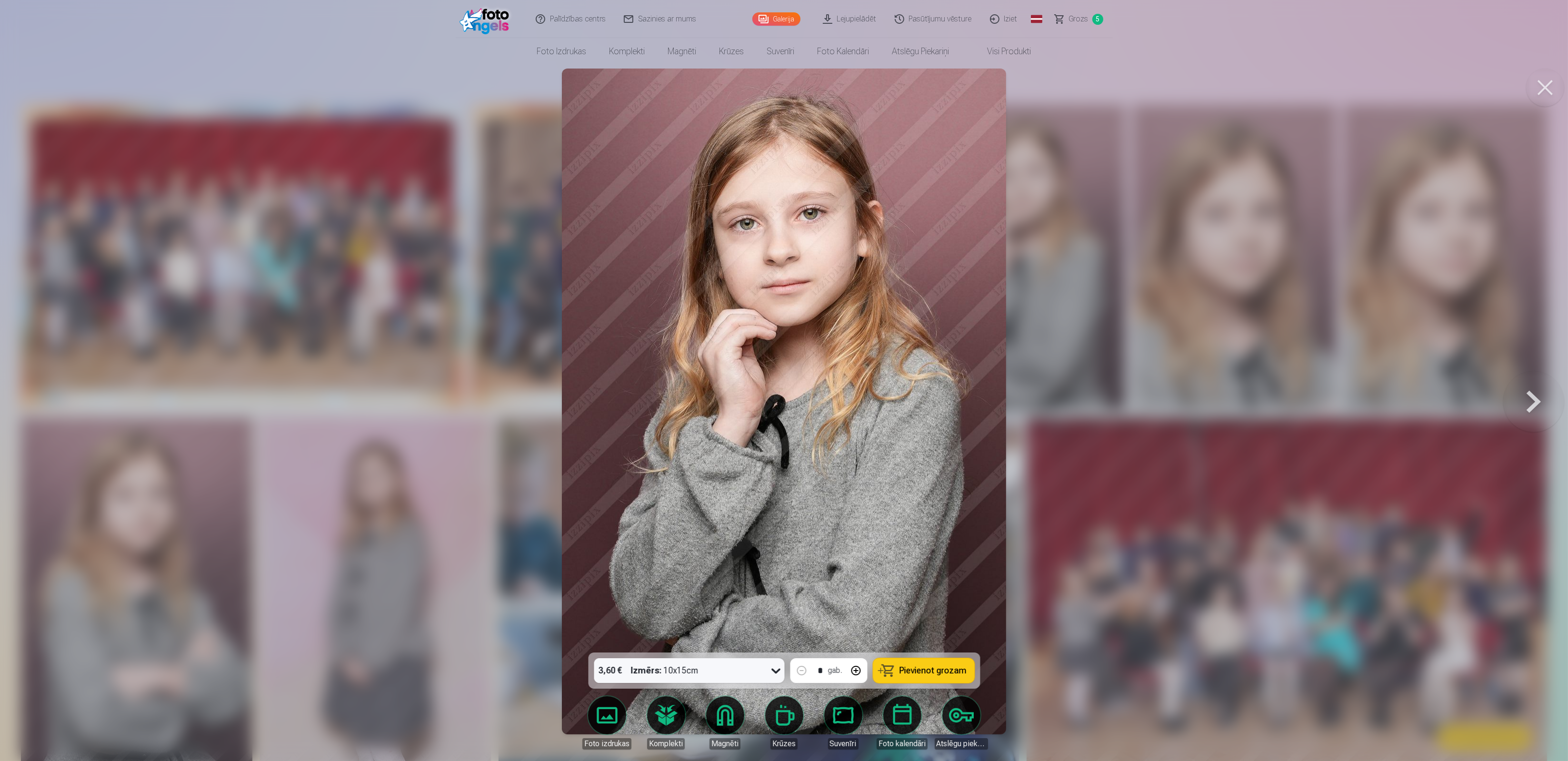
click at [1094, 298] on div at bounding box center [784, 380] width 1568 height 761
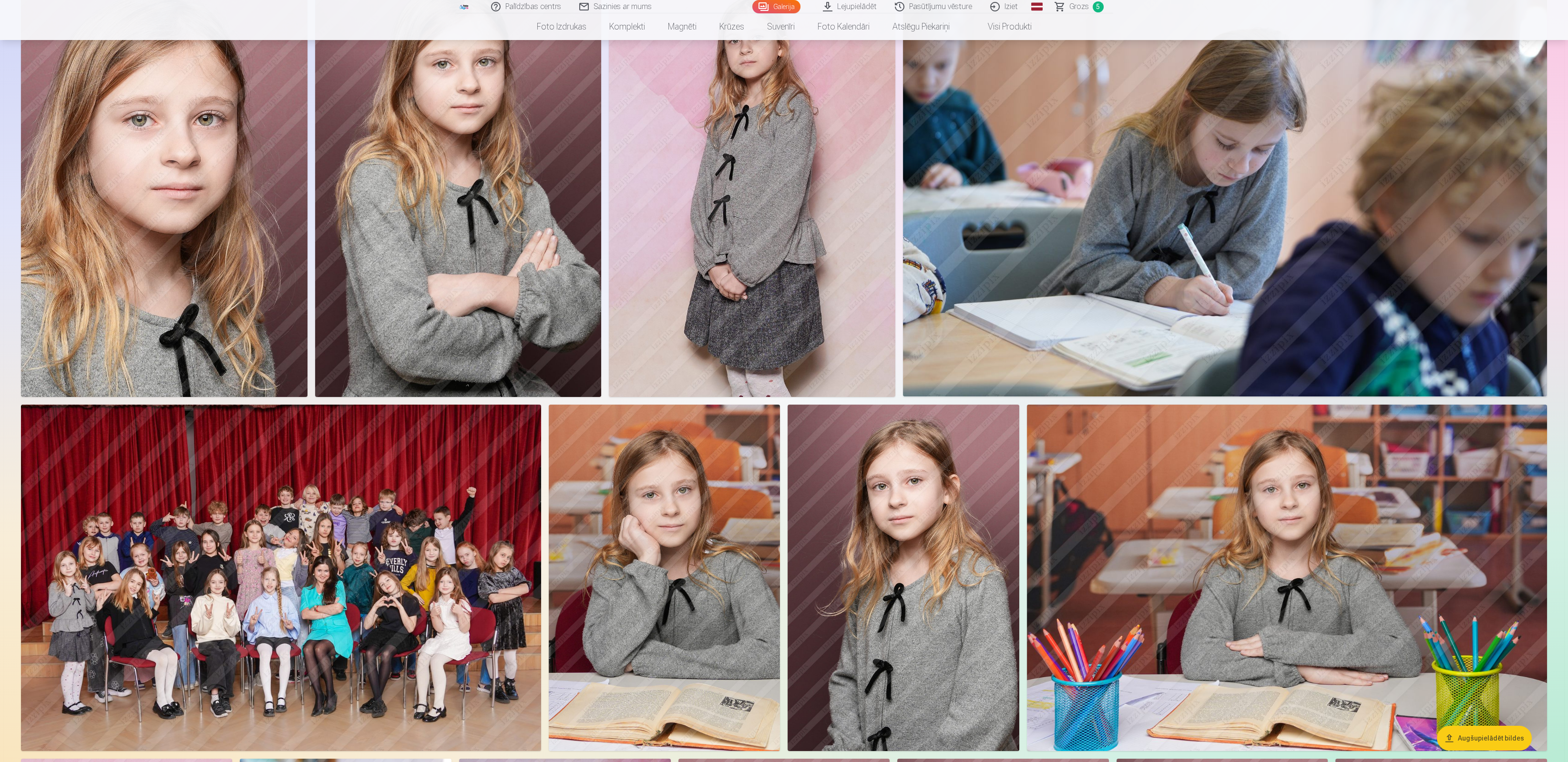
scroll to position [143, 0]
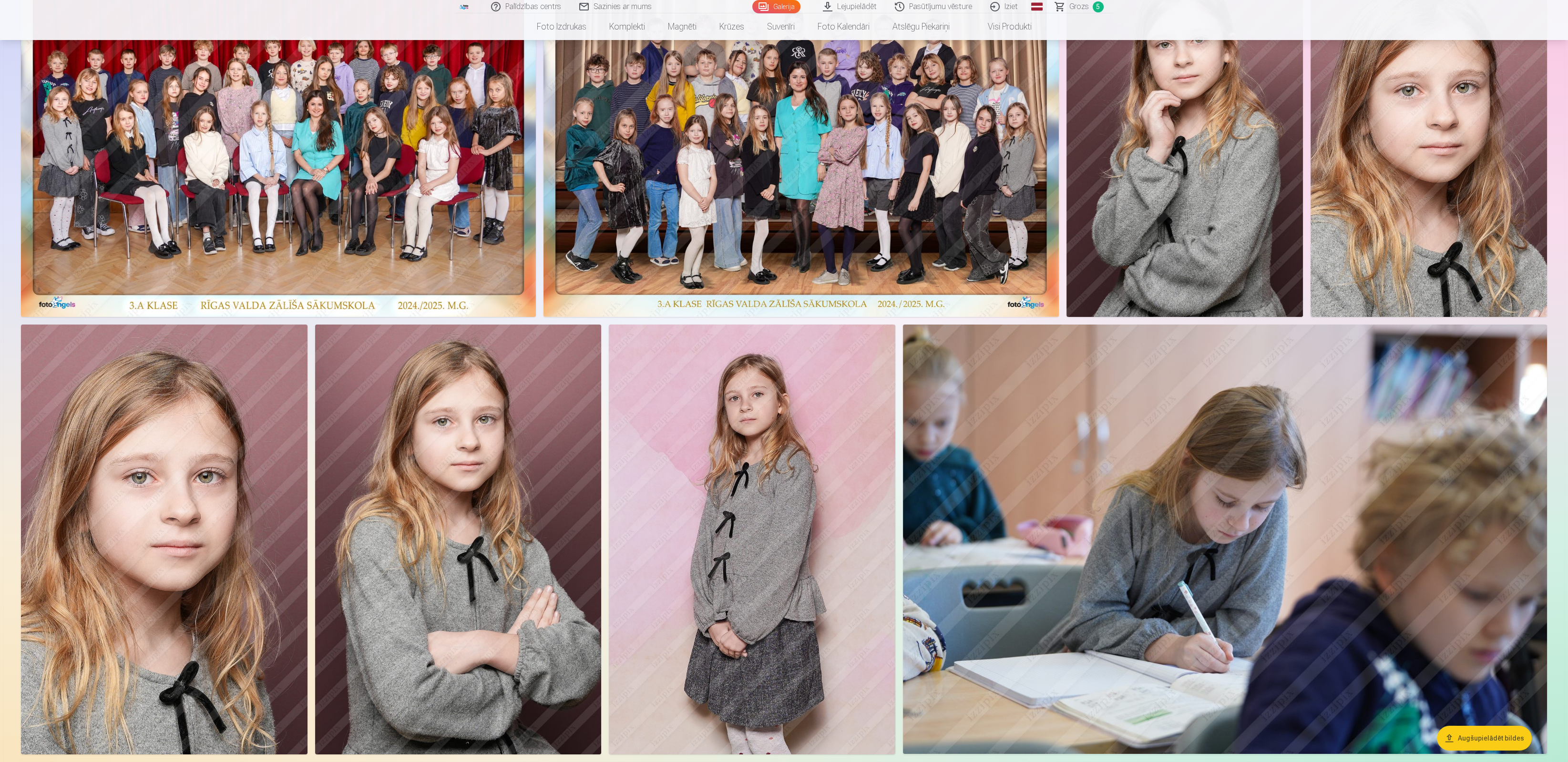
click at [870, 5] on link "Lejupielādēt" at bounding box center [850, 7] width 72 height 13
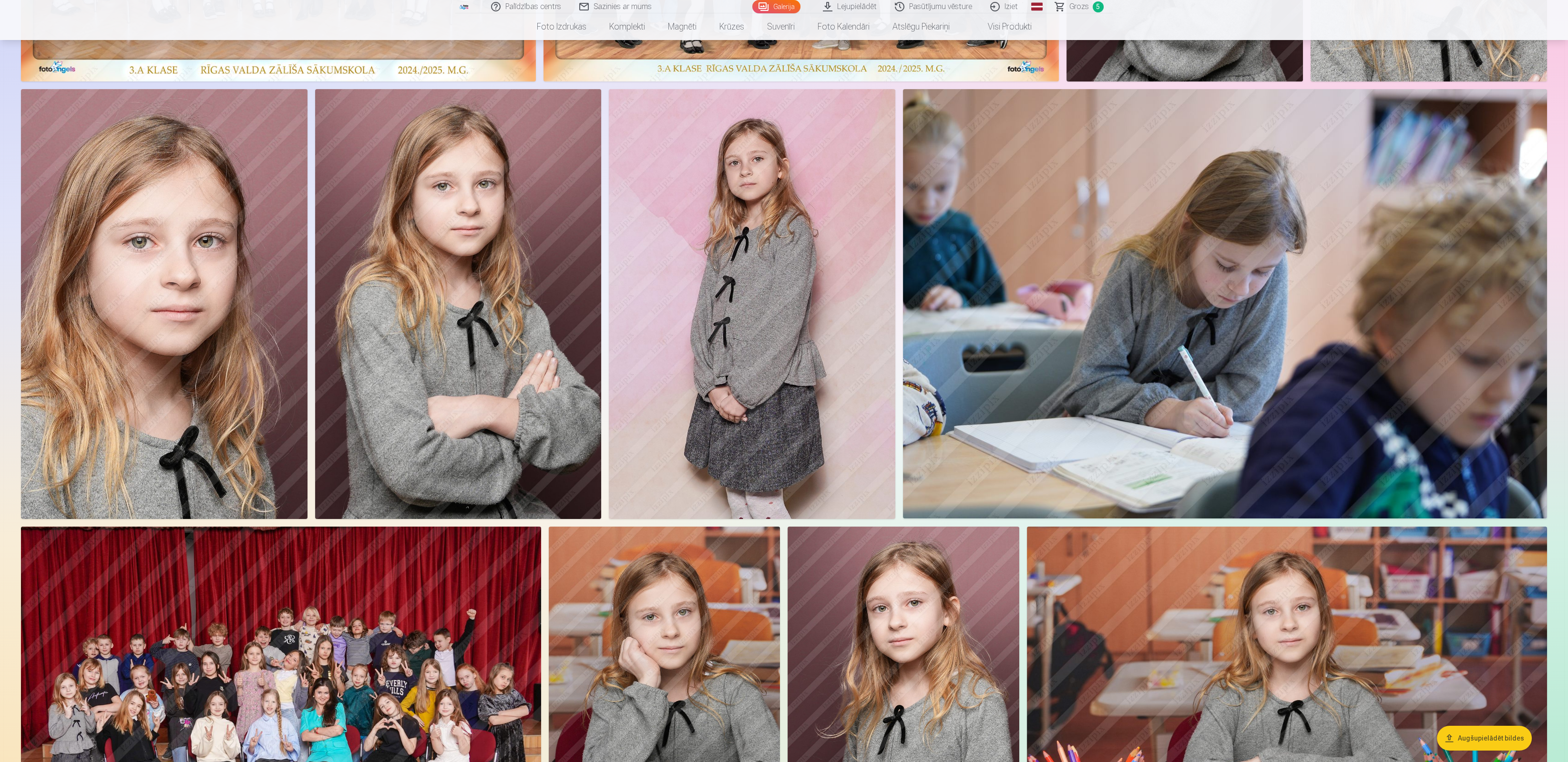
scroll to position [500, 0]
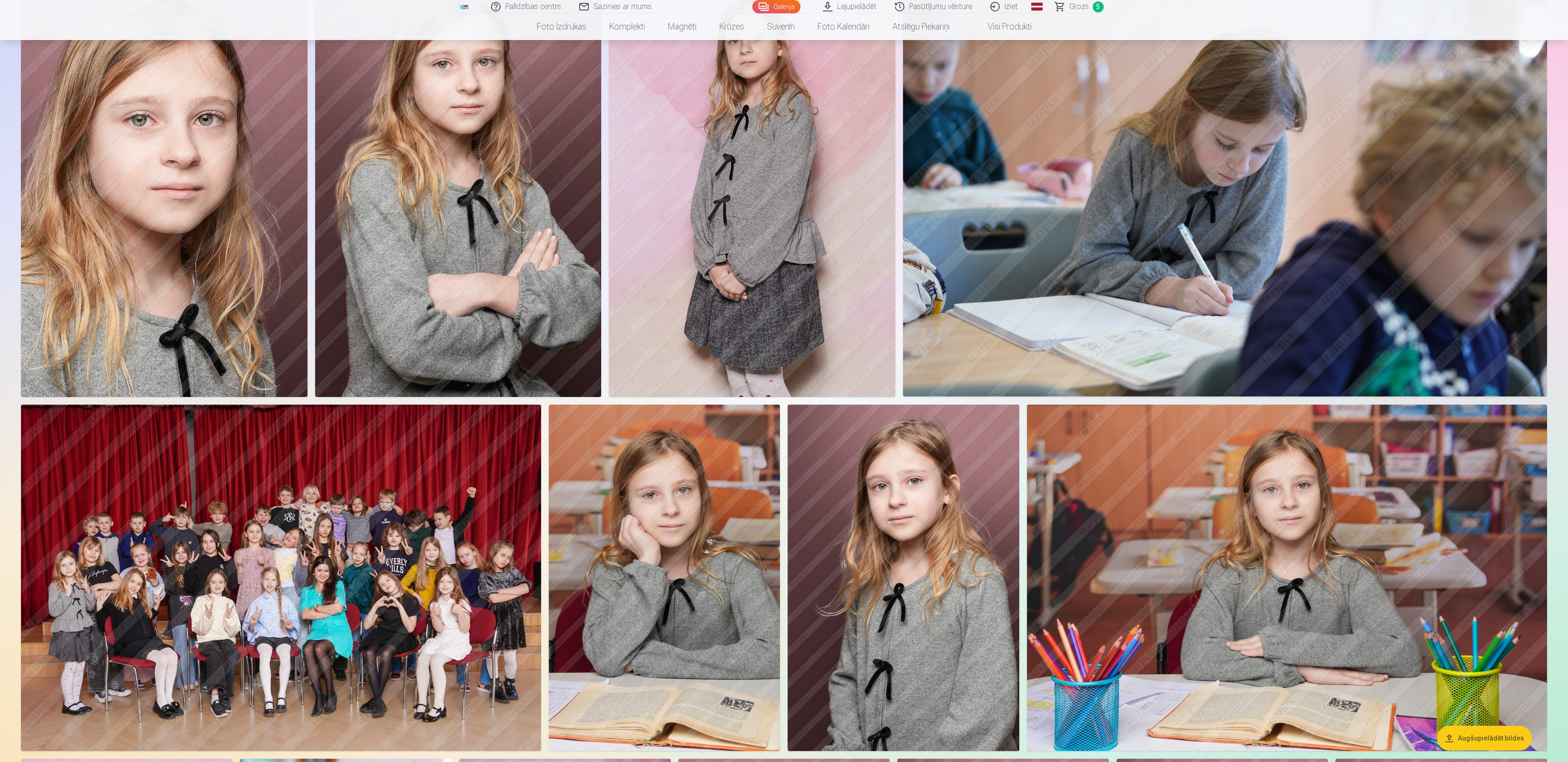
click at [503, 204] on img at bounding box center [458, 182] width 286 height 429
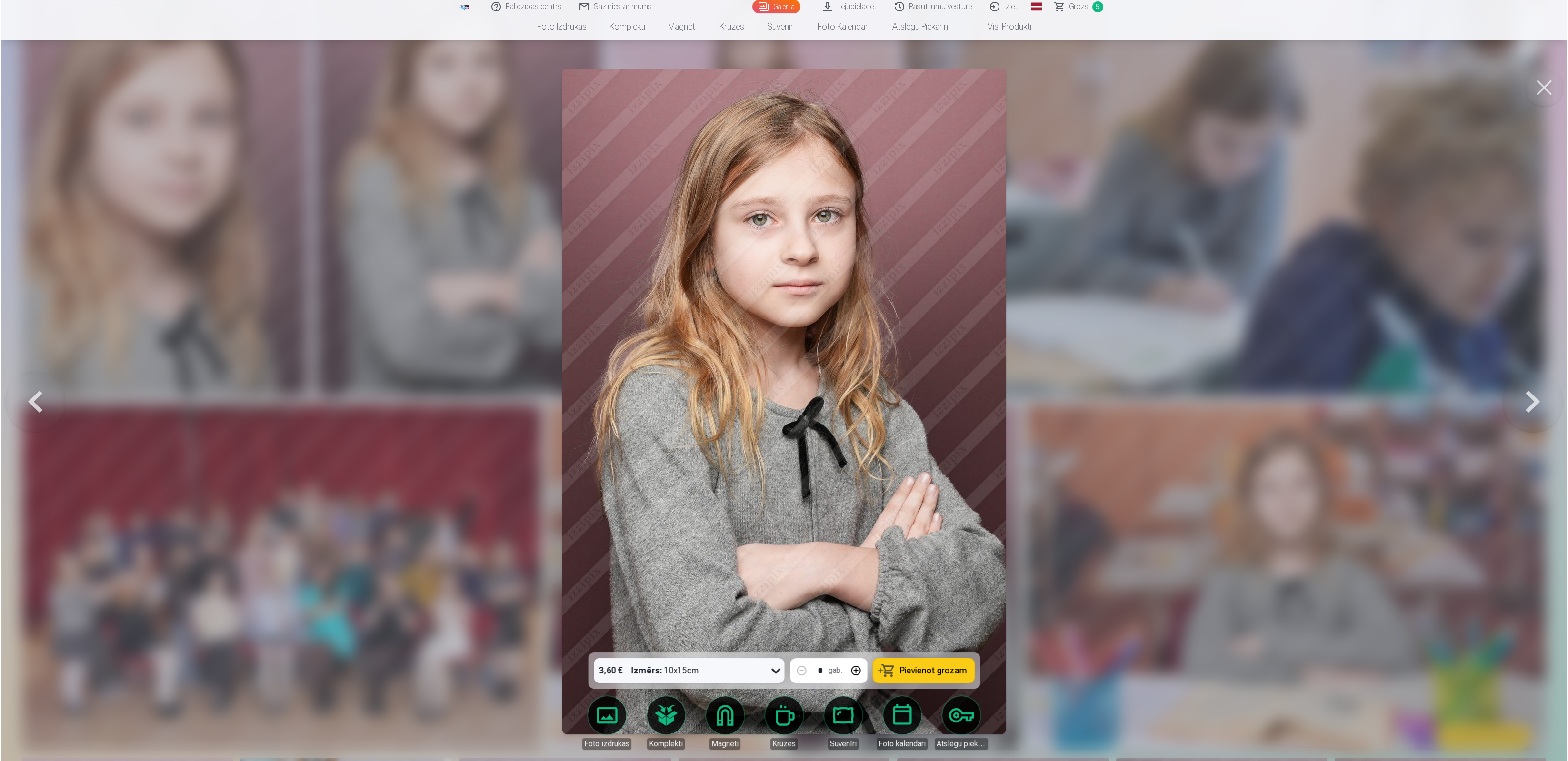
scroll to position [137, 0]
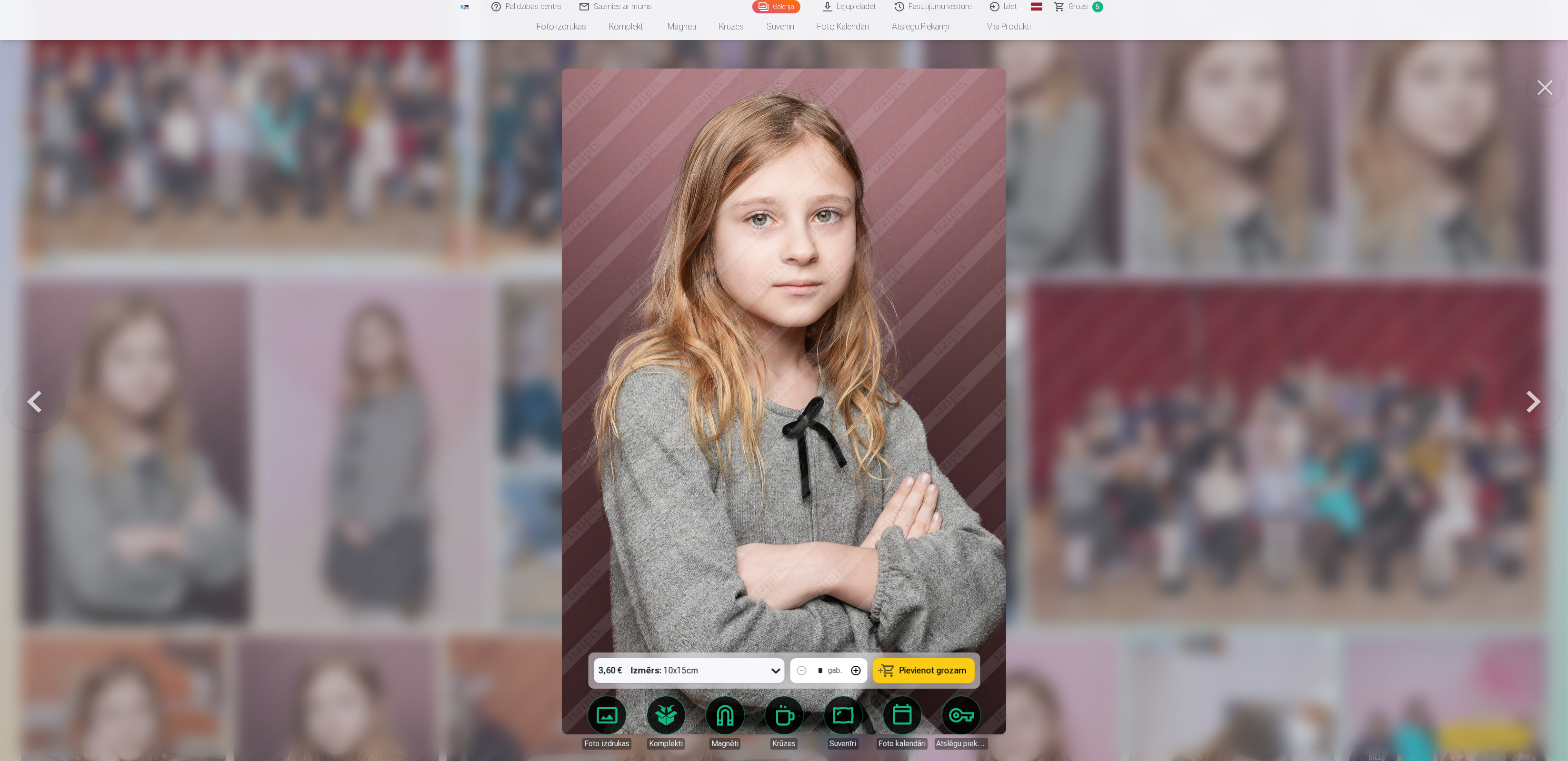
click at [861, 3] on link "Lejupielādēt" at bounding box center [850, 7] width 72 height 13
